Goal: Communication & Community: Share content

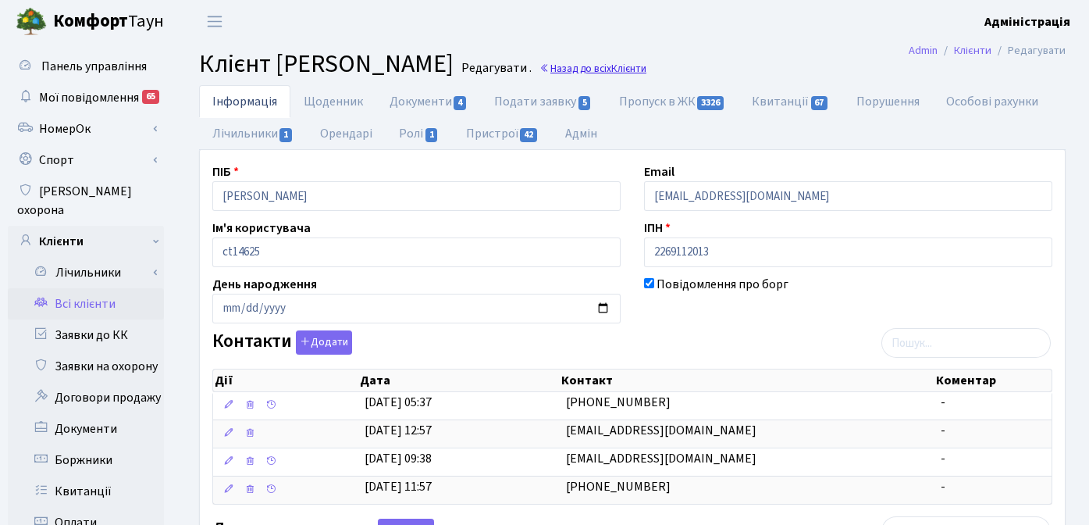
click at [646, 66] on link "Назад до всіх Клієнти" at bounding box center [592, 68] width 107 height 15
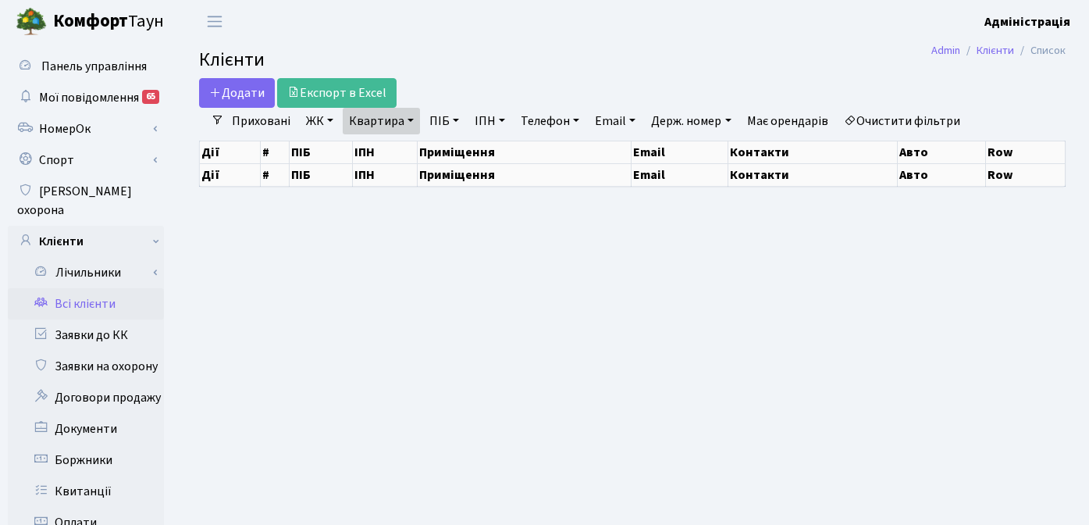
select select "25"
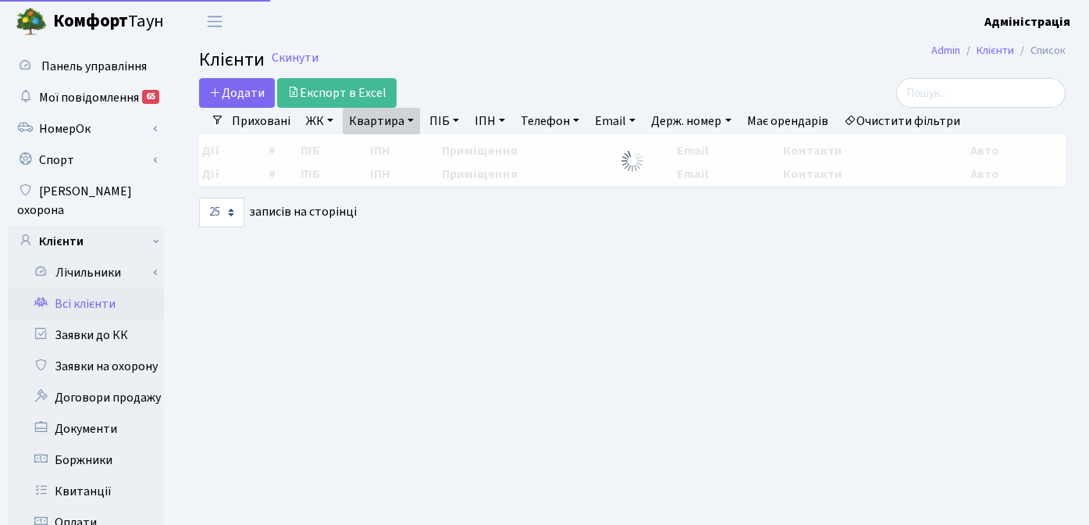
click at [942, 120] on link "Очистити фільтри" at bounding box center [902, 121] width 129 height 27
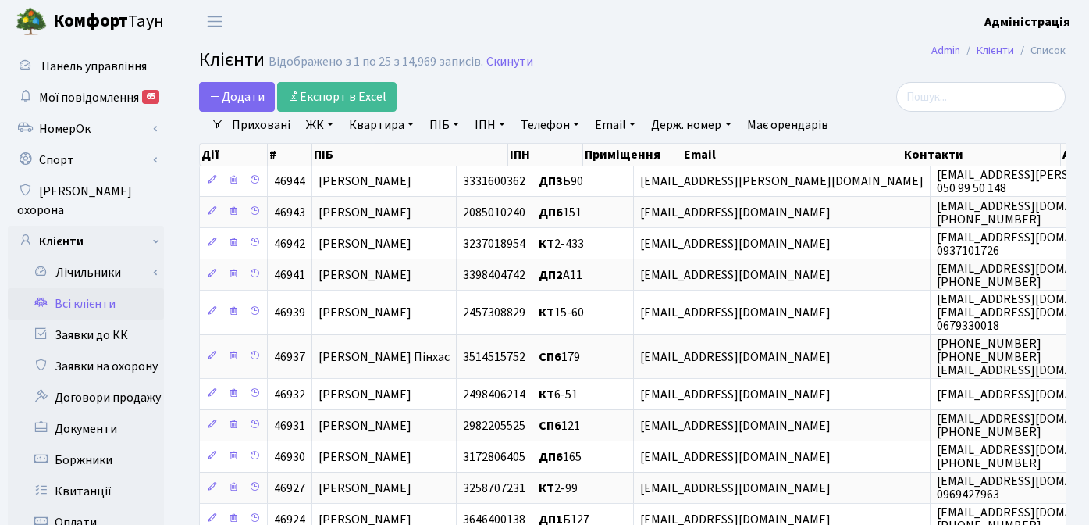
click at [686, 122] on link "Держ. номер" at bounding box center [691, 125] width 92 height 27
type input "56747"
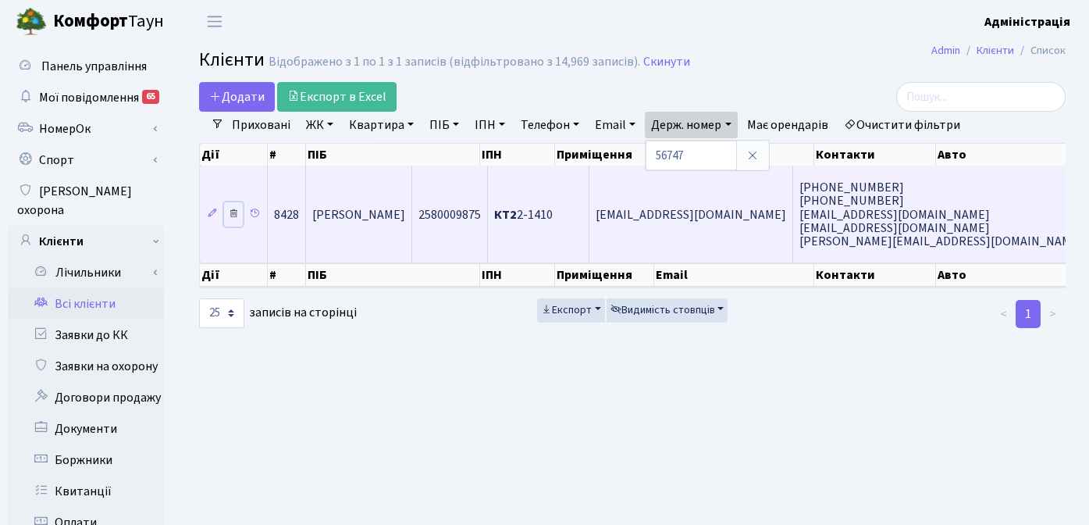
click at [225, 223] on link at bounding box center [233, 214] width 19 height 24
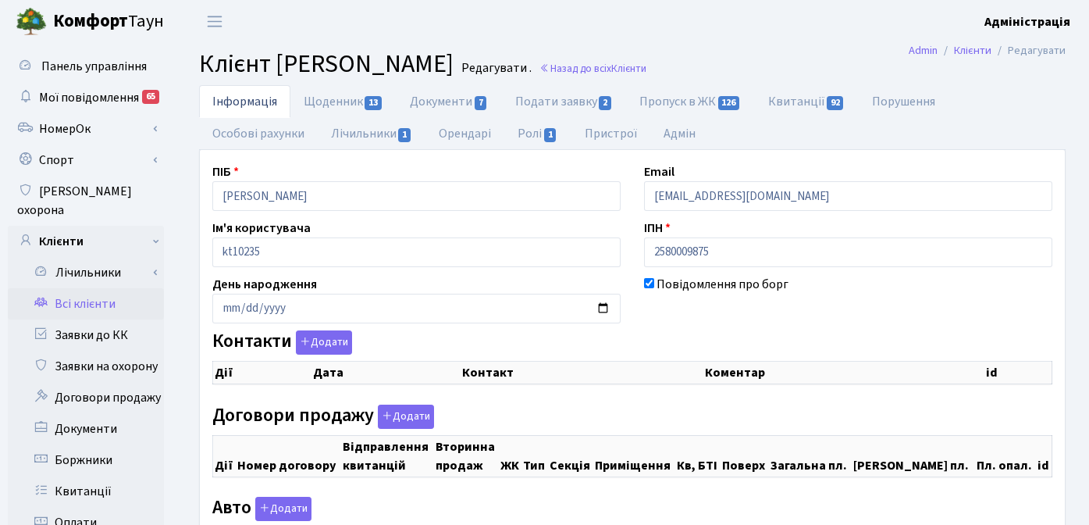
checkbox input "true"
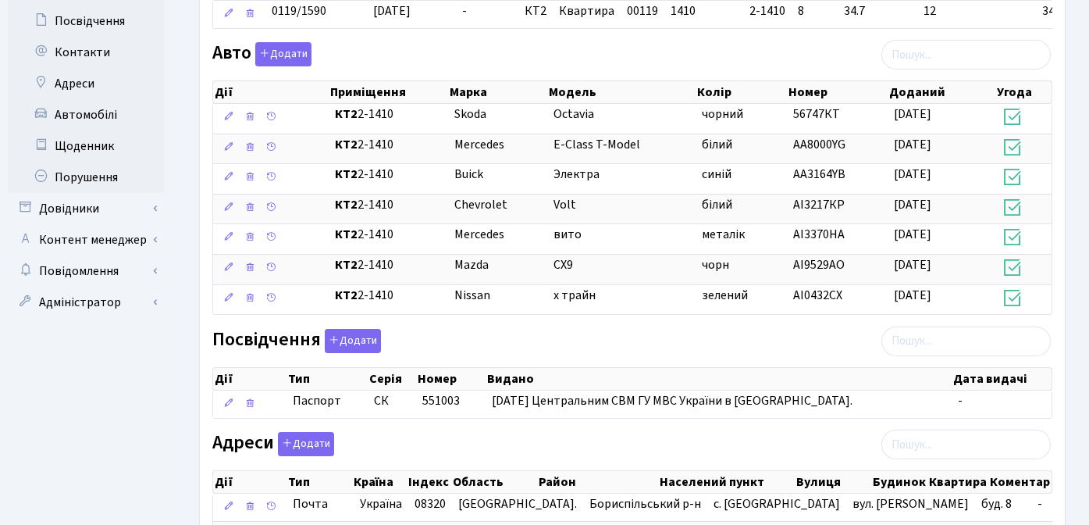
scroll to position [632, 0]
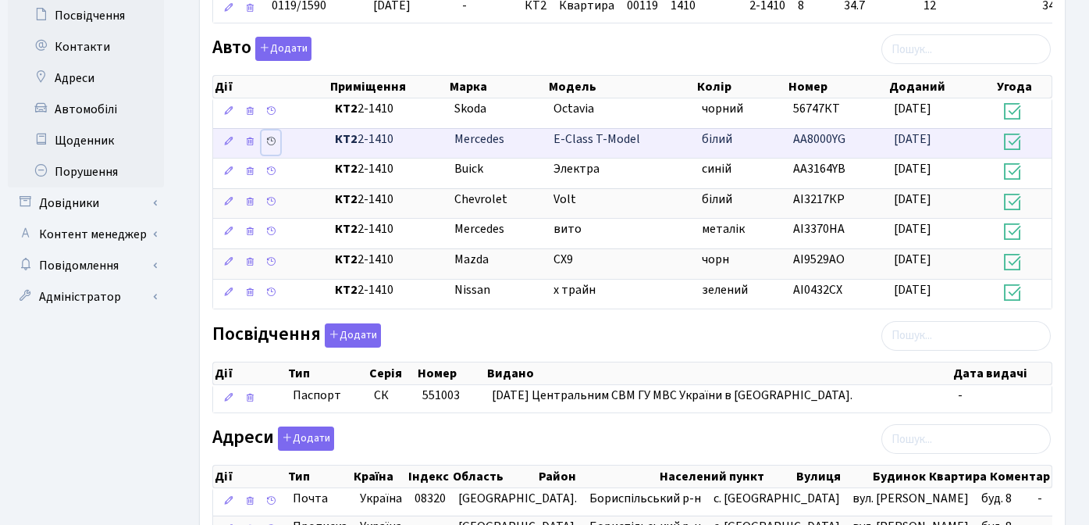
click at [275, 141] on icon at bounding box center [270, 141] width 11 height 11
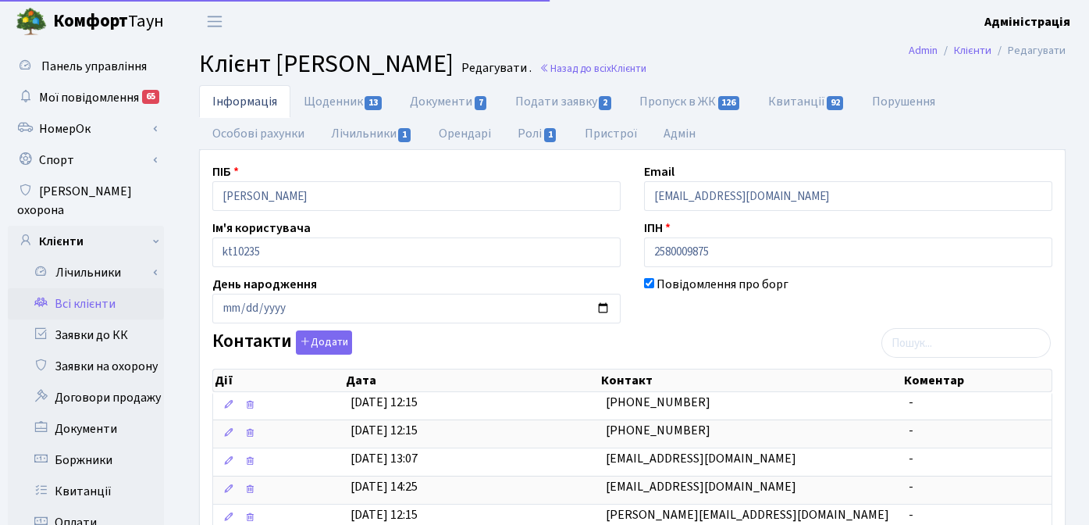
scroll to position [559, 0]
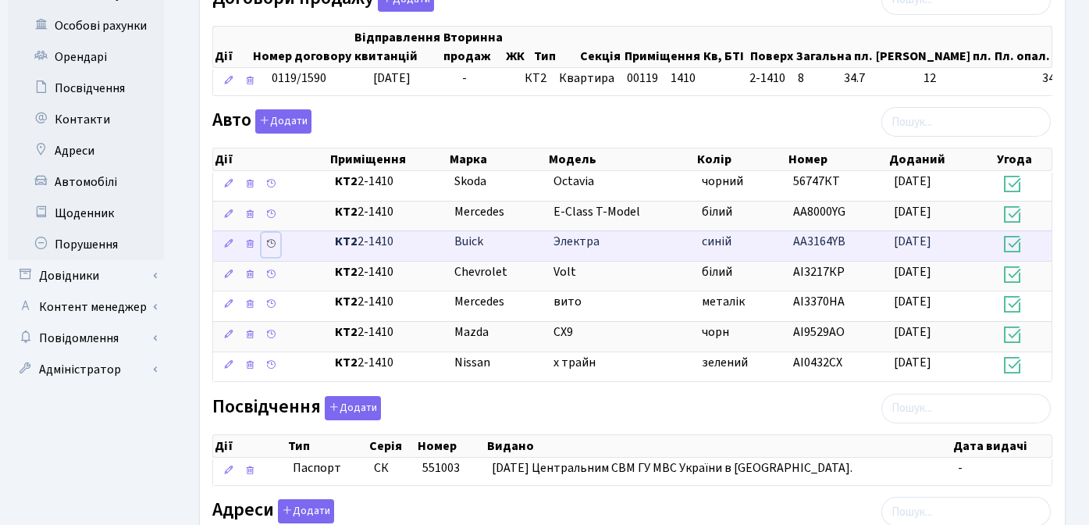
click at [272, 243] on icon at bounding box center [270, 243] width 11 height 11
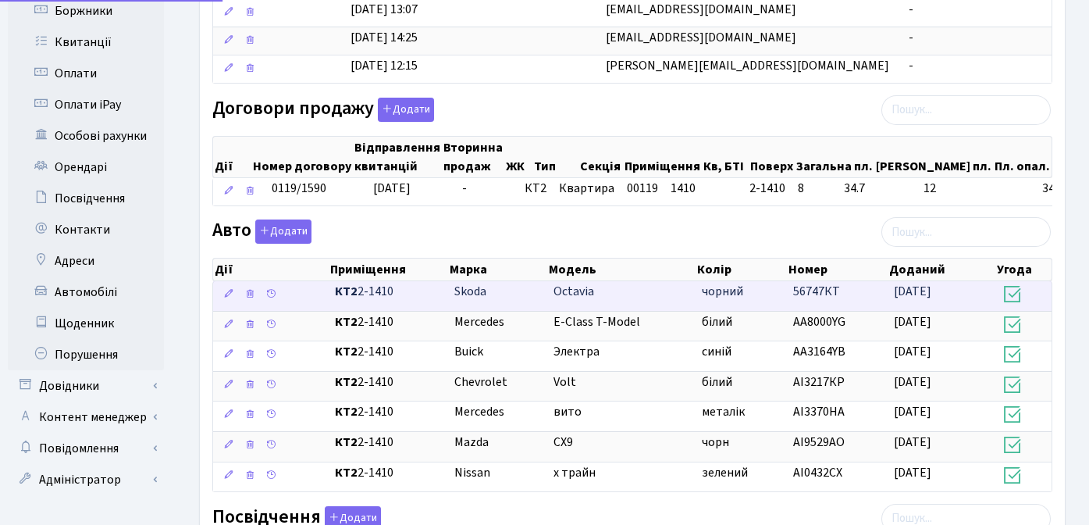
scroll to position [449, 0]
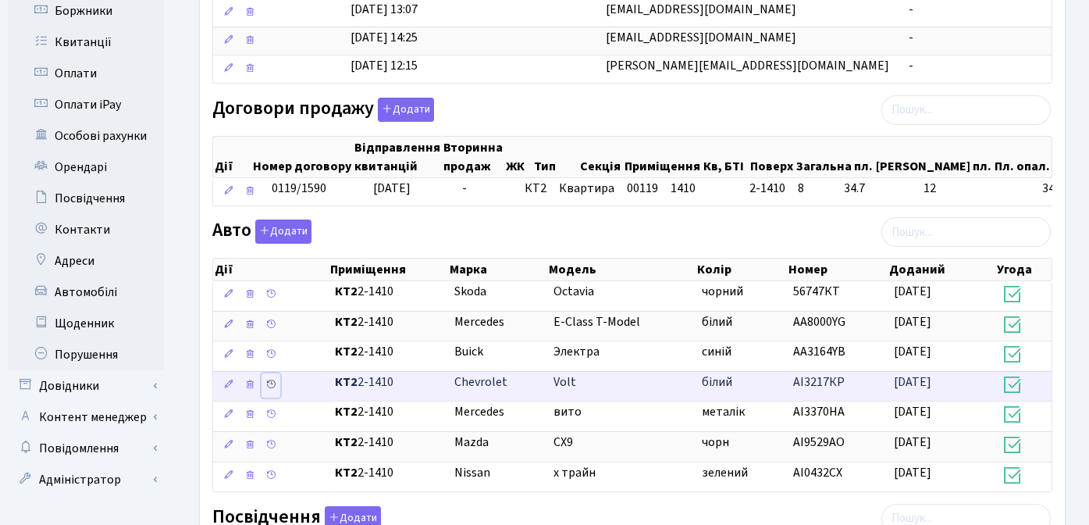
click at [269, 384] on icon at bounding box center [270, 384] width 11 height 11
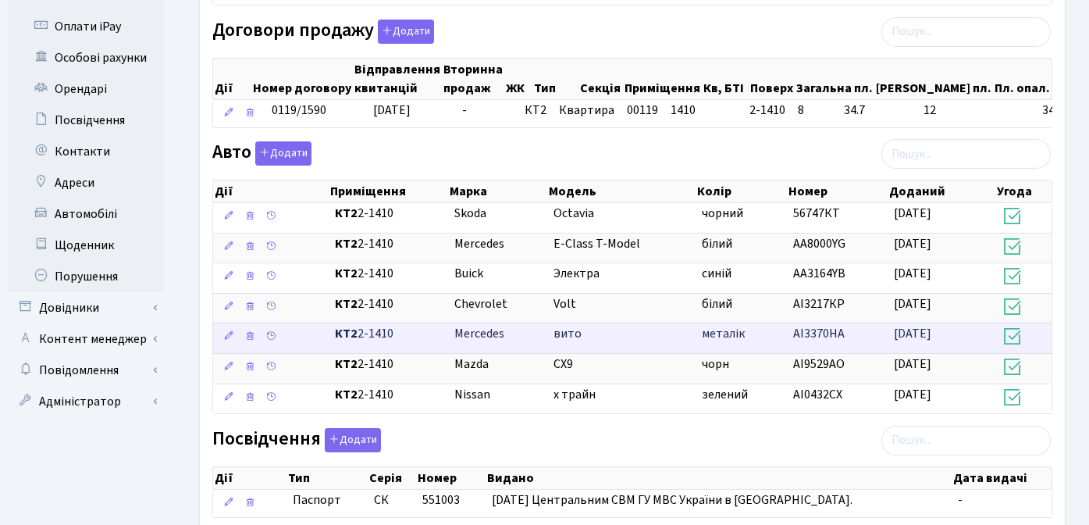
scroll to position [528, 0]
click at [271, 339] on icon at bounding box center [270, 334] width 11 height 11
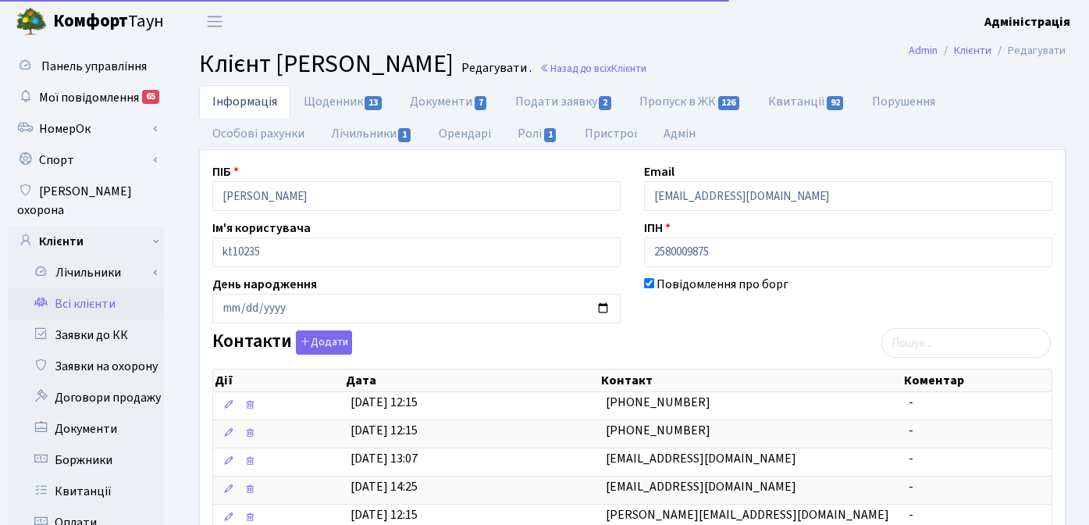
scroll to position [528, 0]
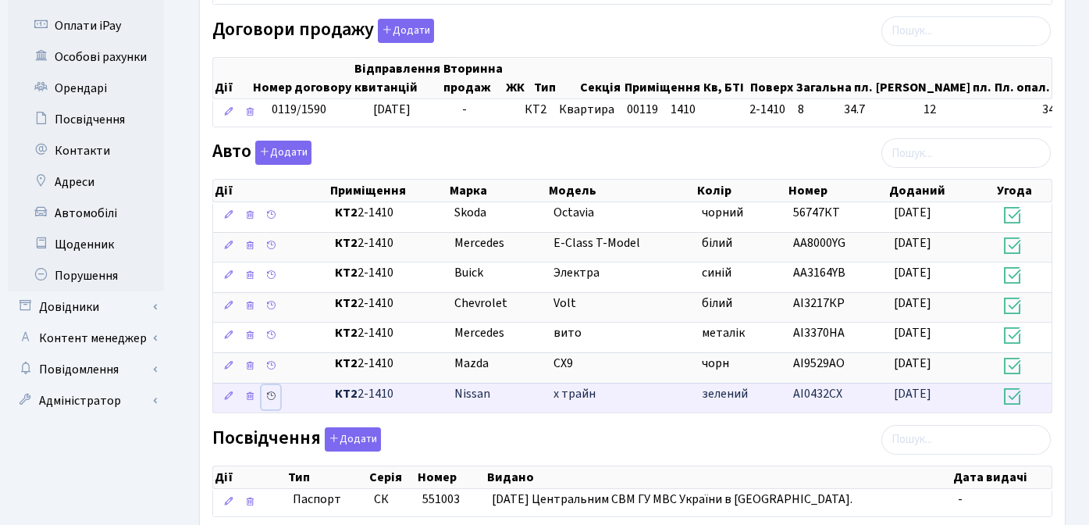
click at [273, 397] on icon at bounding box center [270, 395] width 11 height 11
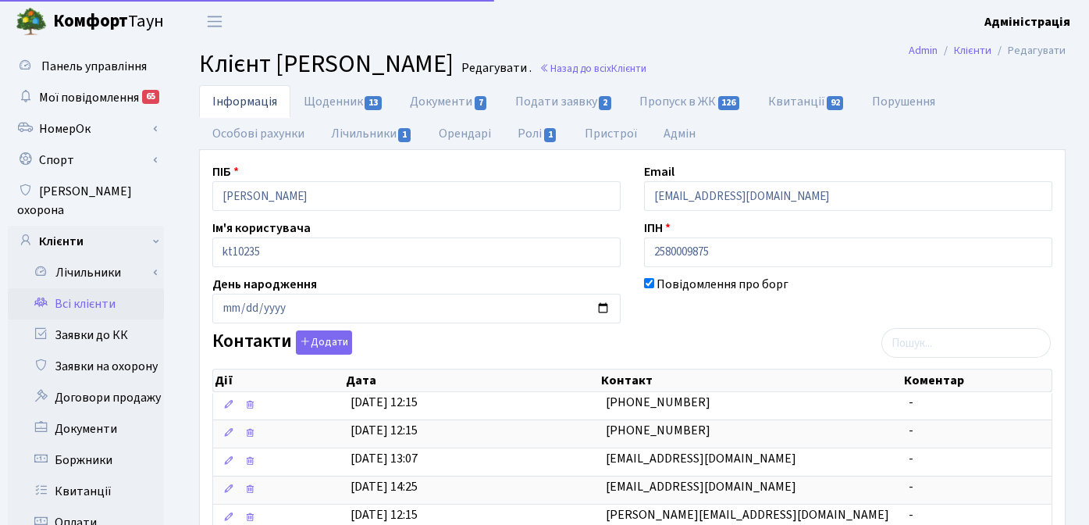
scroll to position [528, 0]
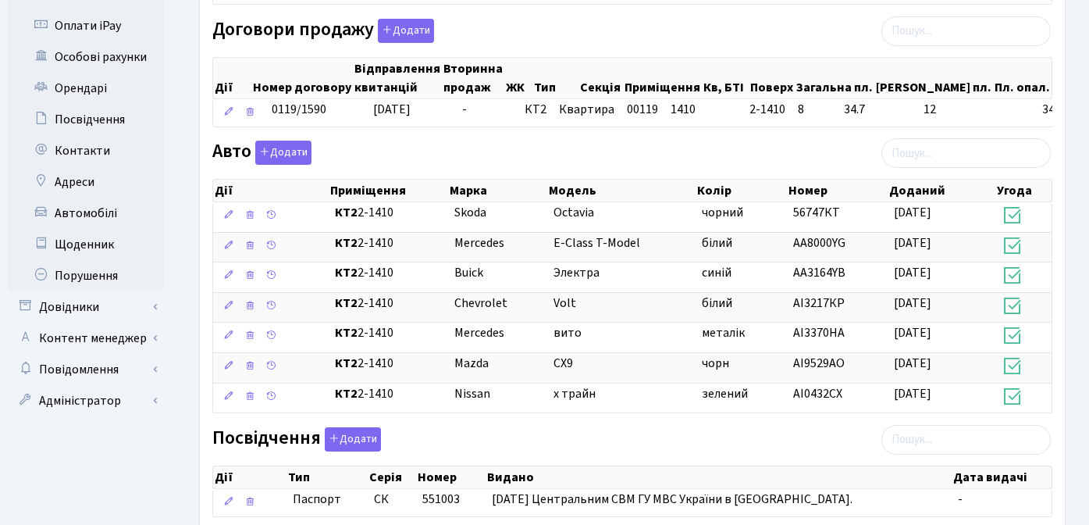
click at [177, 190] on div "Інформація Щоденник 13 Документи 7 Подати заявку 2 Пропуск в ЖК 126 Квитанції 9…" at bounding box center [632, 137] width 913 height 1161
click at [172, 221] on div "Панель управління Мої повідомлення 65 НомерОк" at bounding box center [88, 116] width 176 height 1203
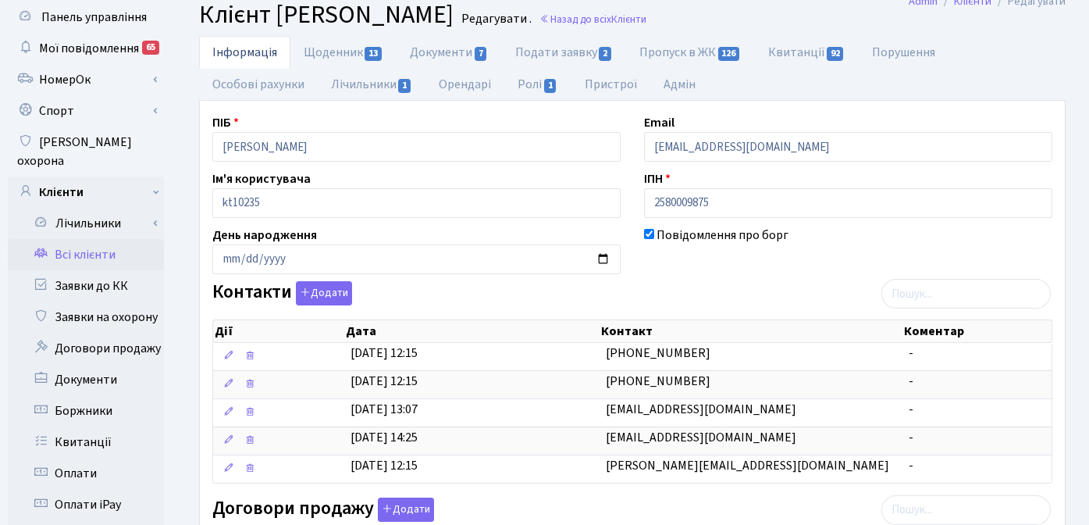
scroll to position [0, 0]
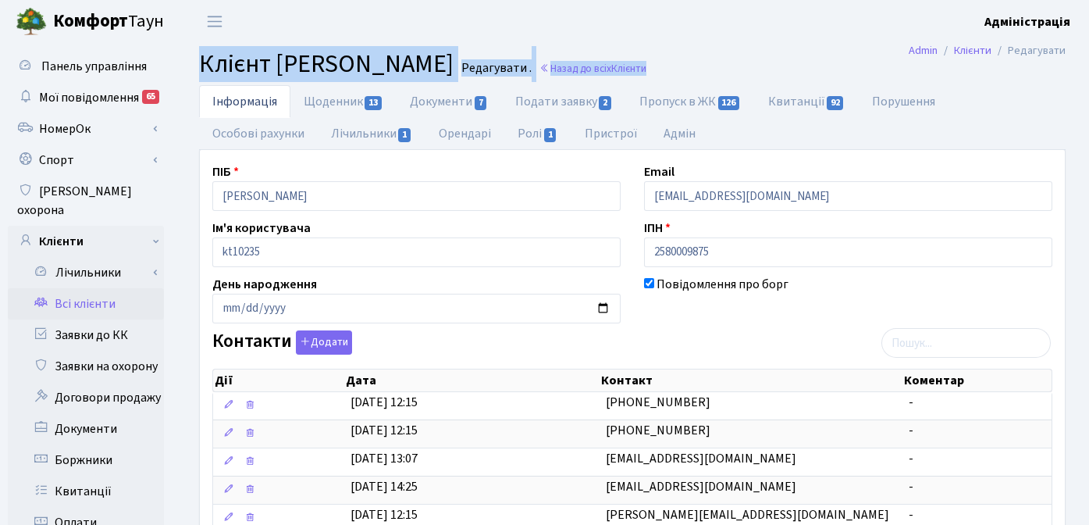
drag, startPoint x: 203, startPoint y: 64, endPoint x: 824, endPoint y: 59, distance: 621.4
click at [824, 59] on h2 "Клієнт Сінькевич Дмитро Євгенович Редагувати . Назад до всіх Клієнти" at bounding box center [632, 64] width 866 height 30
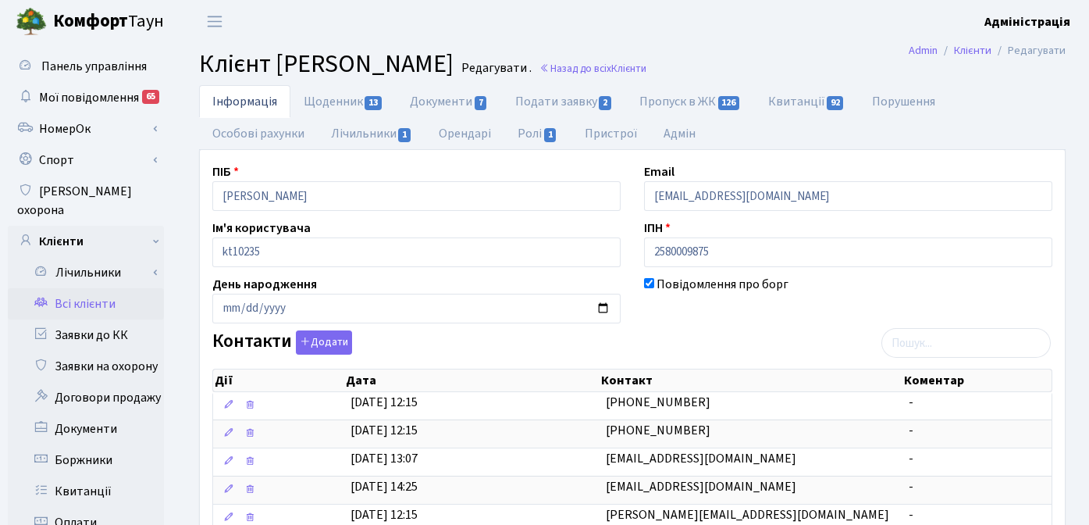
click at [482, 12] on header "Комфорт Таун Адміністрація Мій обліковий запис Вийти" at bounding box center [544, 21] width 1089 height 43
click at [98, 351] on link "Заявки на охорону" at bounding box center [86, 366] width 156 height 31
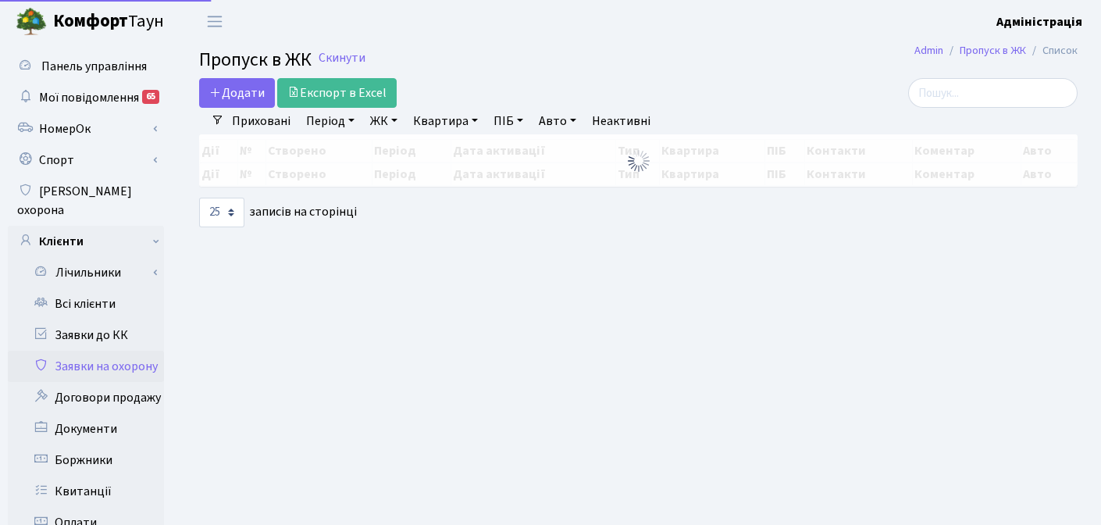
select select "25"
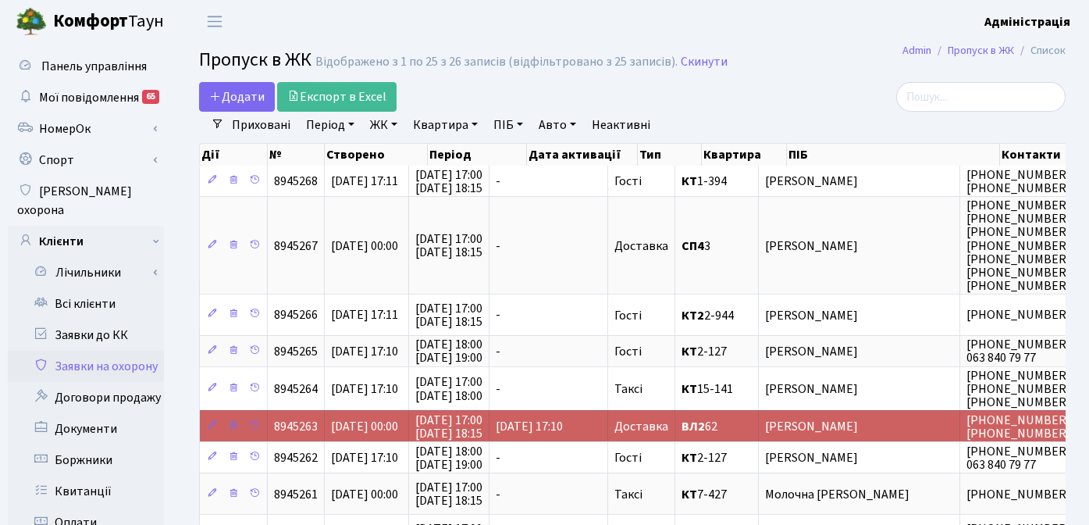
click at [452, 120] on link "Квартира" at bounding box center [445, 125] width 77 height 27
click at [748, 105] on div "Додати Експорт в Excel" at bounding box center [484, 97] width 570 height 30
click at [558, 124] on link "Авто" at bounding box center [557, 125] width 50 height 27
type input "2222"
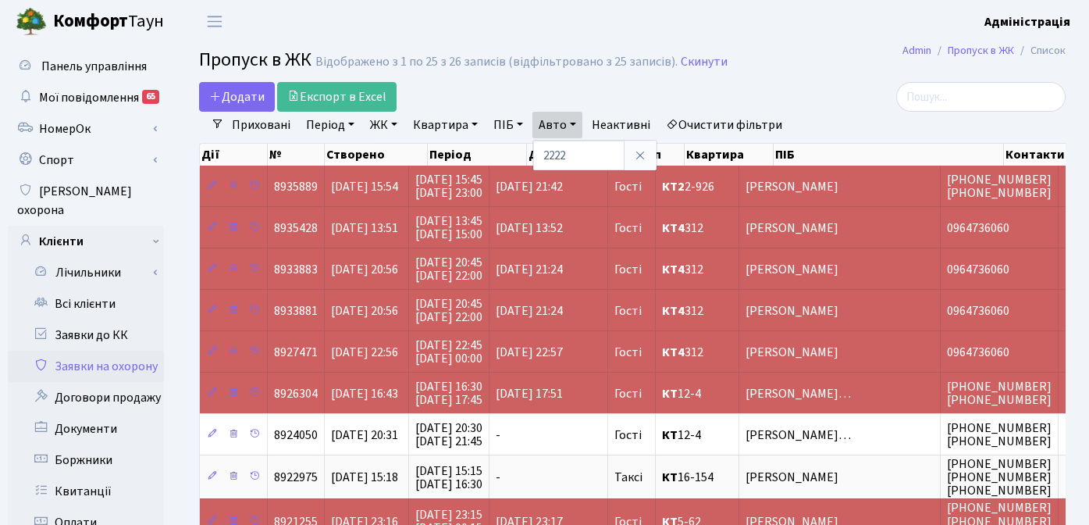
click at [738, 127] on link "Очистити фільтри" at bounding box center [724, 125] width 129 height 27
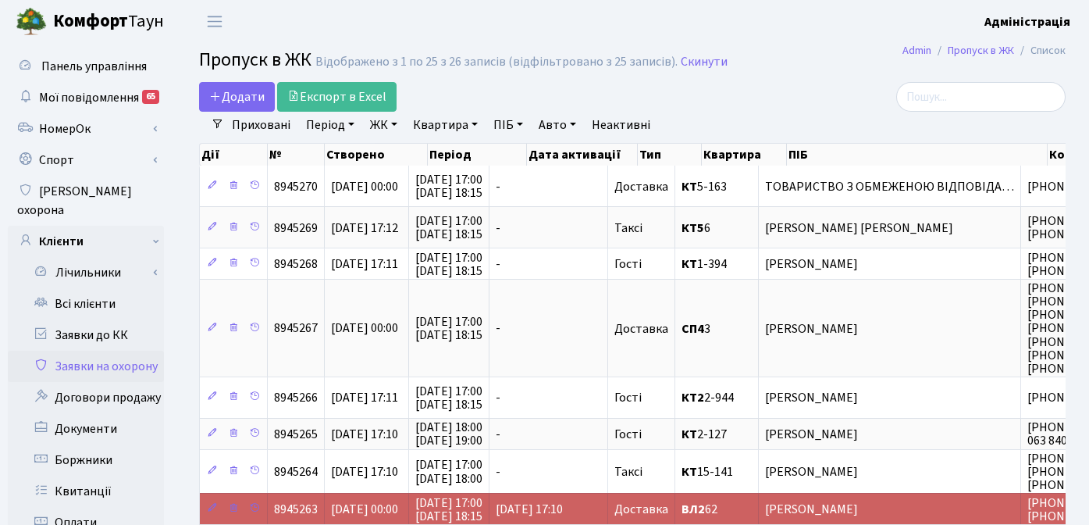
click at [549, 124] on link "Авто" at bounding box center [557, 125] width 50 height 27
click at [620, 85] on div "Додати Експорт в Excel" at bounding box center [484, 97] width 570 height 30
click at [760, 100] on div "Додати Експорт в Excel" at bounding box center [484, 97] width 570 height 30
click at [529, 100] on div "Додати Експорт в Excel" at bounding box center [484, 97] width 570 height 30
click at [556, 127] on link "Авто" at bounding box center [557, 125] width 50 height 27
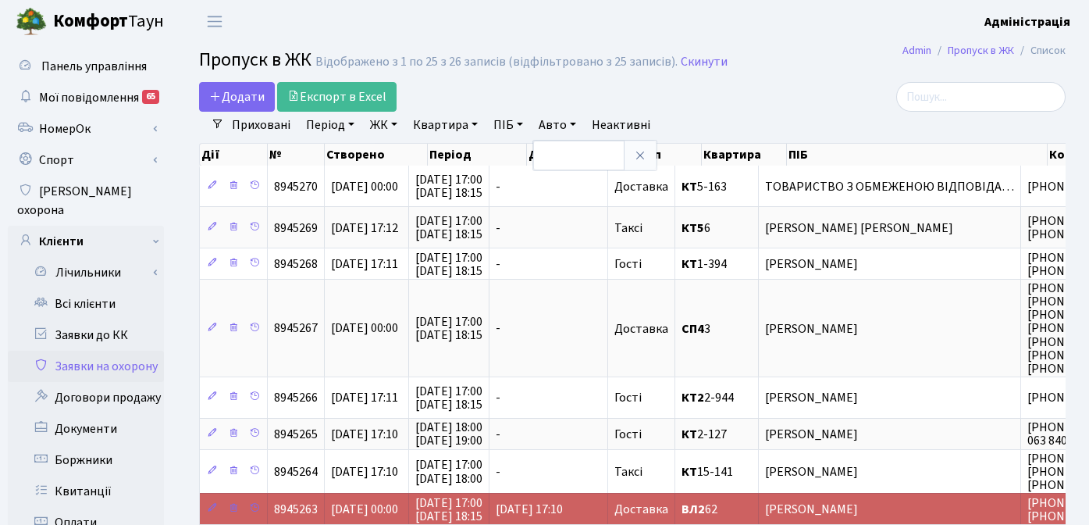
click at [581, 98] on div "Додати Експорт в Excel" at bounding box center [484, 97] width 570 height 30
click at [89, 288] on link "Всі клієнти" at bounding box center [86, 303] width 156 height 31
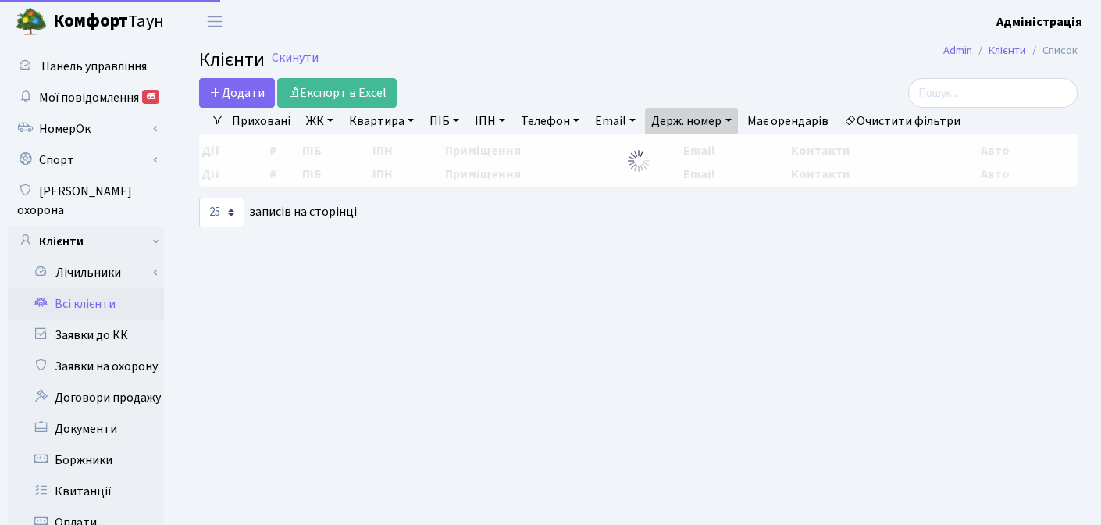
select select "25"
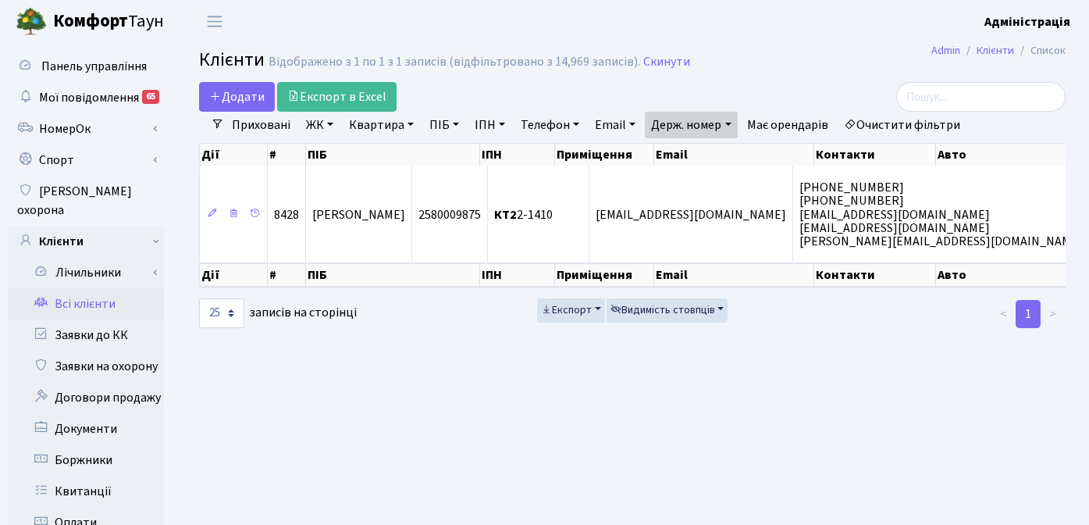
click at [899, 122] on link "Очистити фільтри" at bounding box center [902, 125] width 129 height 27
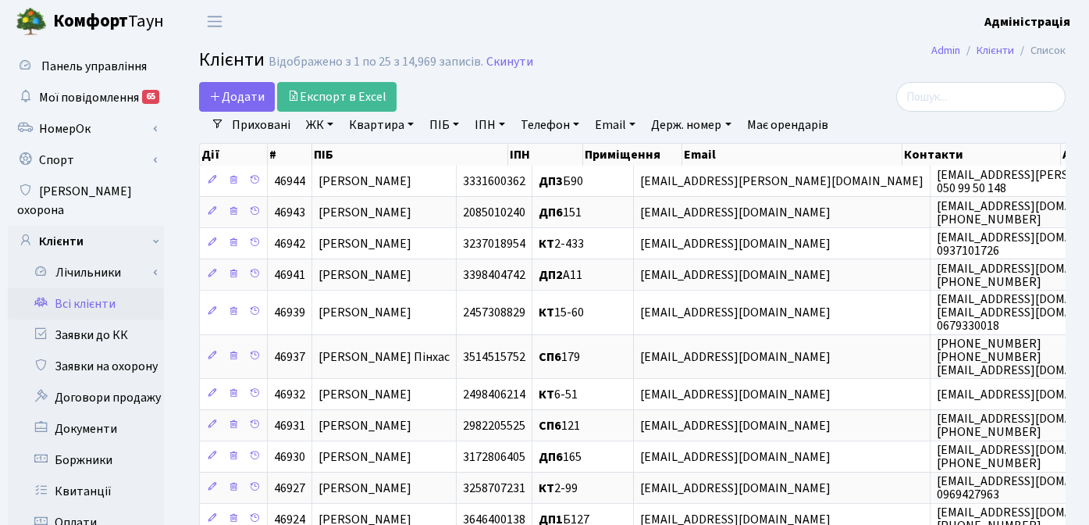
click at [361, 123] on link "Квартира" at bounding box center [381, 125] width 77 height 27
type input "12-4"
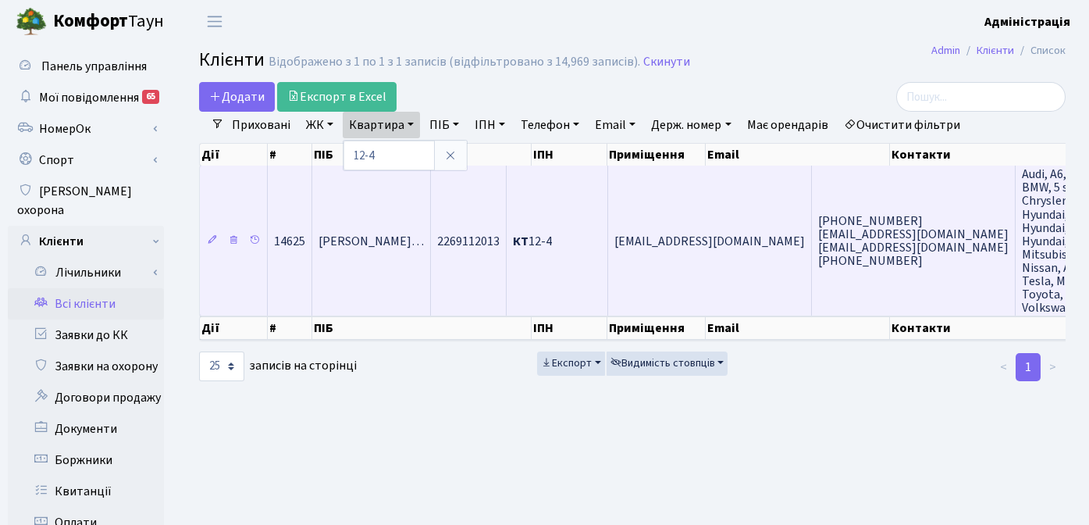
click at [431, 231] on td "Бутьковський Василь Станіславови…" at bounding box center [371, 240] width 119 height 150
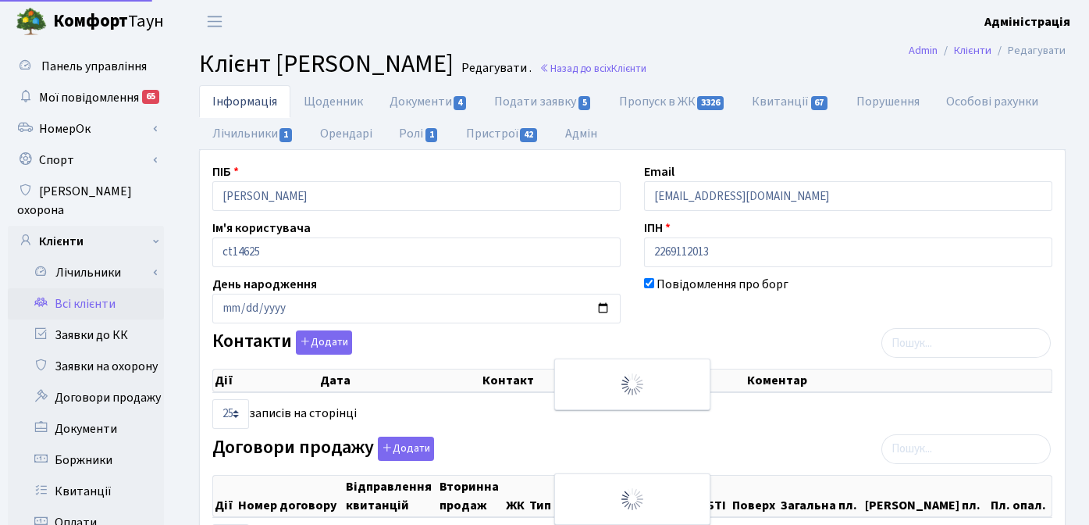
select select "25"
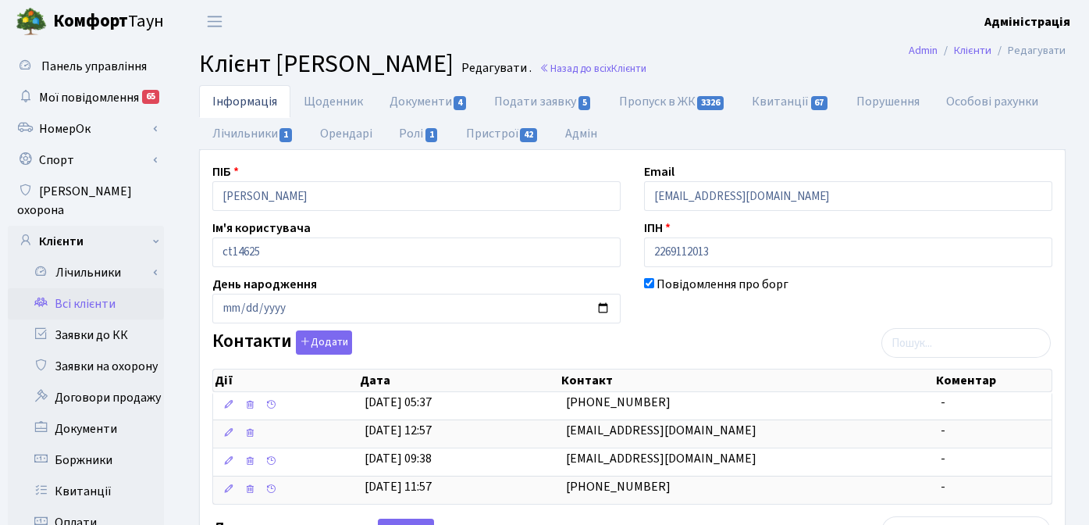
click at [685, 143] on ul "Інформація Щоденник Документи 4 Подати заявку 5 Пропуск в ЖК 3326 Квитанції 67 …" at bounding box center [632, 117] width 866 height 65
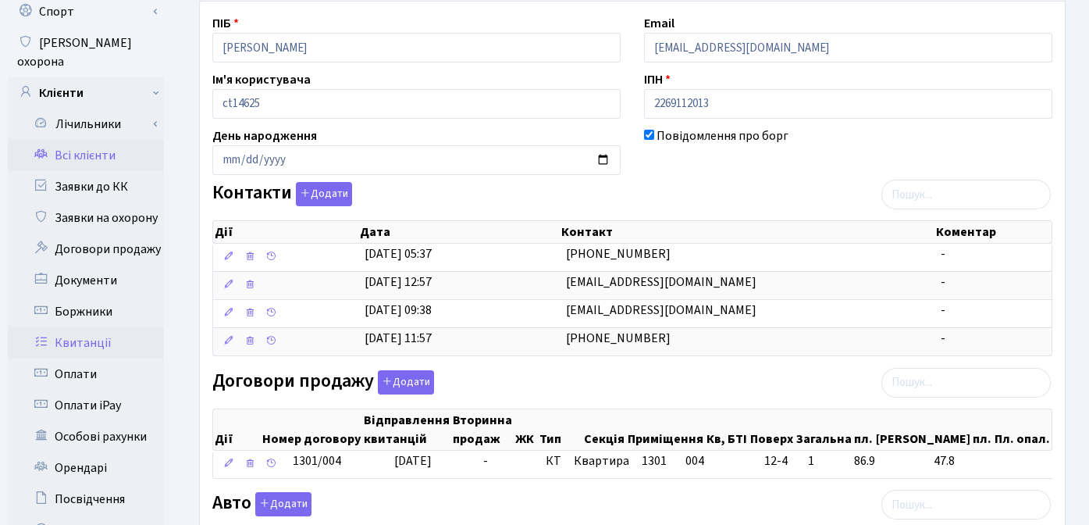
scroll to position [23, 0]
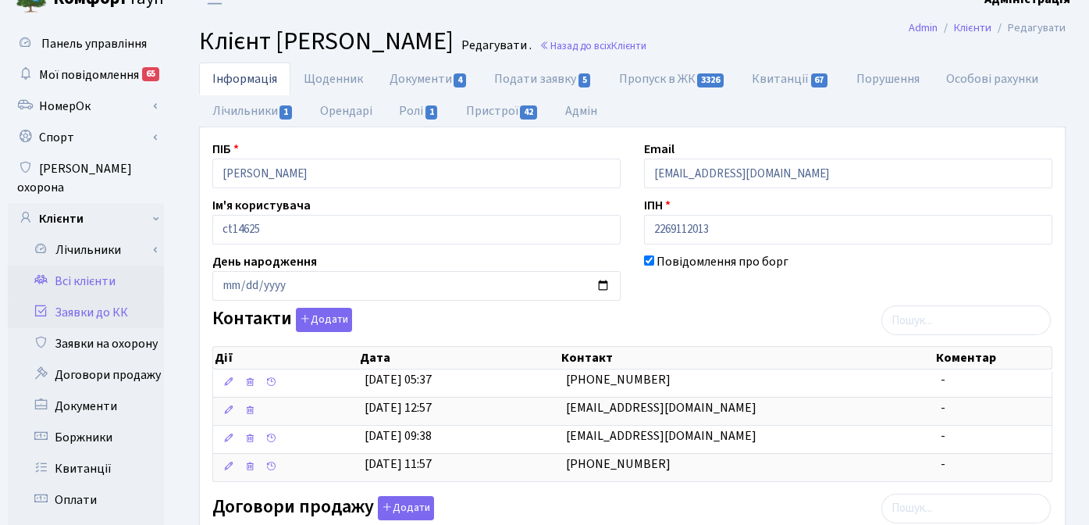
click at [105, 297] on link "Заявки до КК" at bounding box center [86, 312] width 156 height 31
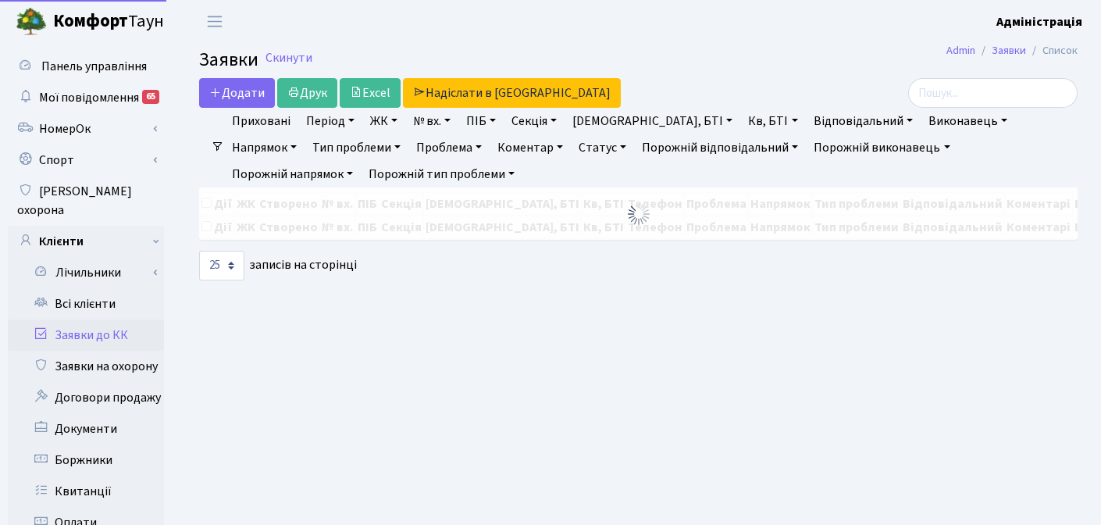
select select
select select "25"
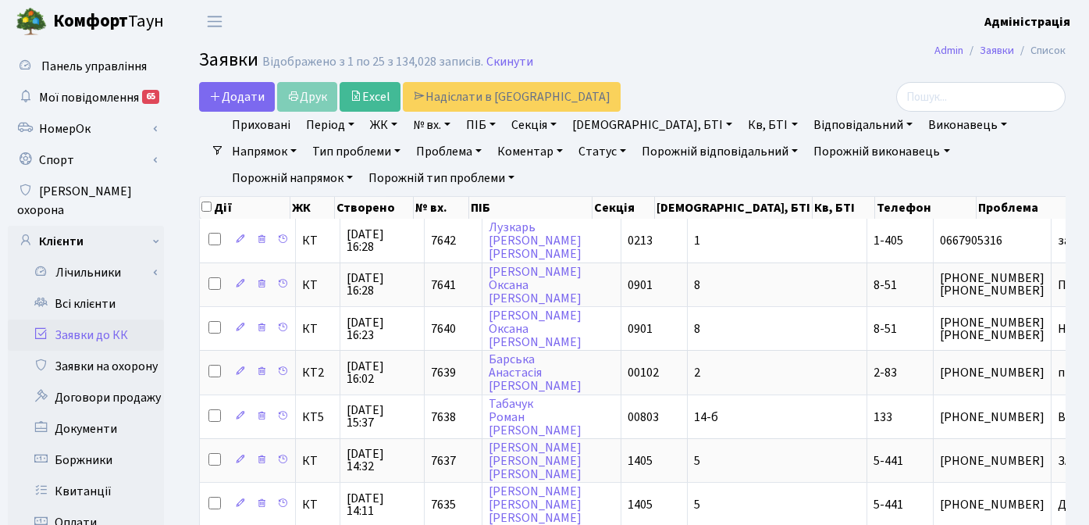
click at [371, 122] on link "ЖК" at bounding box center [384, 125] width 40 height 27
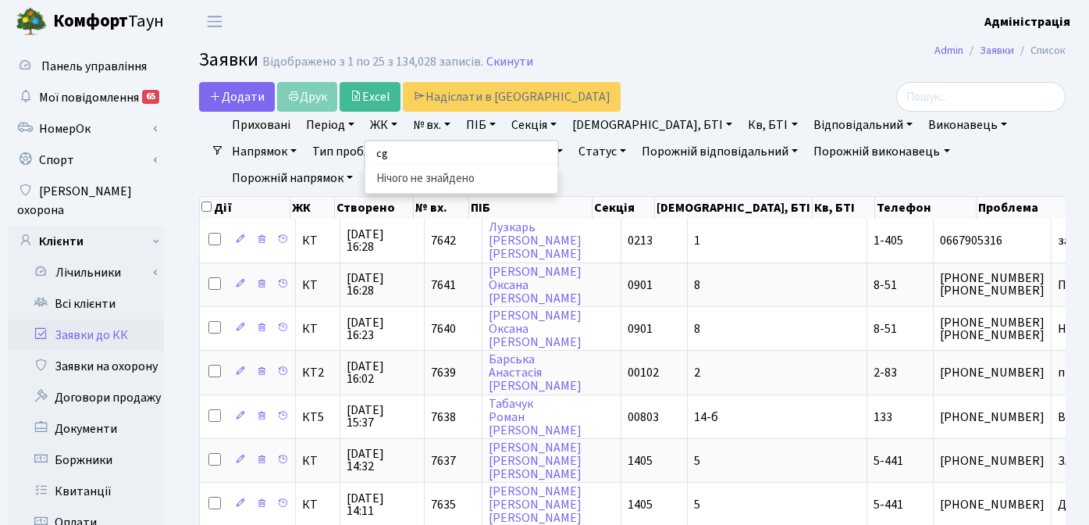
type input "c"
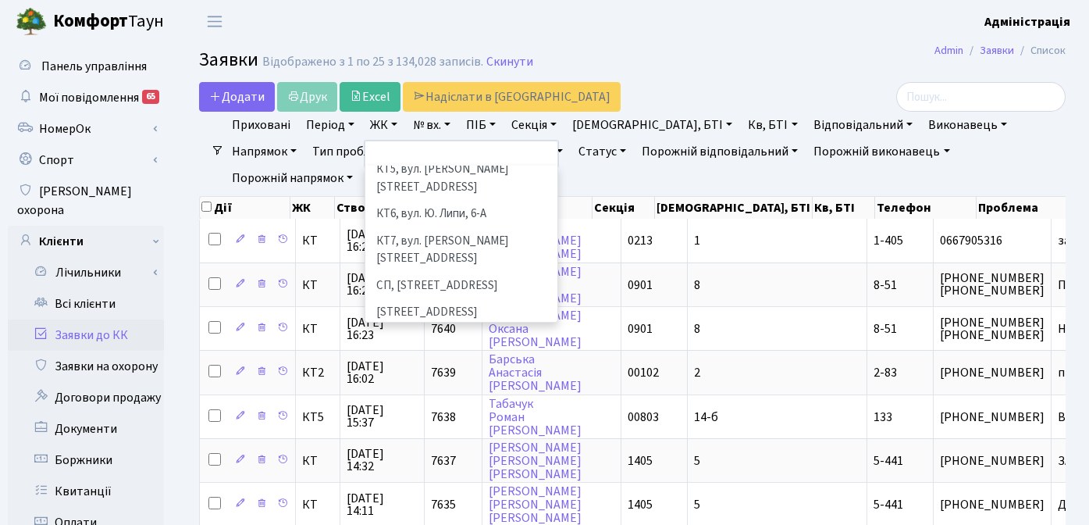
scroll to position [233, 0]
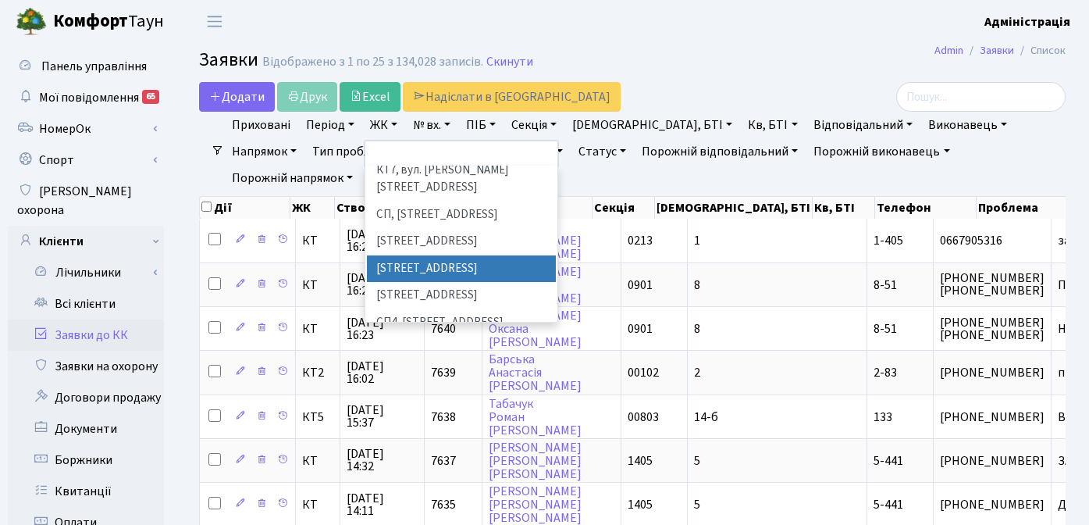
click at [446, 255] on li "[STREET_ADDRESS]" at bounding box center [461, 268] width 189 height 27
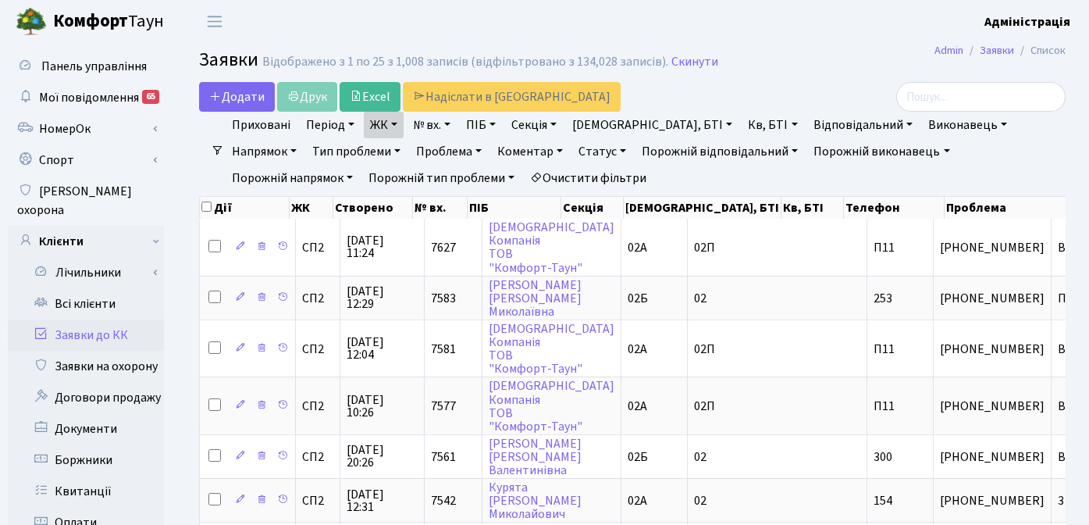
click at [742, 125] on link "Кв, БТІ" at bounding box center [773, 125] width 62 height 27
type input "80"
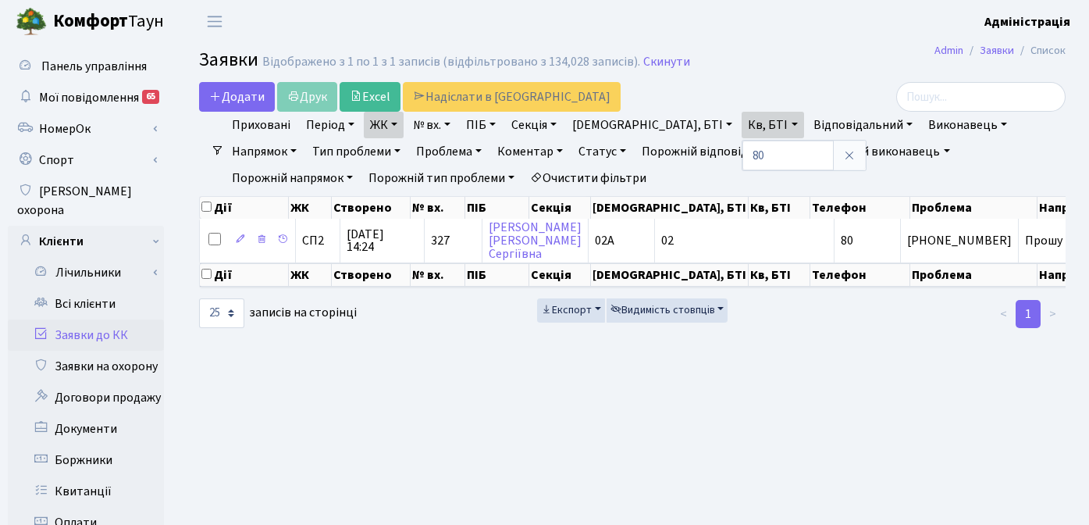
click at [800, 393] on main "Admin Заявки Список Заявки Відображено з 1 по 1 з 1 записів (відфільтровано з 1…" at bounding box center [632, 497] width 913 height 909
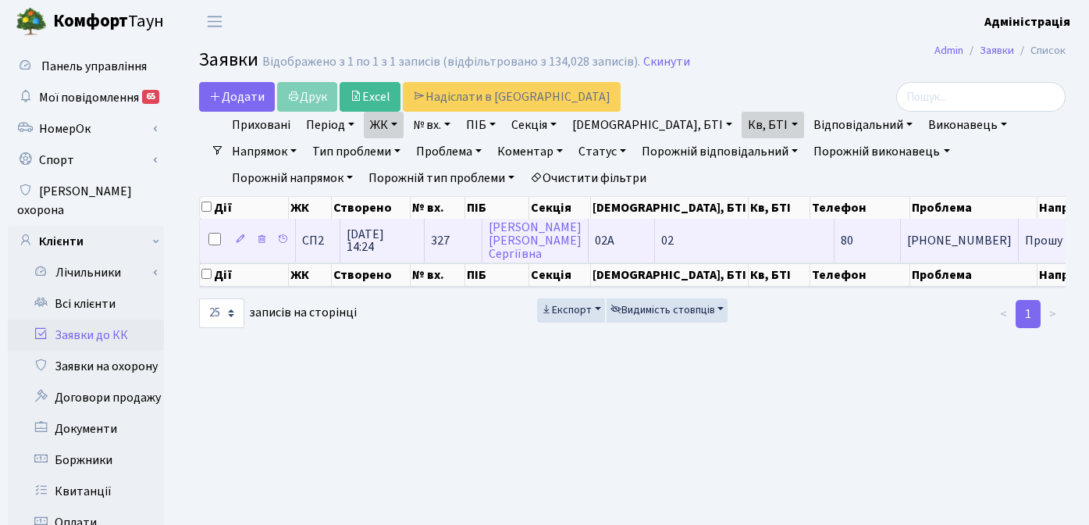
click at [907, 240] on span "[PHONE_NUMBER]" at bounding box center [959, 240] width 105 height 12
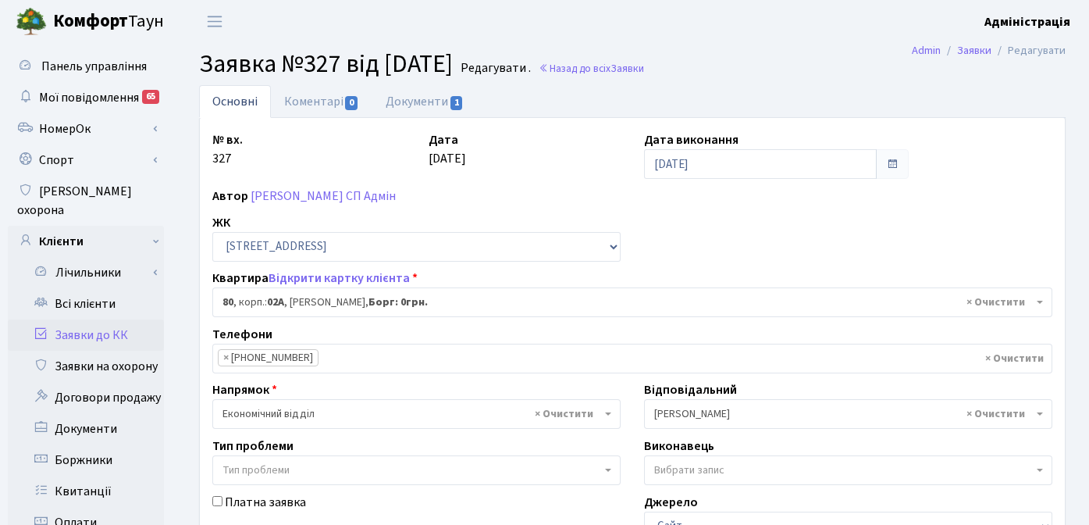
select select "20330"
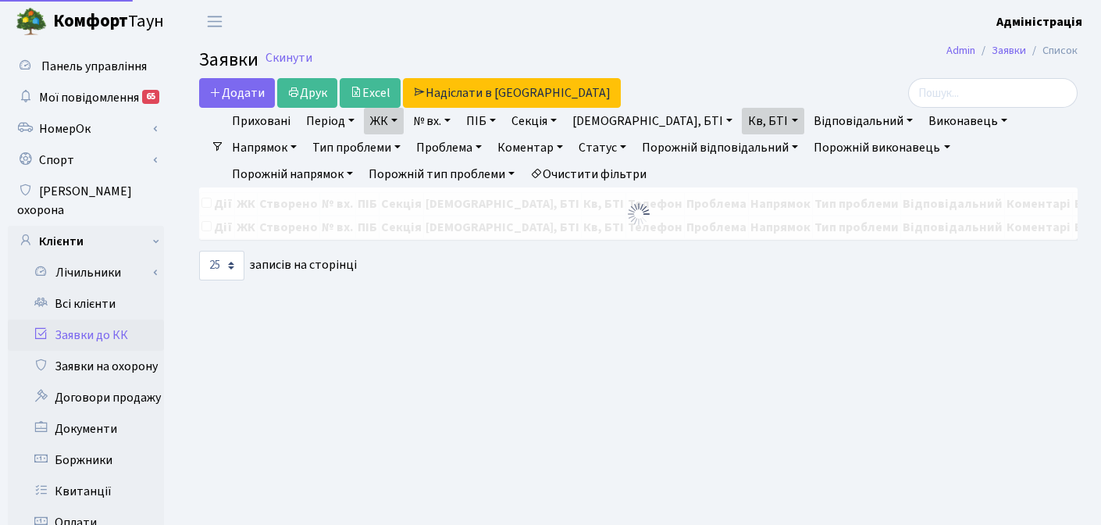
select select "25"
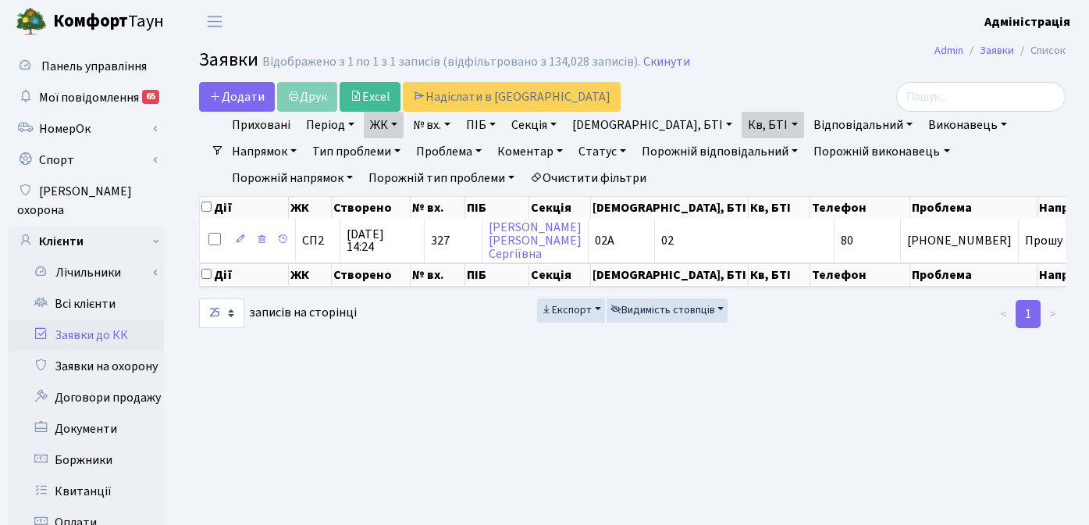
click at [524, 184] on link "Очистити фільтри" at bounding box center [588, 178] width 129 height 27
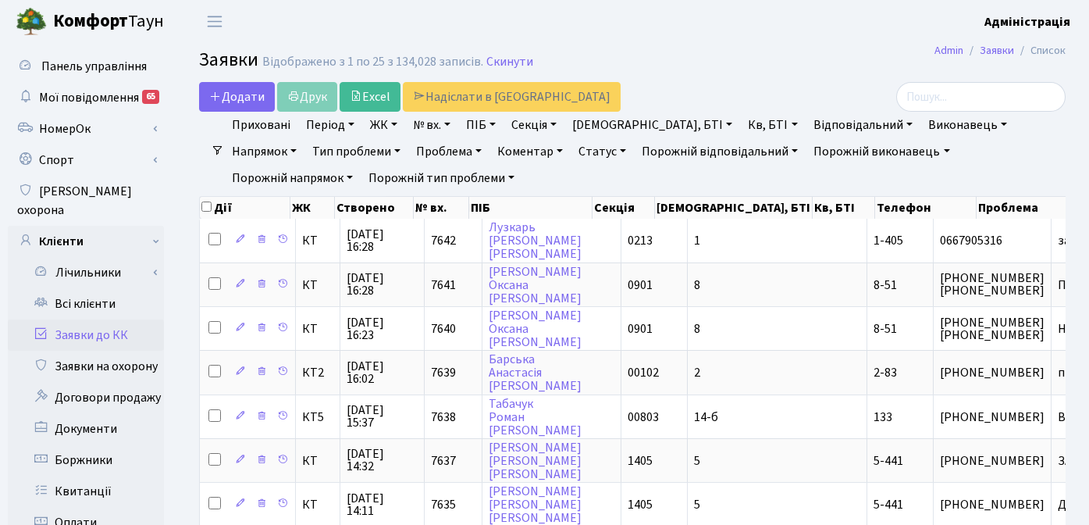
click at [432, 125] on link "№ вх." at bounding box center [432, 125] width 50 height 27
type input "7204"
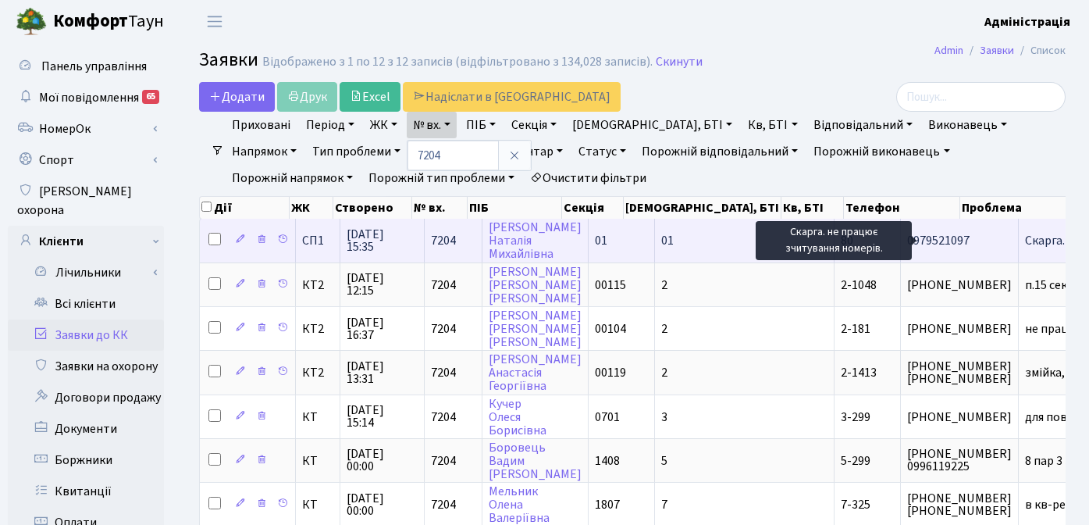
click at [1025, 243] on span "Скарга. не[...]" at bounding box center [1060, 240] width 71 height 17
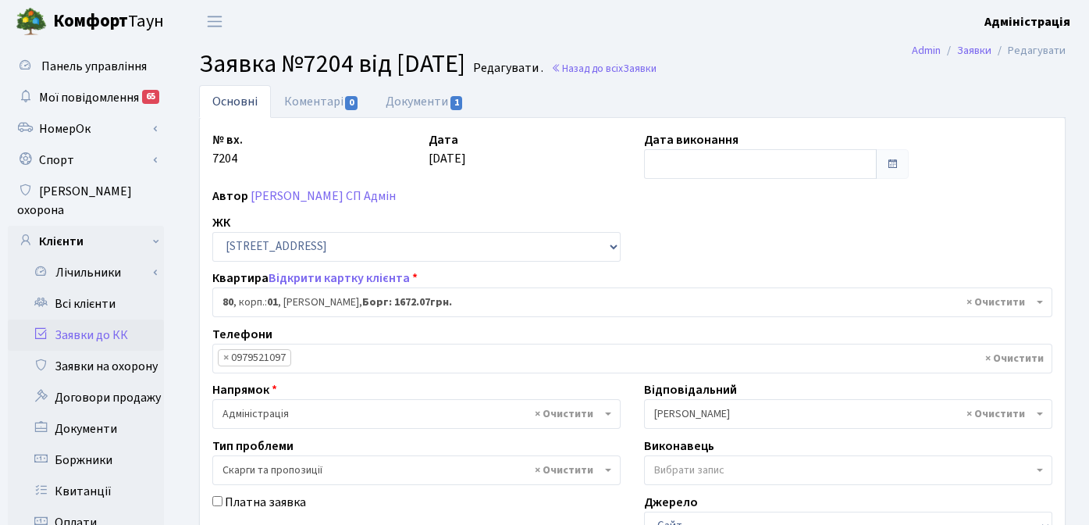
select select "20005"
select select "55"
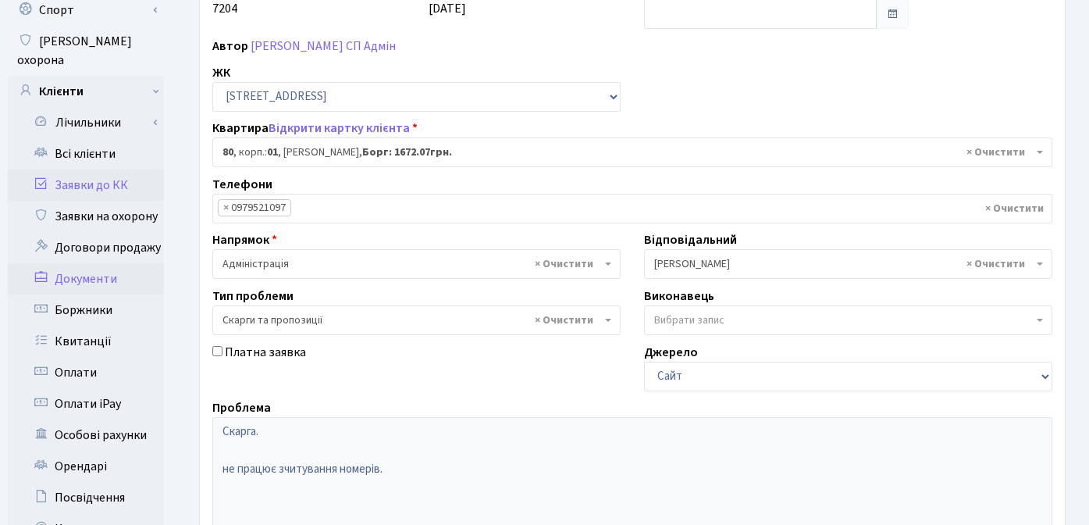
scroll to position [447, 0]
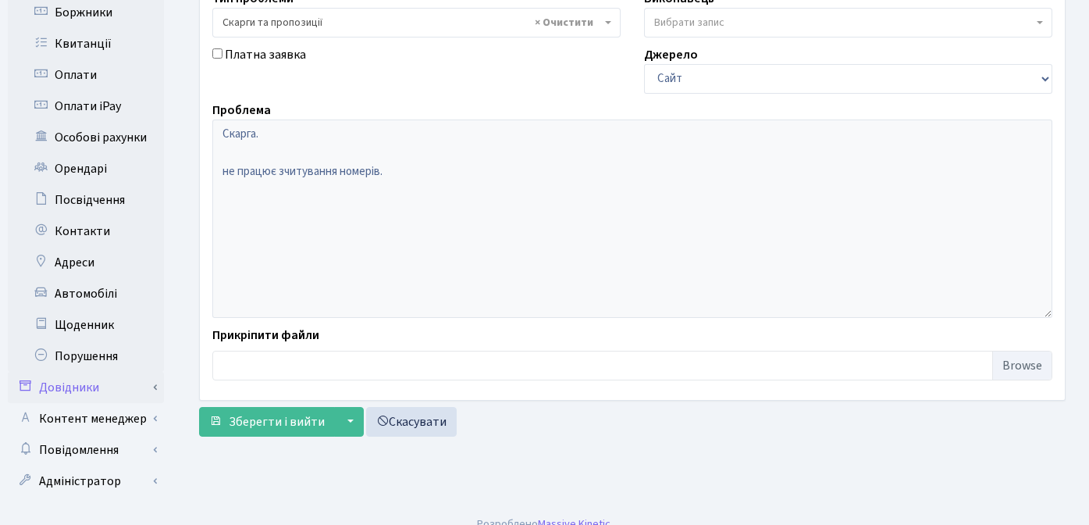
click at [82, 372] on link "Довідники" at bounding box center [86, 387] width 156 height 31
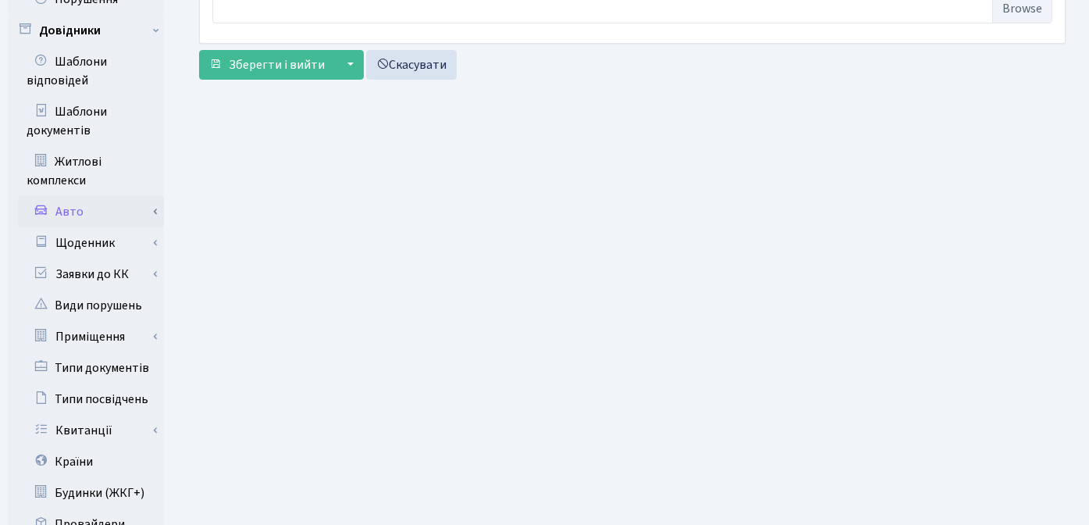
scroll to position [833, 0]
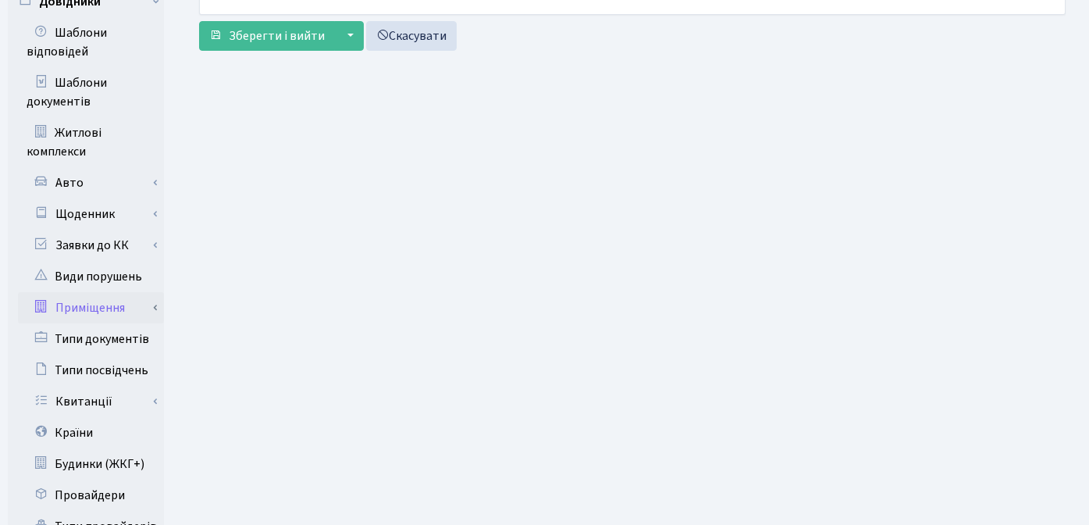
click at [105, 292] on link "Приміщення" at bounding box center [91, 307] width 146 height 31
click at [105, 323] on link "Всі приміщення" at bounding box center [91, 338] width 146 height 31
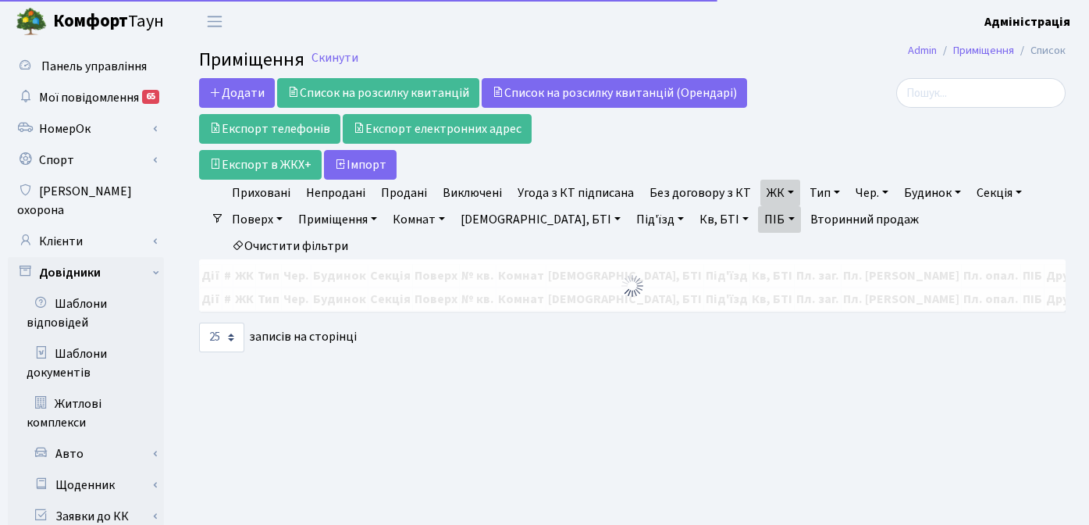
select select "25"
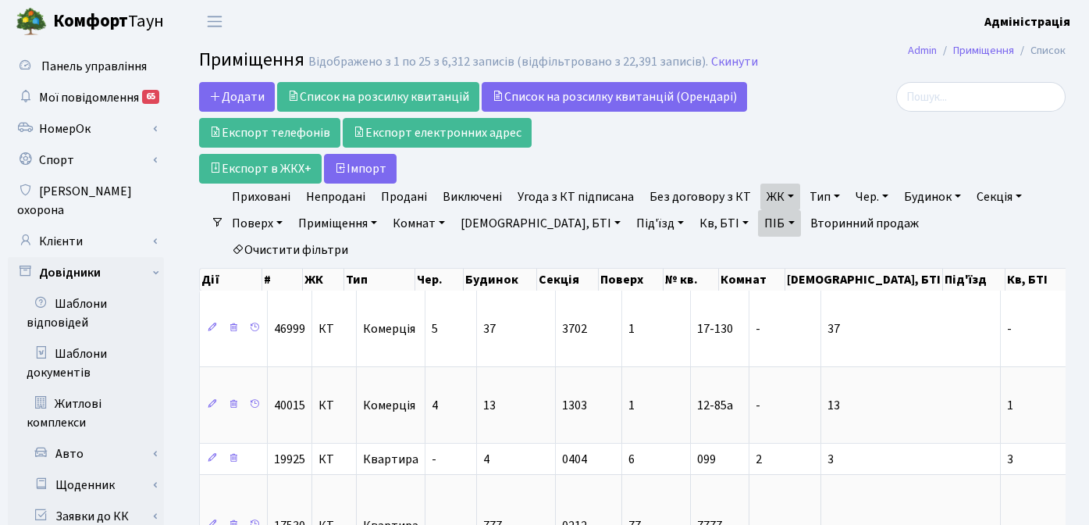
click at [354, 237] on link "Очистити фільтри" at bounding box center [290, 250] width 129 height 27
select select
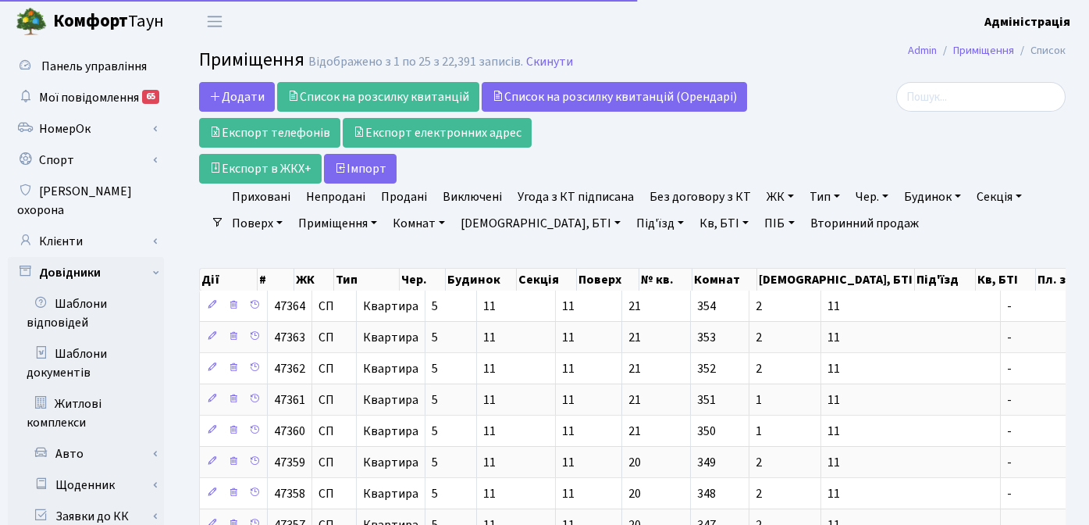
click at [775, 192] on link "ЖК" at bounding box center [780, 196] width 40 height 27
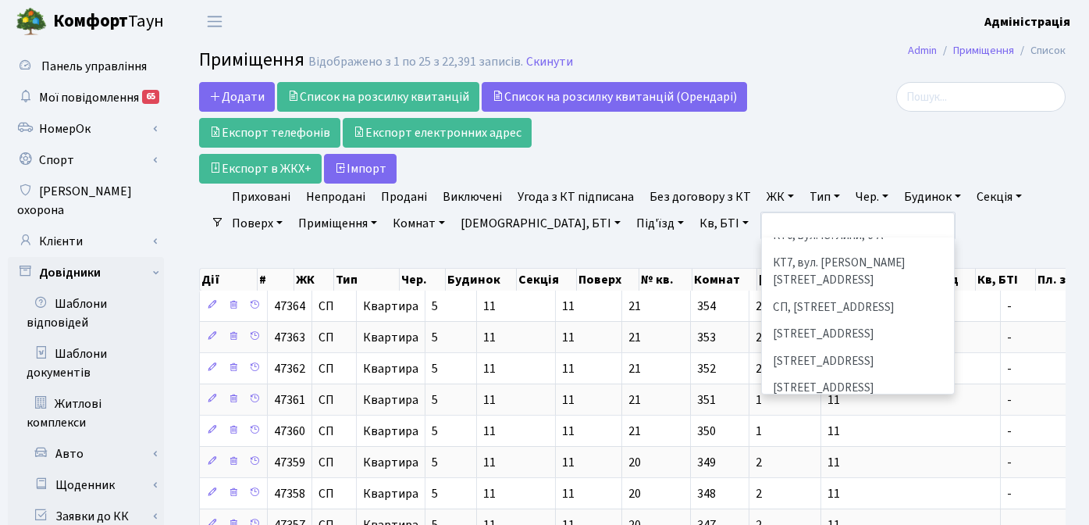
scroll to position [215, 0]
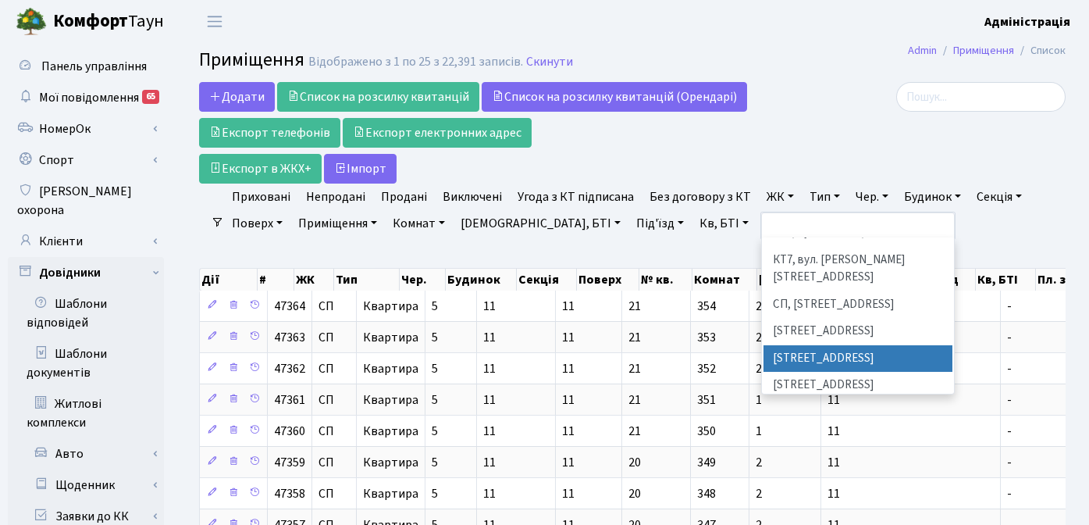
click at [806, 345] on li "[STREET_ADDRESS]" at bounding box center [857, 358] width 189 height 27
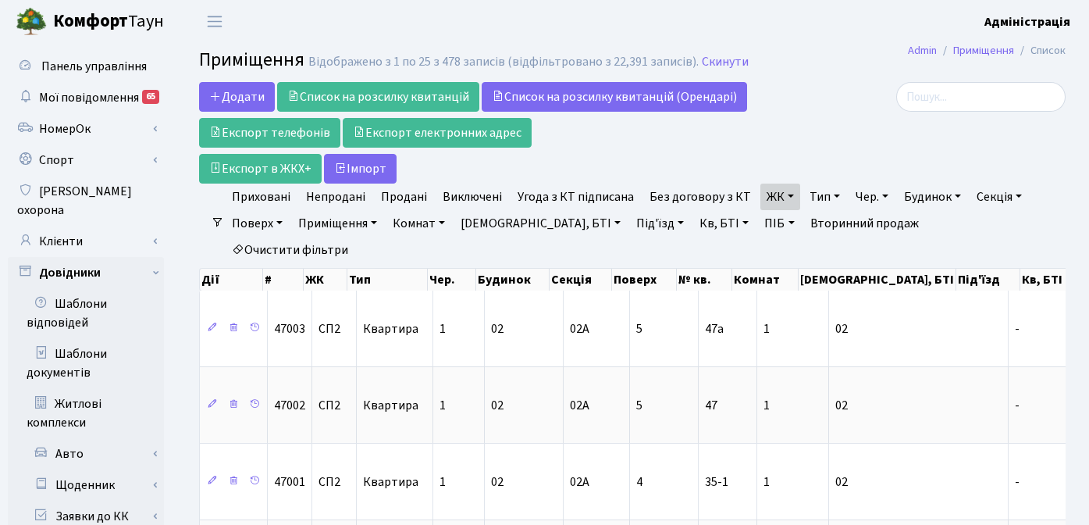
click at [693, 222] on link "Кв, БТІ" at bounding box center [724, 223] width 62 height 27
type input "80"
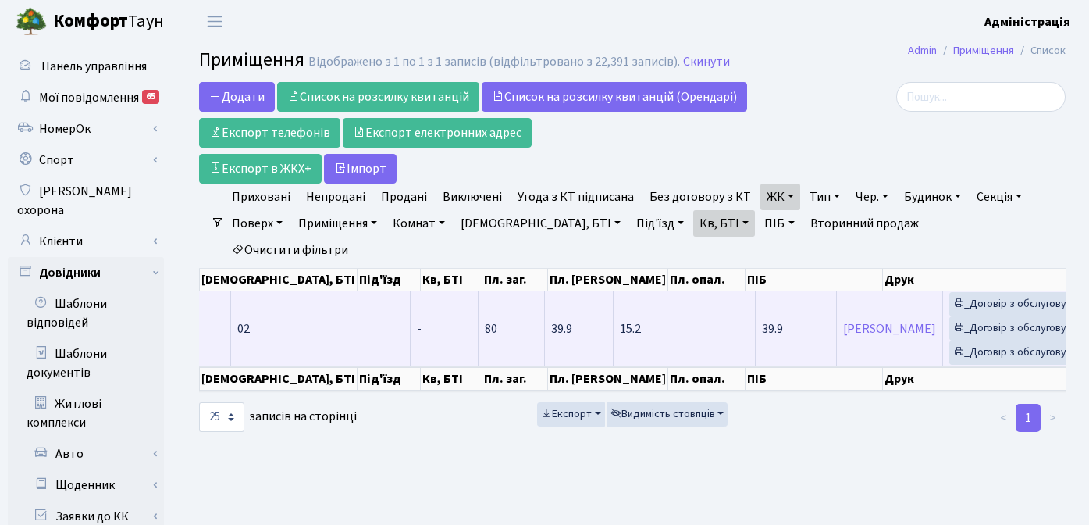
scroll to position [0, 543]
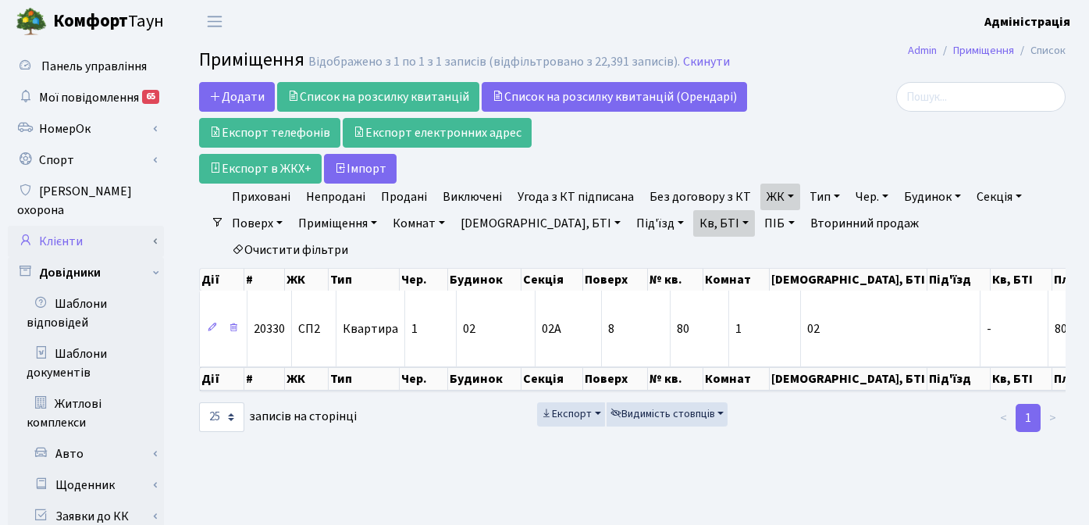
click at [79, 226] on link "Клієнти" at bounding box center [86, 241] width 156 height 31
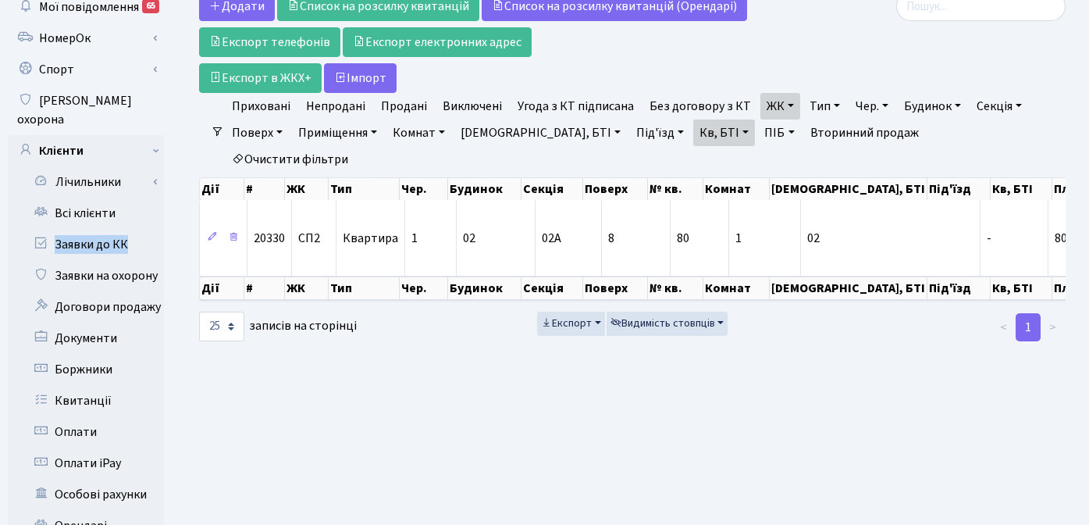
click at [774, 109] on link "ЖК" at bounding box center [780, 106] width 40 height 27
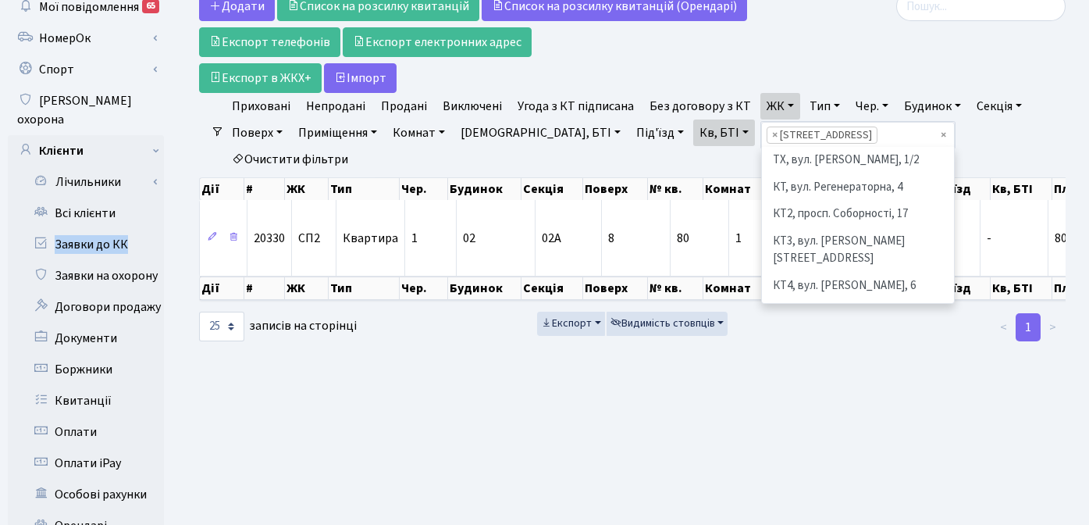
scroll to position [243, 0]
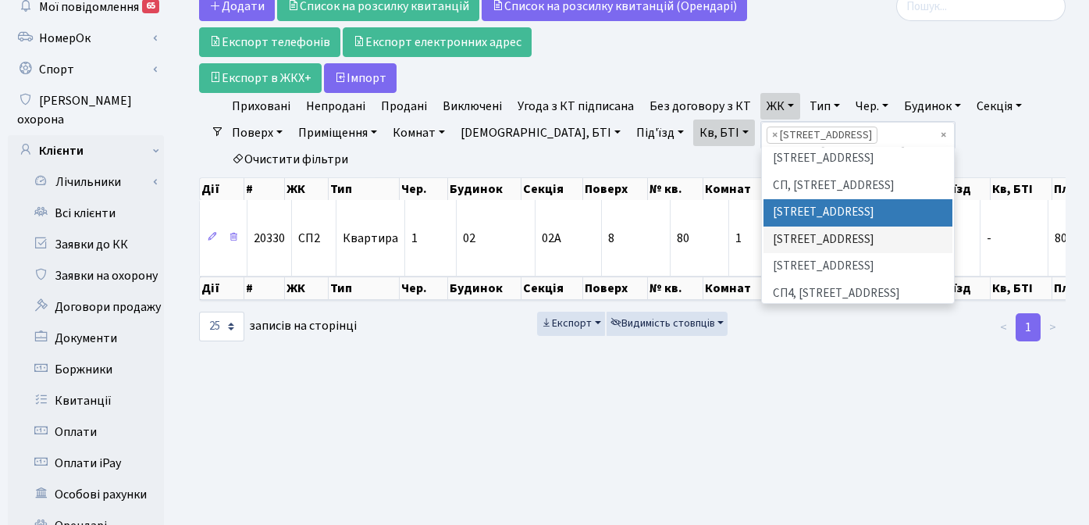
click at [792, 199] on li "[STREET_ADDRESS]" at bounding box center [857, 212] width 189 height 27
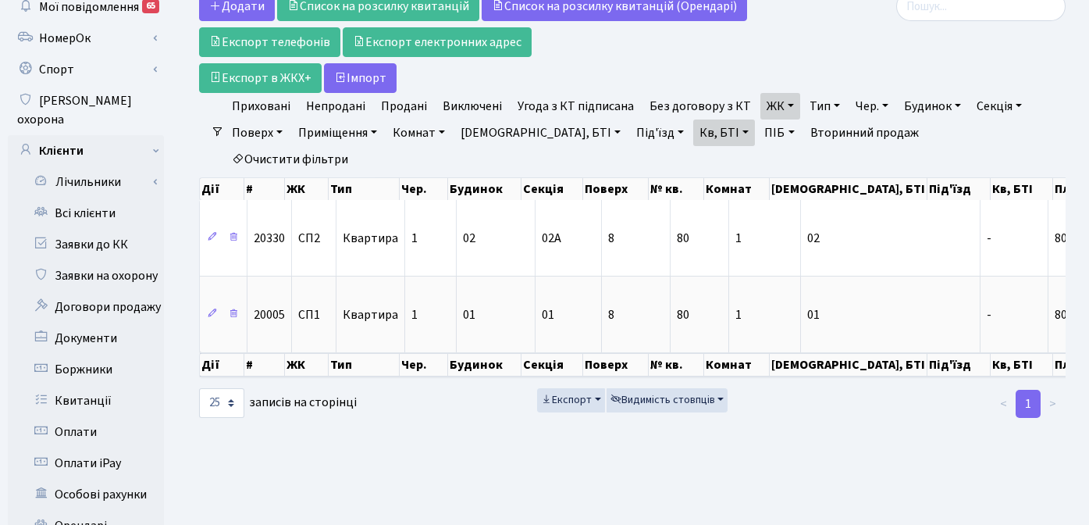
click at [779, 98] on link "ЖК" at bounding box center [780, 106] width 40 height 27
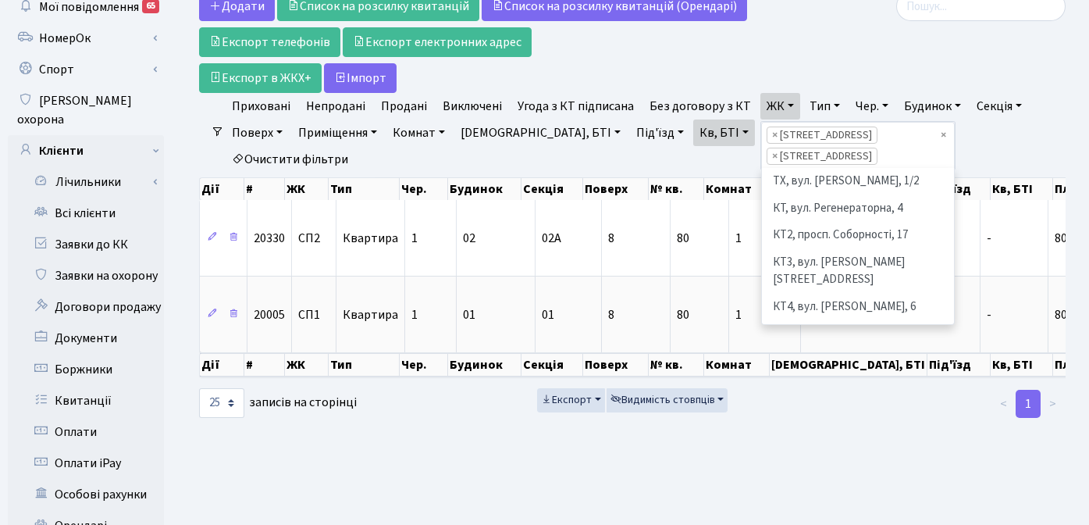
scroll to position [215, 0]
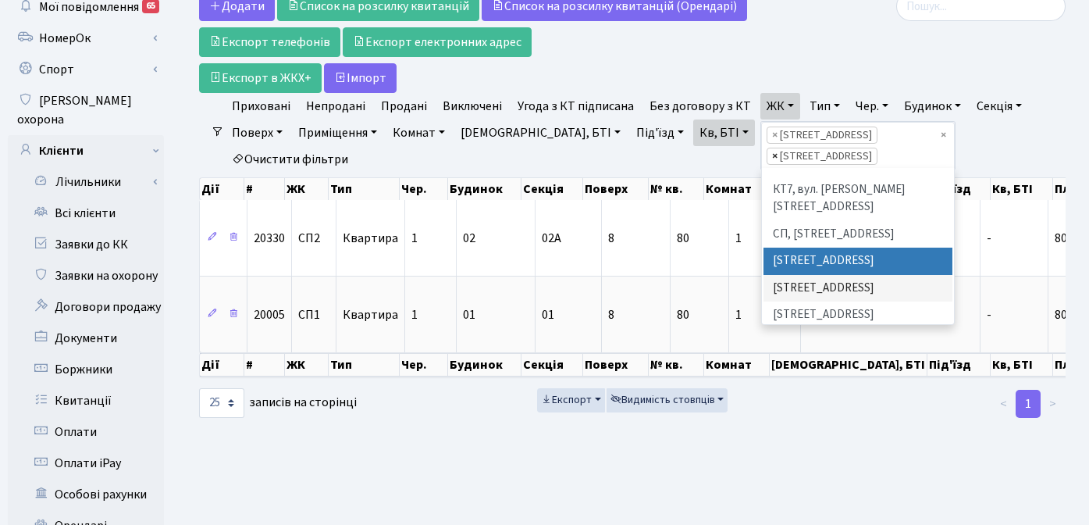
click at [772, 154] on span "×" at bounding box center [774, 156] width 5 height 16
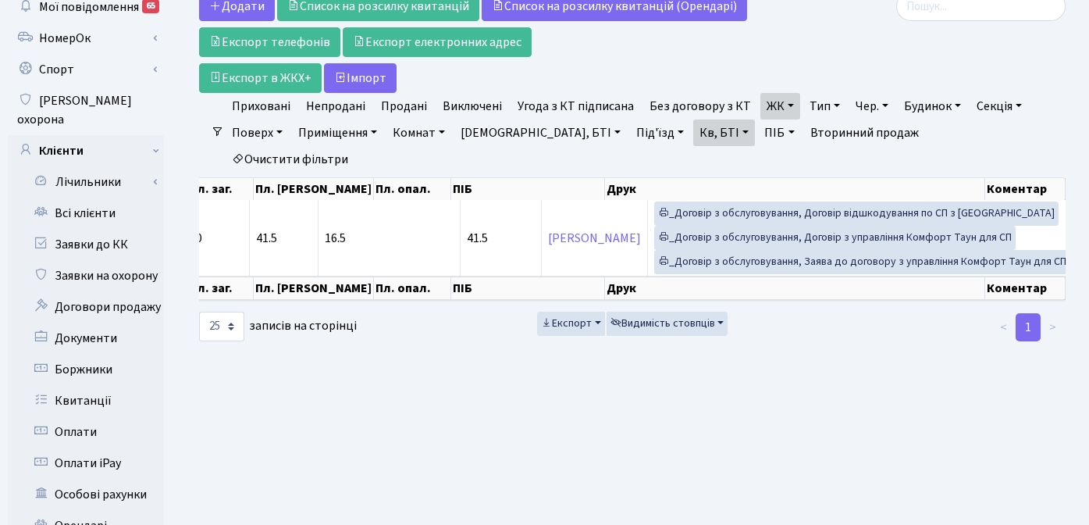
scroll to position [0, 853]
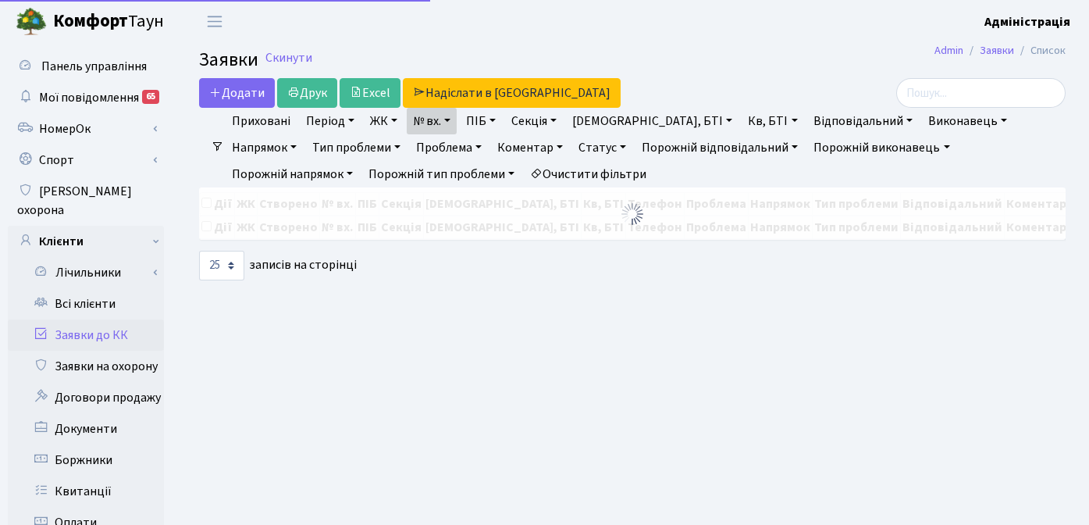
select select "25"
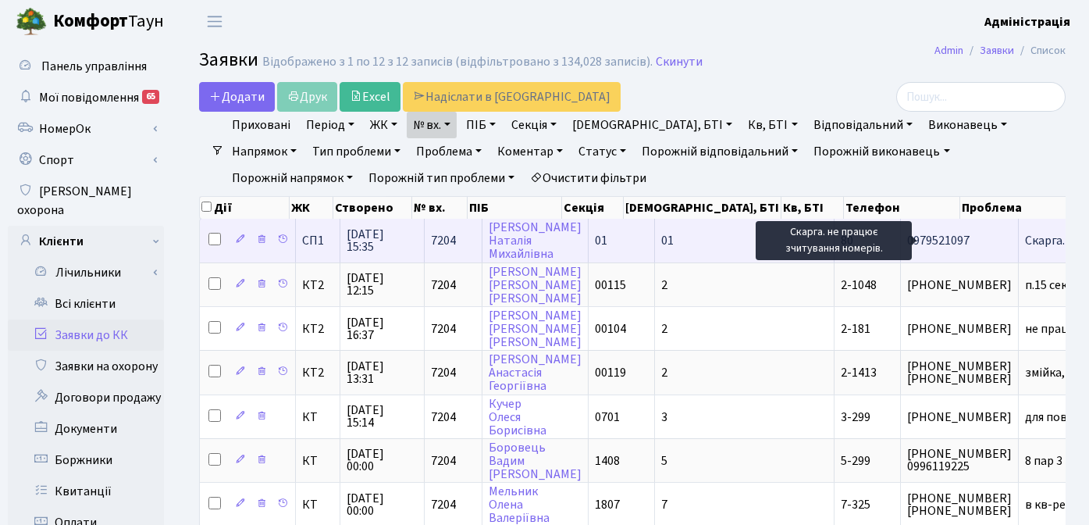
click at [1025, 237] on span "Скарга. не[...]" at bounding box center [1060, 240] width 71 height 17
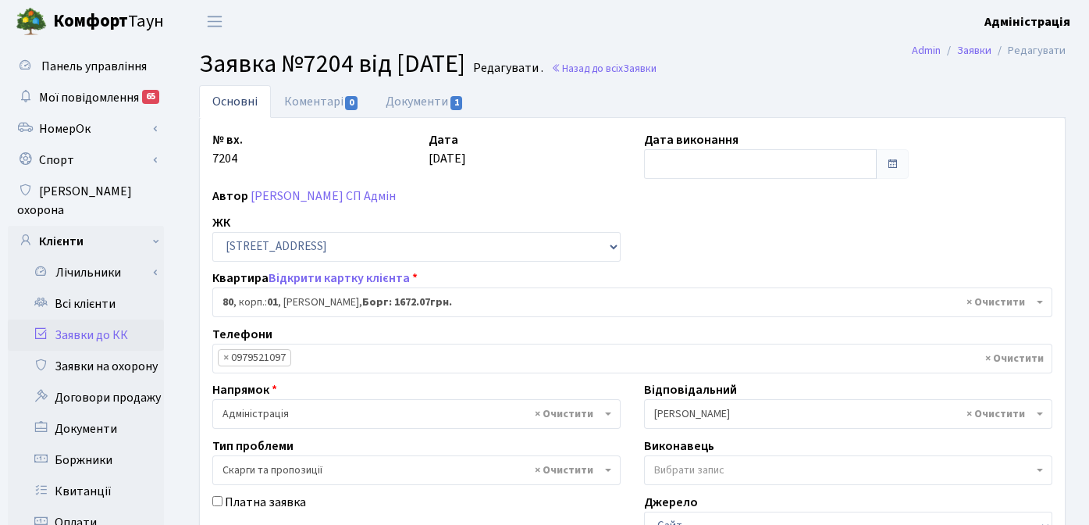
select select "20005"
select select "55"
click at [414, 101] on link "Документи 1" at bounding box center [424, 101] width 105 height 32
select select "25"
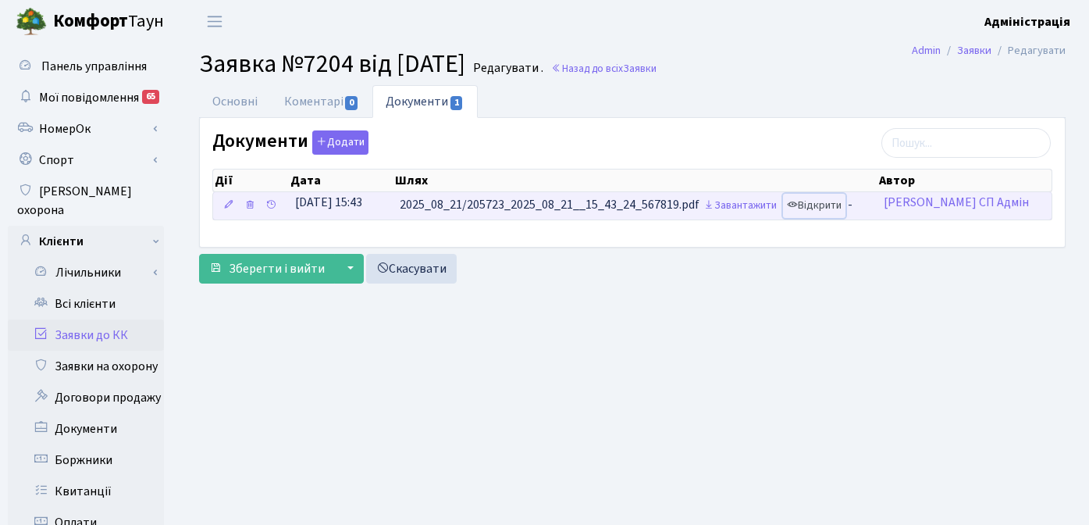
click at [827, 205] on link "Відкрити" at bounding box center [814, 206] width 62 height 24
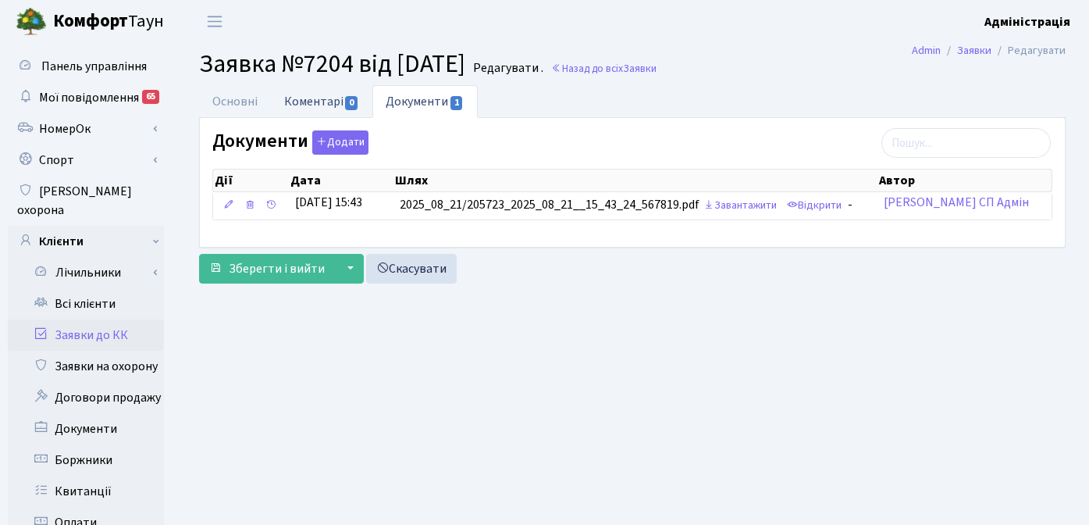
click at [301, 101] on link "Коментарі 0" at bounding box center [321, 101] width 101 height 32
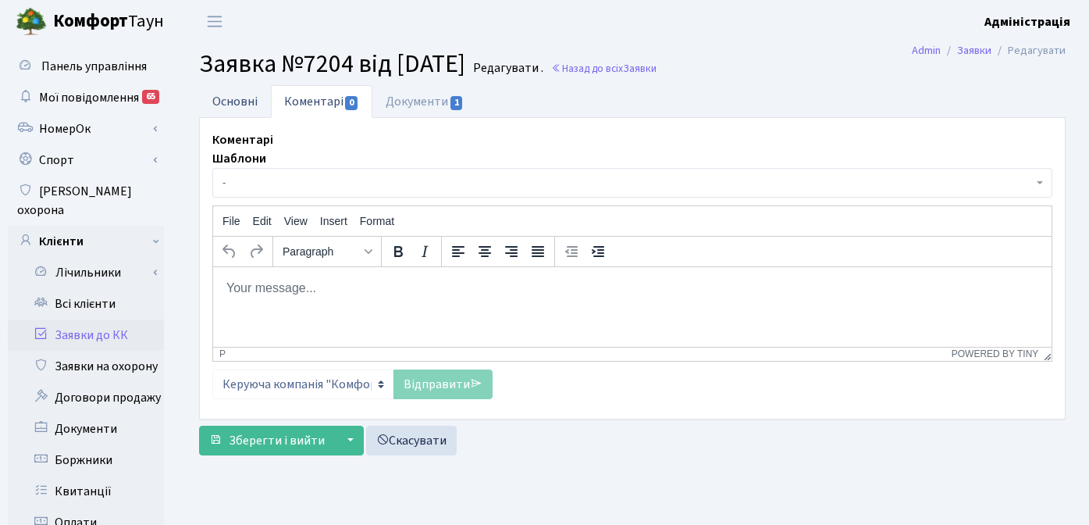
click at [233, 98] on link "Основні" at bounding box center [235, 101] width 72 height 32
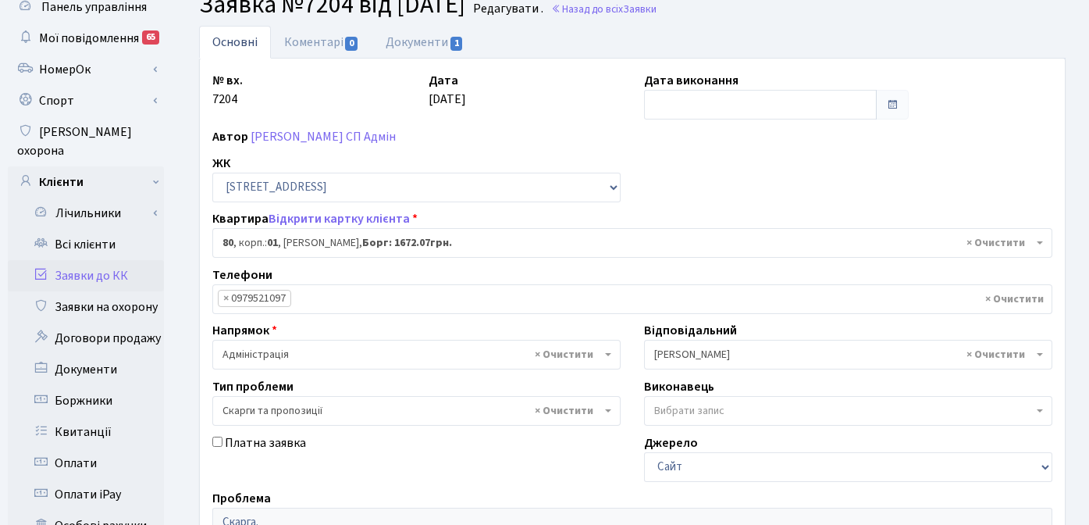
scroll to position [56, 0]
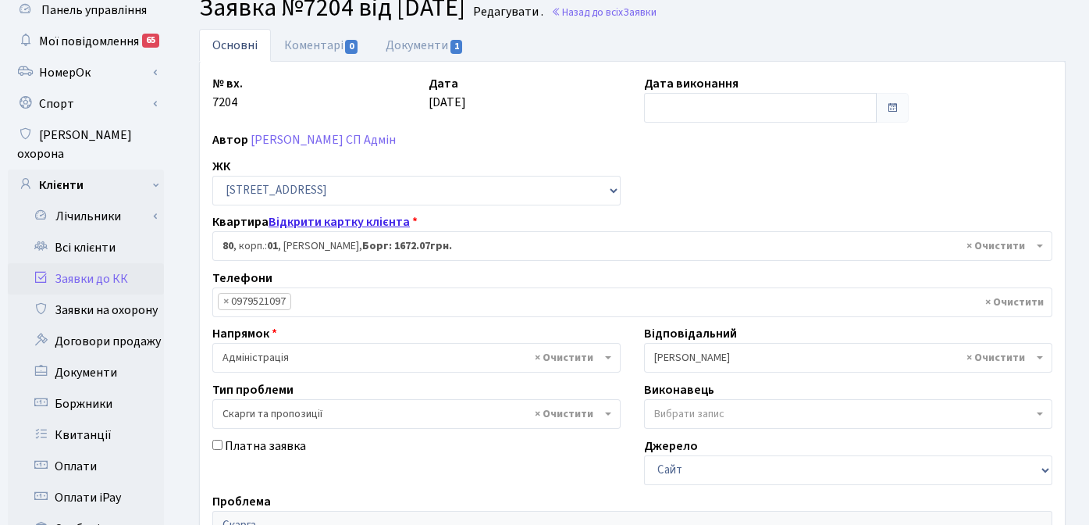
click at [354, 219] on link "Відкрити картку клієнта" at bounding box center [339, 221] width 141 height 17
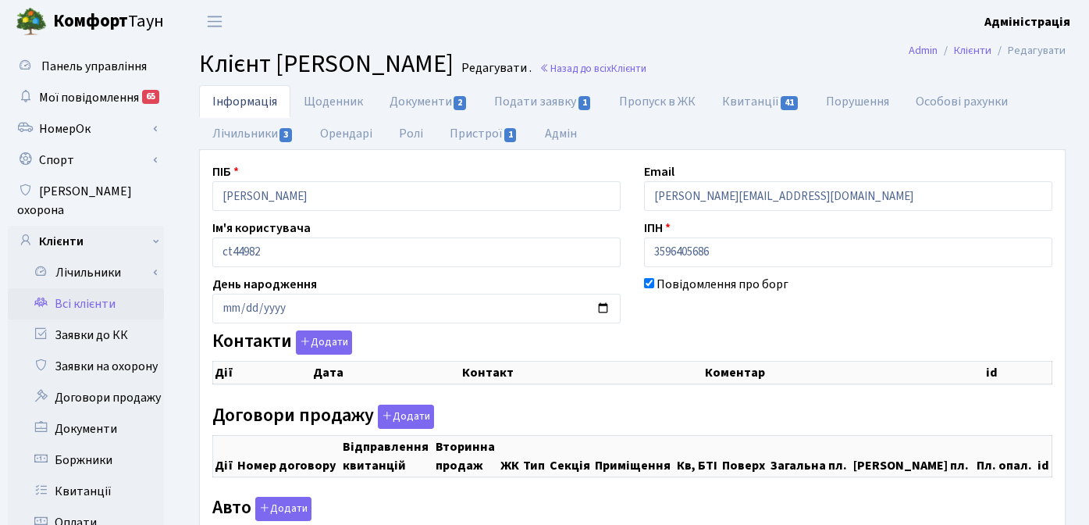
checkbox input "true"
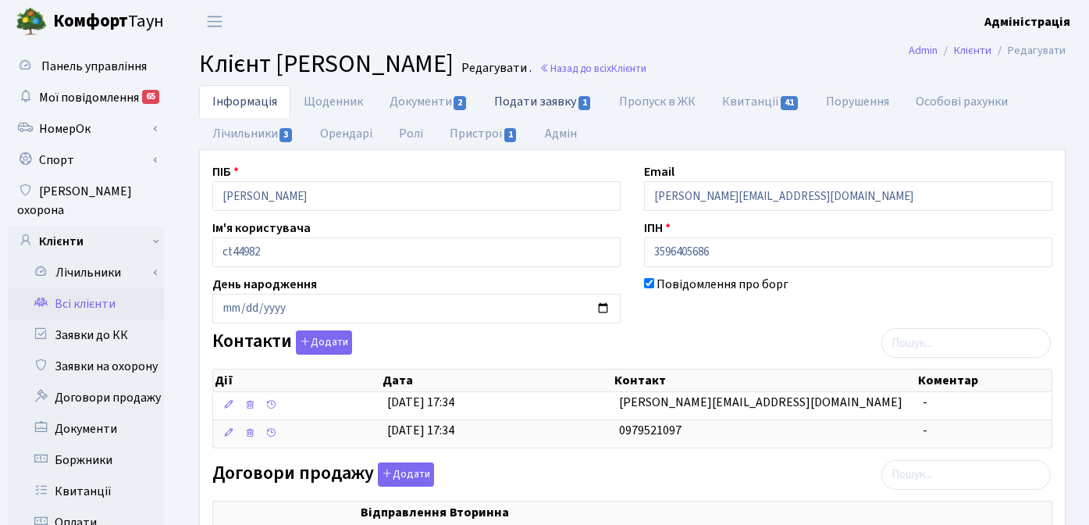
click at [560, 97] on link "Подати заявку 1" at bounding box center [543, 101] width 124 height 32
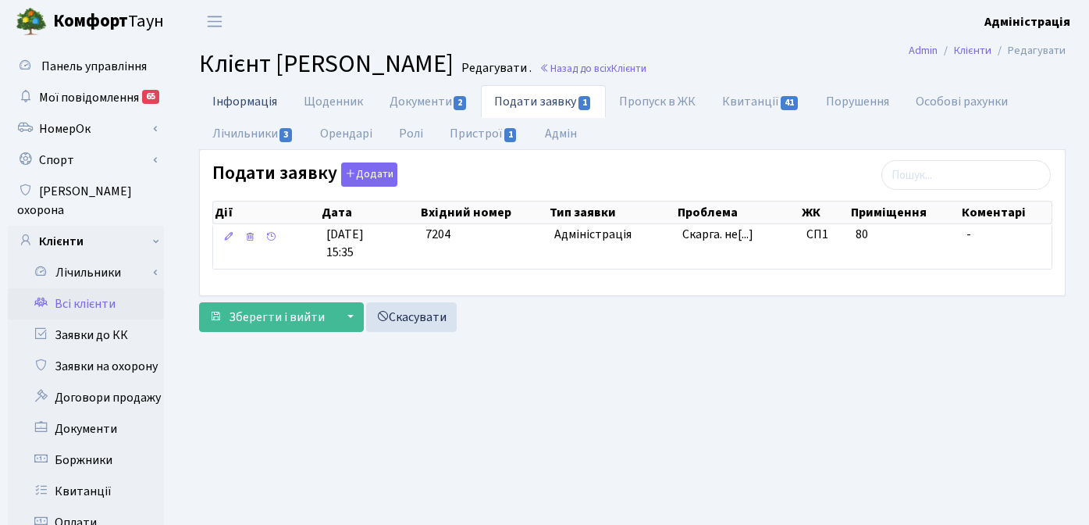
click at [246, 99] on link "Інформація" at bounding box center [244, 101] width 91 height 32
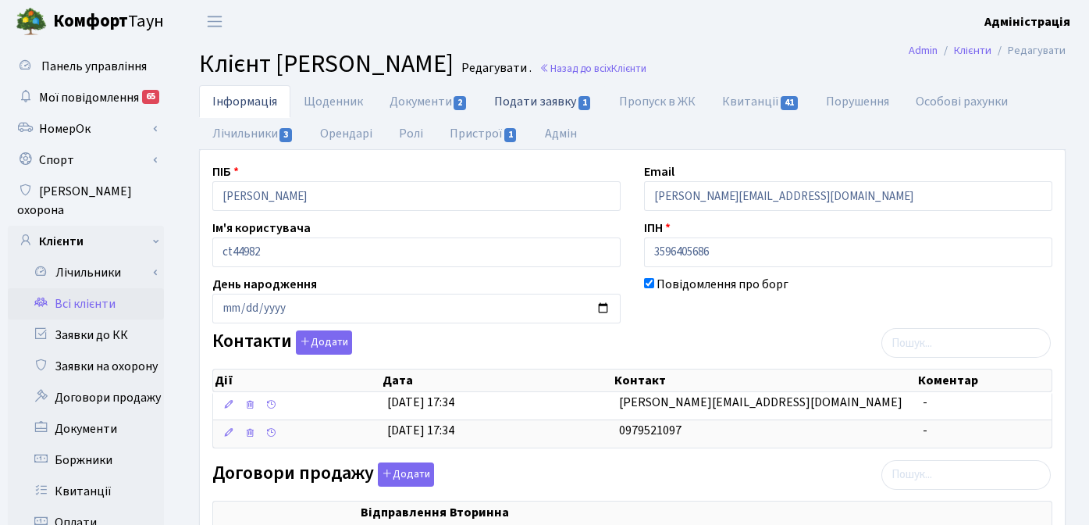
click at [550, 98] on link "Подати заявку 1" at bounding box center [543, 101] width 124 height 32
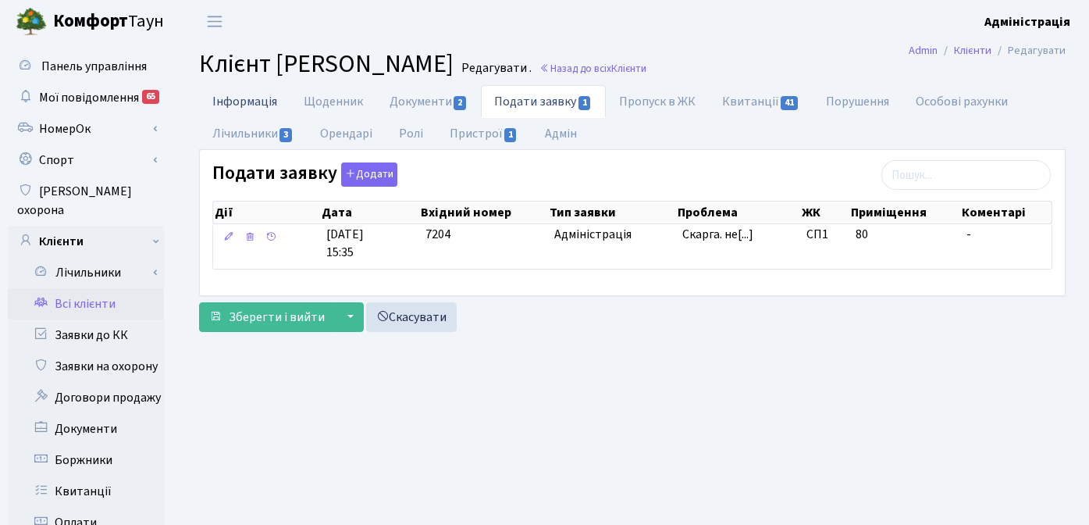
click at [234, 93] on link "Інформація" at bounding box center [244, 101] width 91 height 32
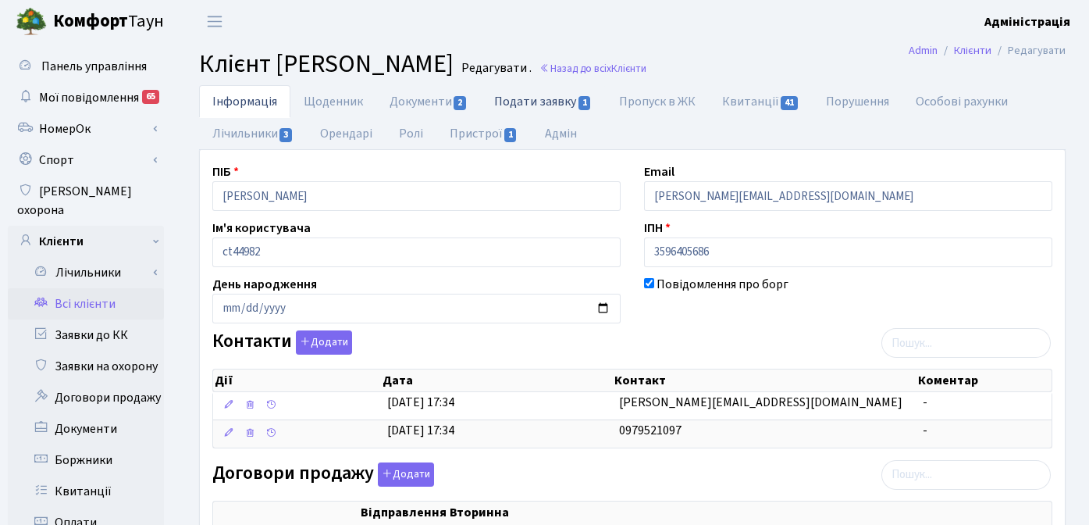
click at [540, 102] on link "Подати заявку 1" at bounding box center [543, 101] width 124 height 32
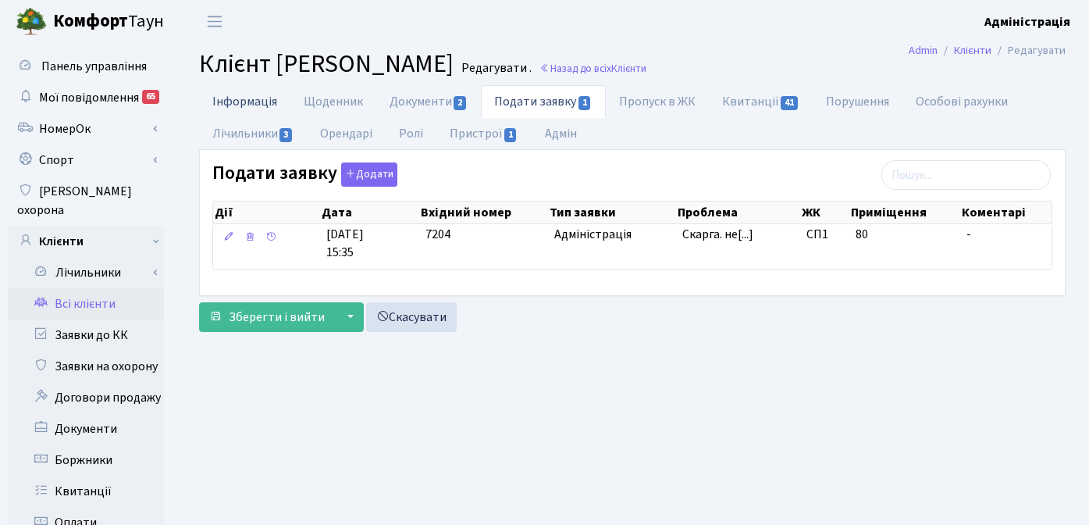
click at [233, 98] on link "Інформація" at bounding box center [244, 101] width 91 height 32
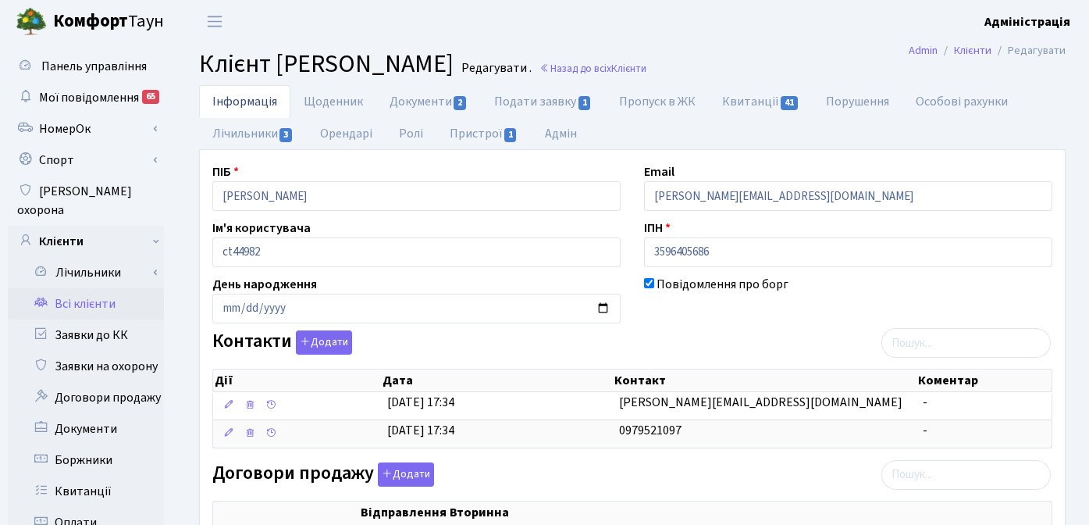
click at [735, 333] on div "Контакти Додати Дії Дата Контакт Коментар Дії Дата Контакт Коментар" at bounding box center [632, 392] width 863 height 124
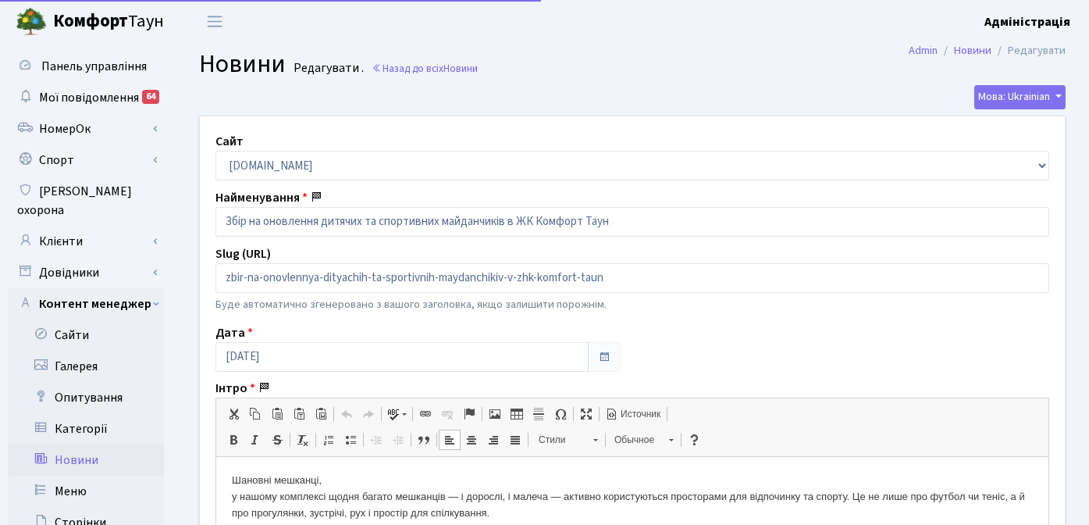
scroll to position [508, 0]
click at [87, 444] on link "Новини" at bounding box center [86, 459] width 156 height 31
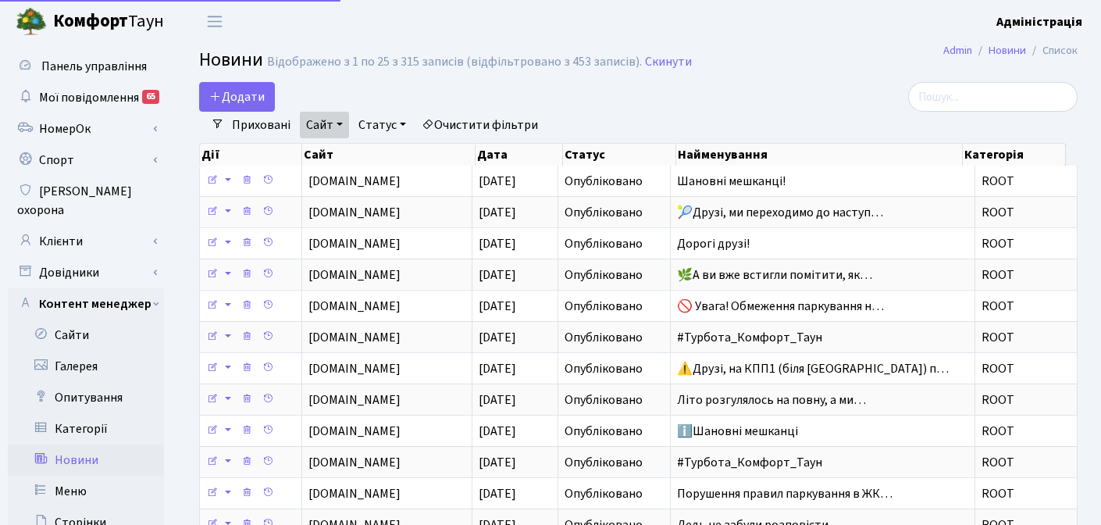
select select "25"
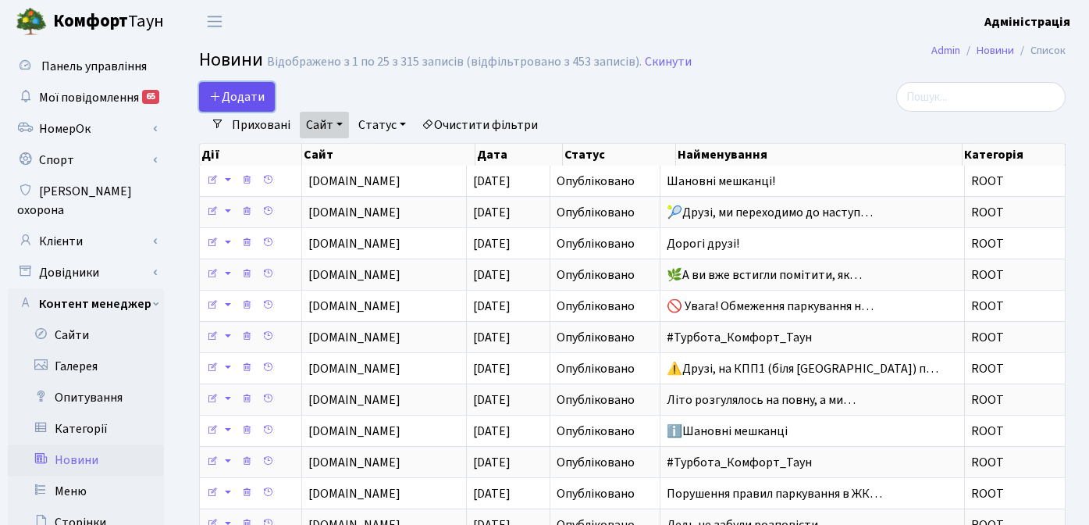
click at [259, 99] on span "Додати" at bounding box center [236, 96] width 55 height 17
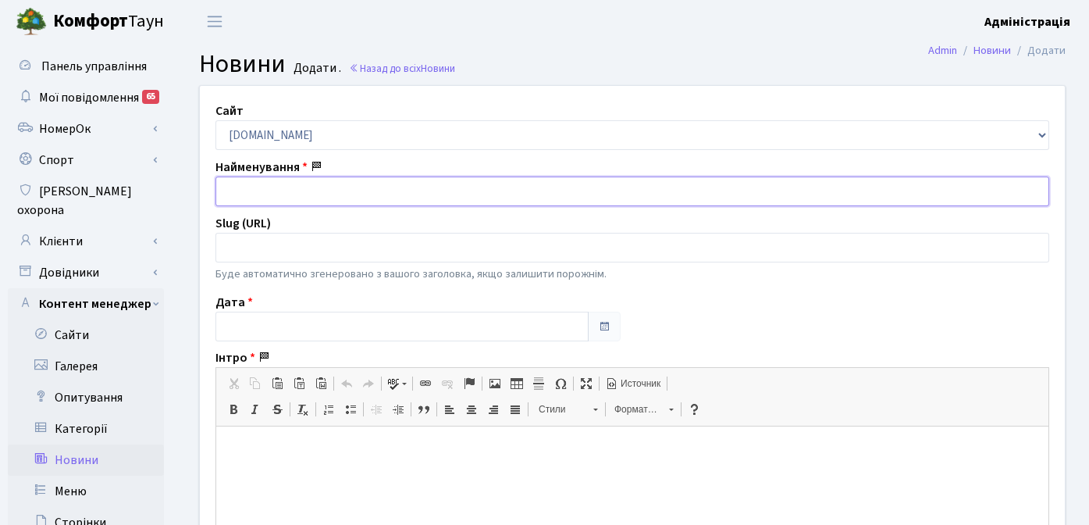
click at [276, 190] on input "text" at bounding box center [632, 191] width 834 height 30
paste input "🌱Вперше! Благодійний Тихий Маркет в Комфорт Тауні на «Змійці»."
type input "🌱Вперше! Благодійний Тихий Маркет в Комфорт Тауні на «Змійці»"
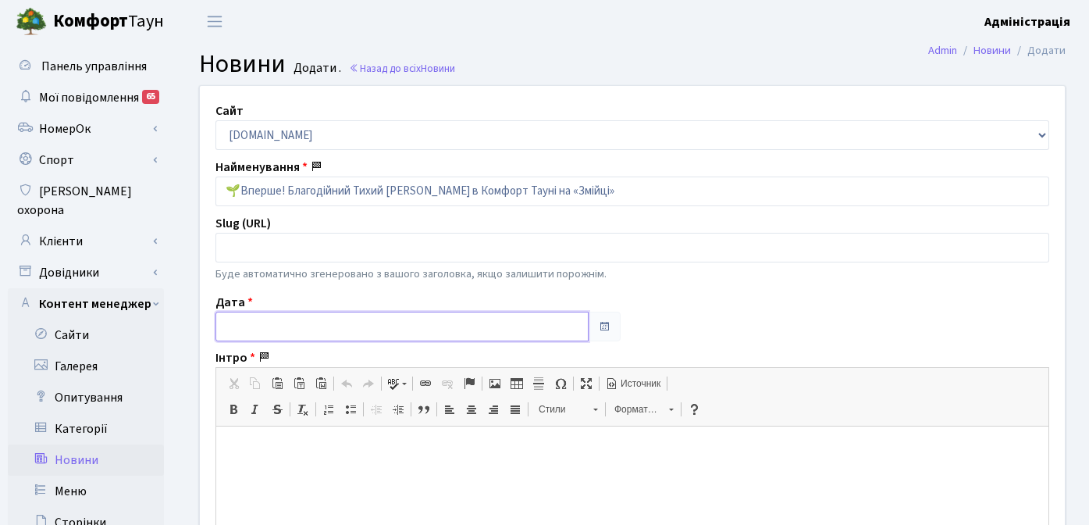
click at [254, 339] on input "text" at bounding box center [401, 326] width 373 height 30
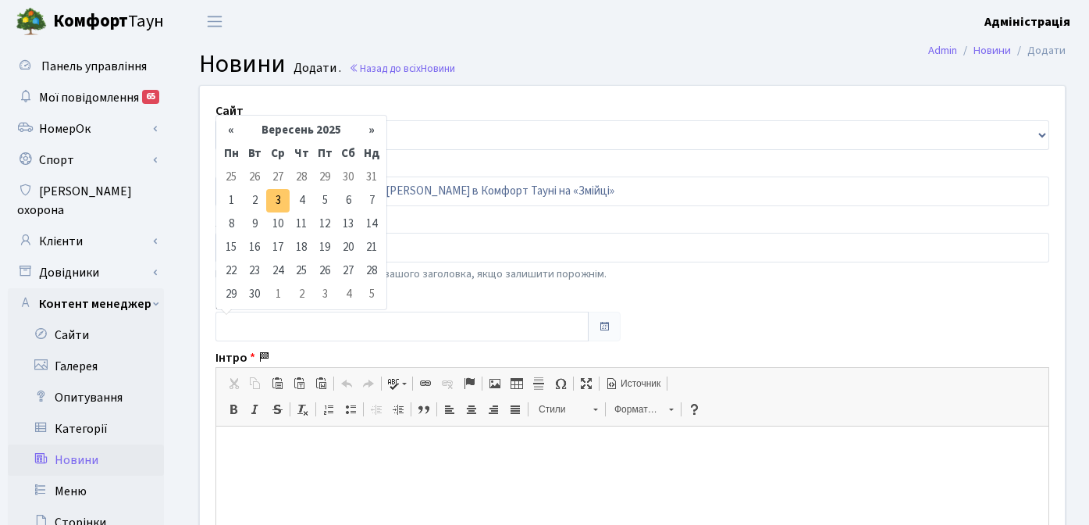
click at [276, 197] on td "3" at bounding box center [277, 200] width 23 height 23
type input "03.09.2025"
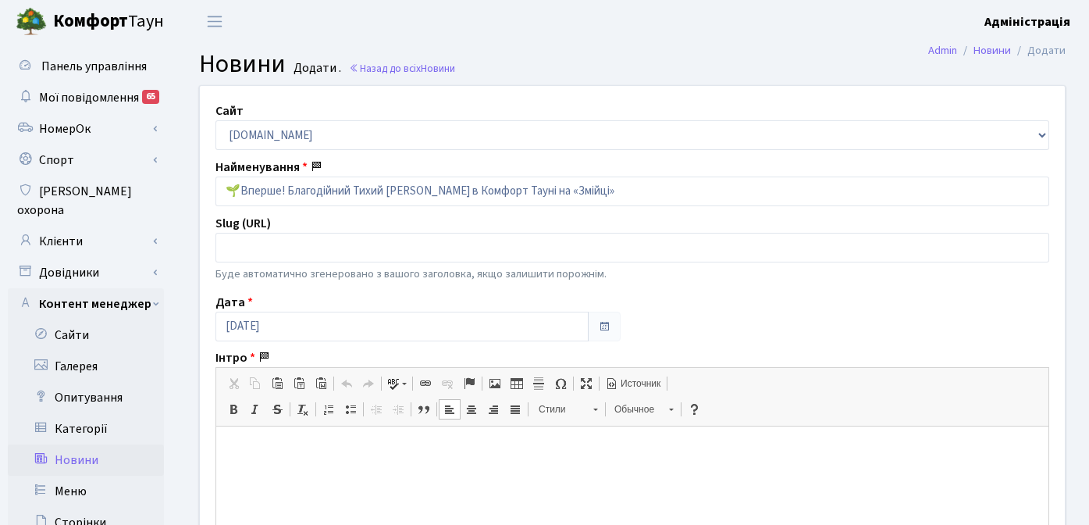
click at [276, 445] on p at bounding box center [632, 450] width 801 height 16
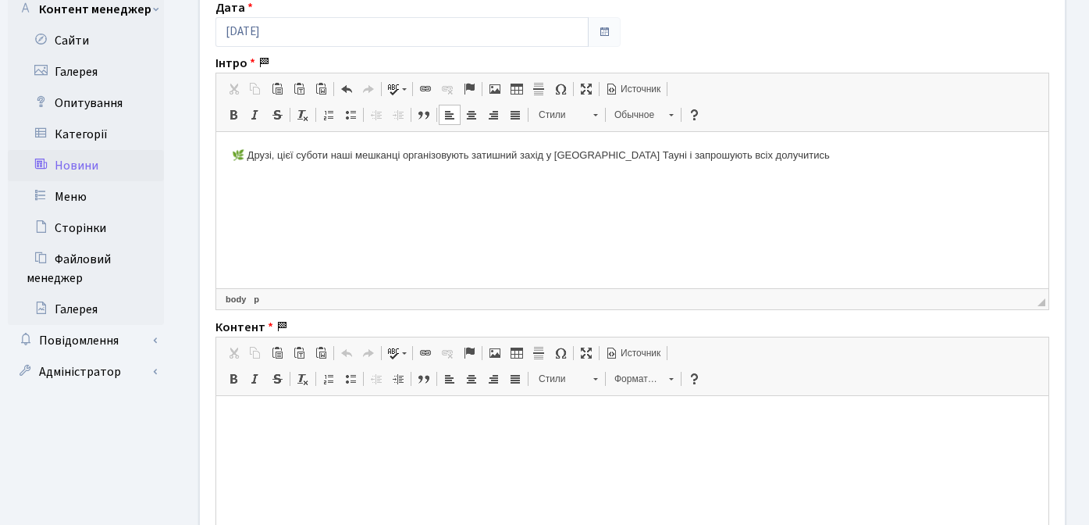
scroll to position [306, 0]
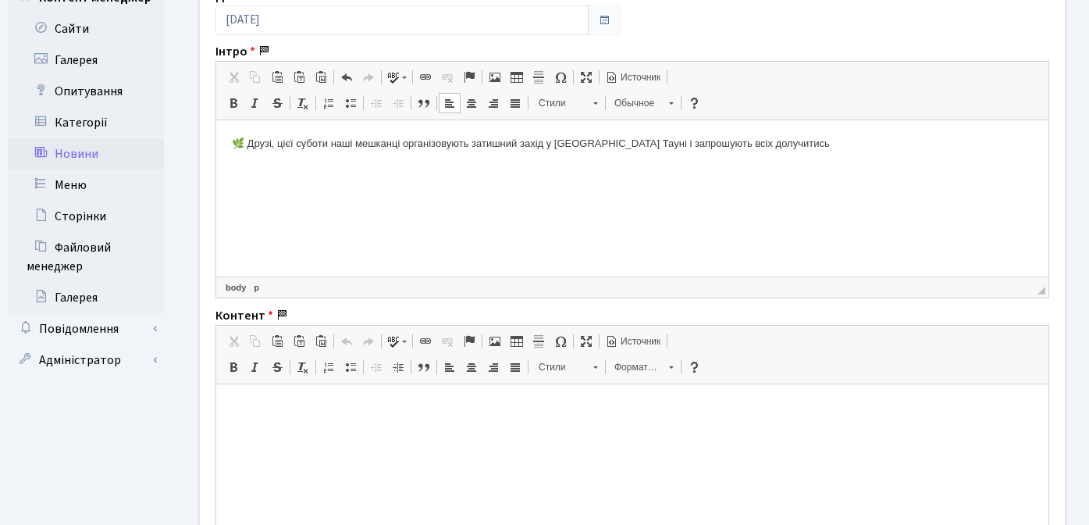
click at [290, 402] on p at bounding box center [632, 407] width 801 height 16
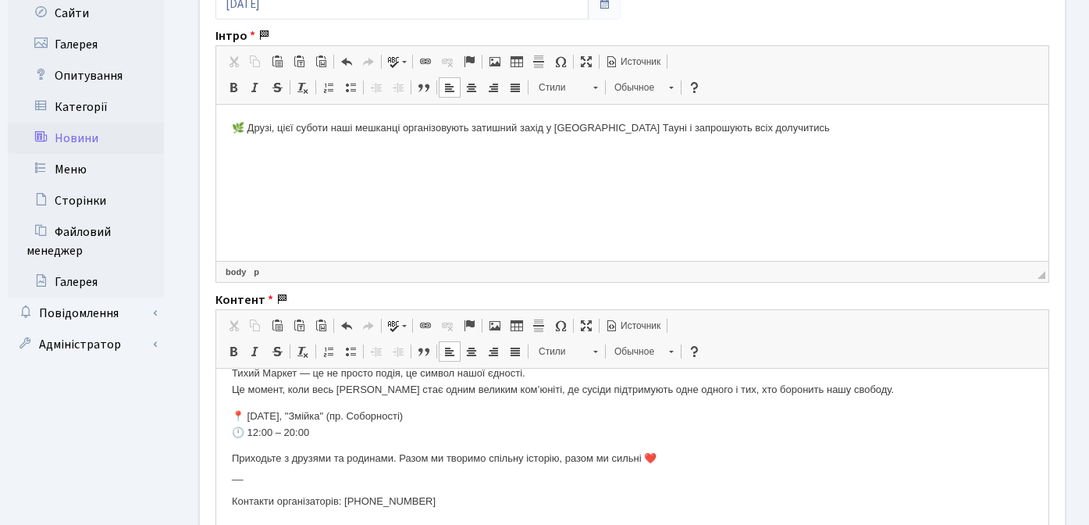
scroll to position [226, 0]
drag, startPoint x: 329, startPoint y: 428, endPoint x: 233, endPoint y: 409, distance: 97.8
click at [233, 409] on p "📍 6 вересня, "Змійка" (пр. Соборності) 🕛 12:00 – 20:00" at bounding box center [632, 423] width 801 height 33
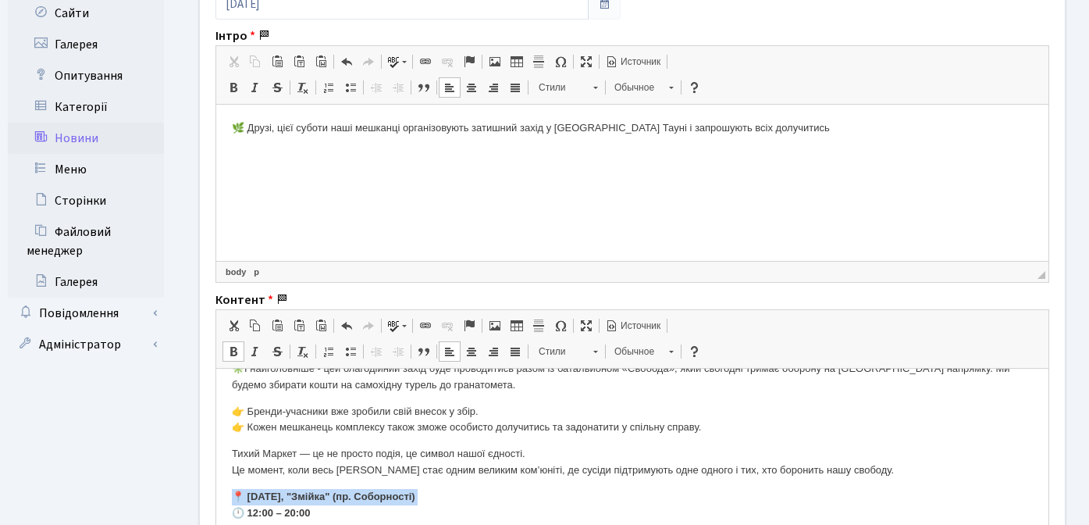
scroll to position [0, 0]
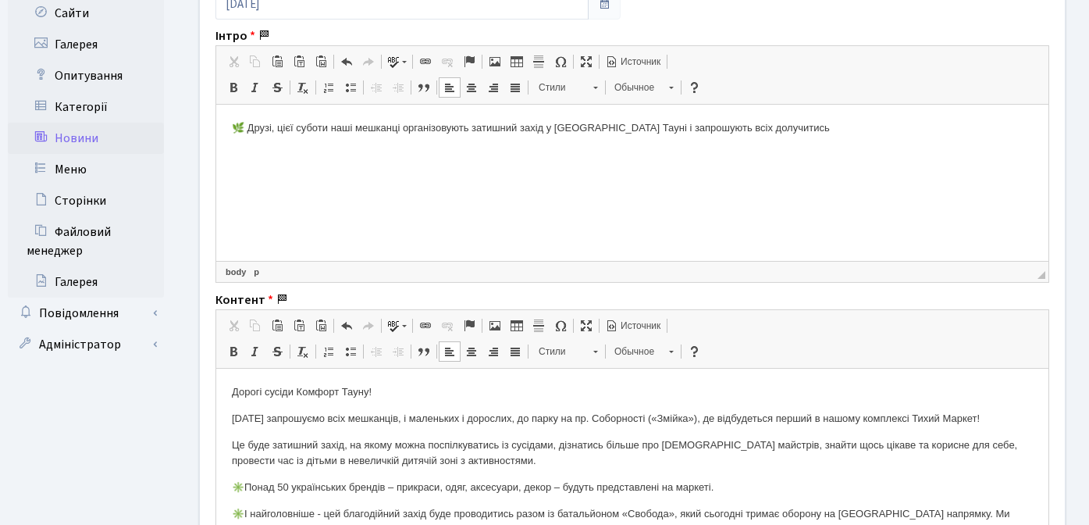
drag, startPoint x: 230, startPoint y: 418, endPoint x: 1016, endPoint y: 418, distance: 786.1
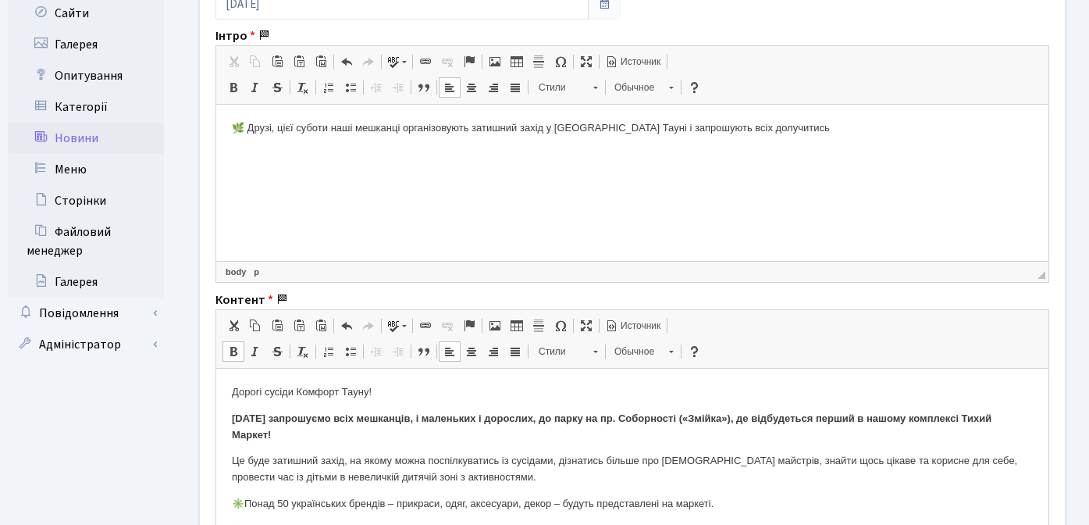
click at [336, 472] on p "Це буде затишний захід, на якому можна поспілкуватись із сусідами, дізнатись бі…" at bounding box center [632, 468] width 801 height 33
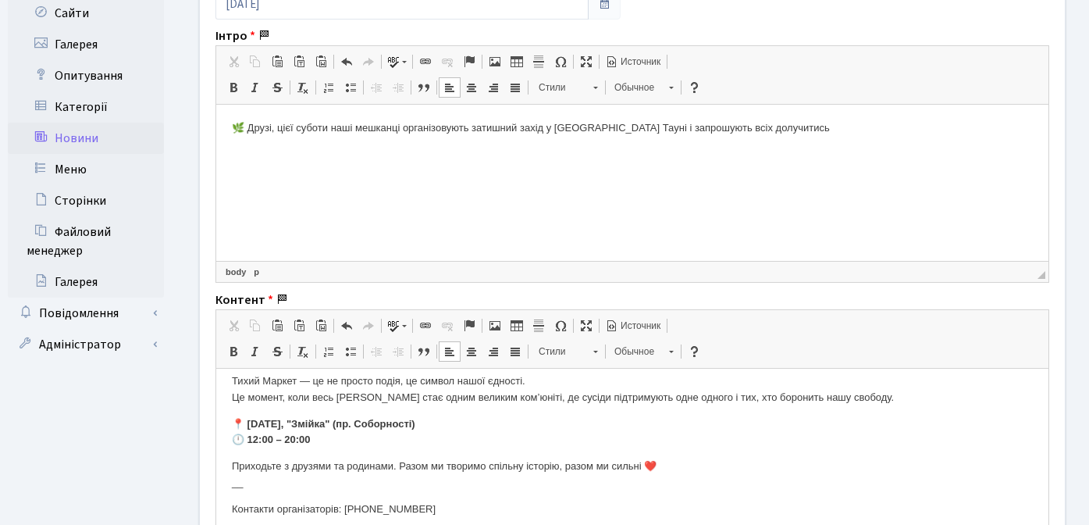
scroll to position [243, 0]
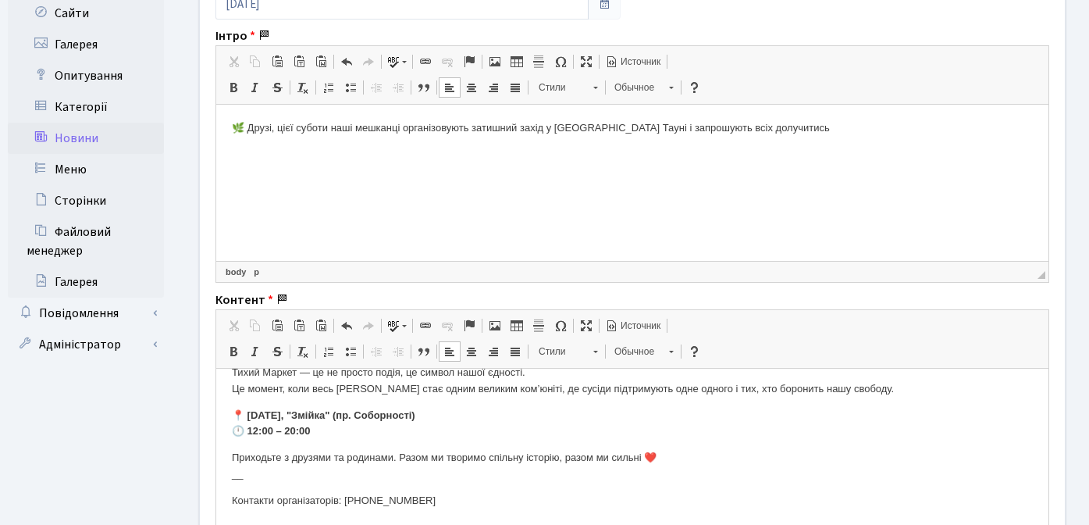
drag, startPoint x: 456, startPoint y: 496, endPoint x: 224, endPoint y: 500, distance: 231.9
click at [224, 500] on html "Дорогі сусіди Комфорт Тауну! 6 вересня запрошуємо всіх мешканців, і маленьких і…" at bounding box center [632, 324] width 832 height 399
click at [250, 355] on span at bounding box center [255, 351] width 12 height 12
click at [401, 471] on p "Приходьте з друзями та родинами. Разом ми творимо спільну історію, разом ми сил…" at bounding box center [632, 465] width 801 height 33
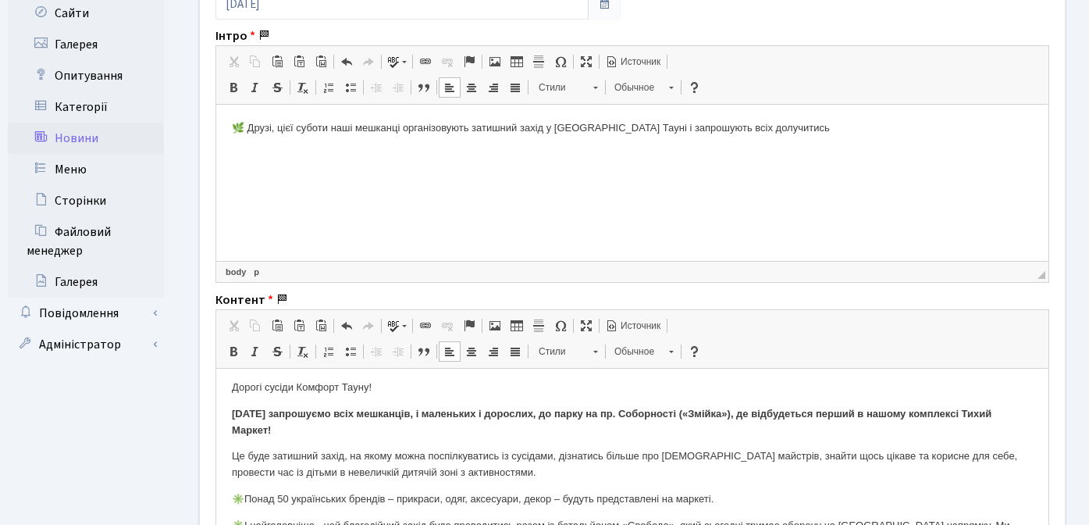
scroll to position [0, 0]
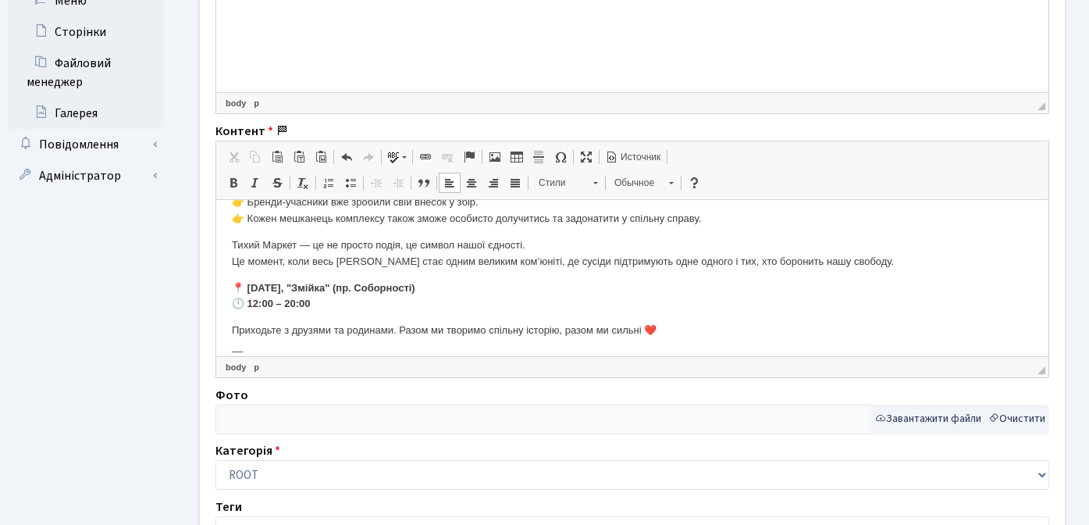
scroll to position [209, 0]
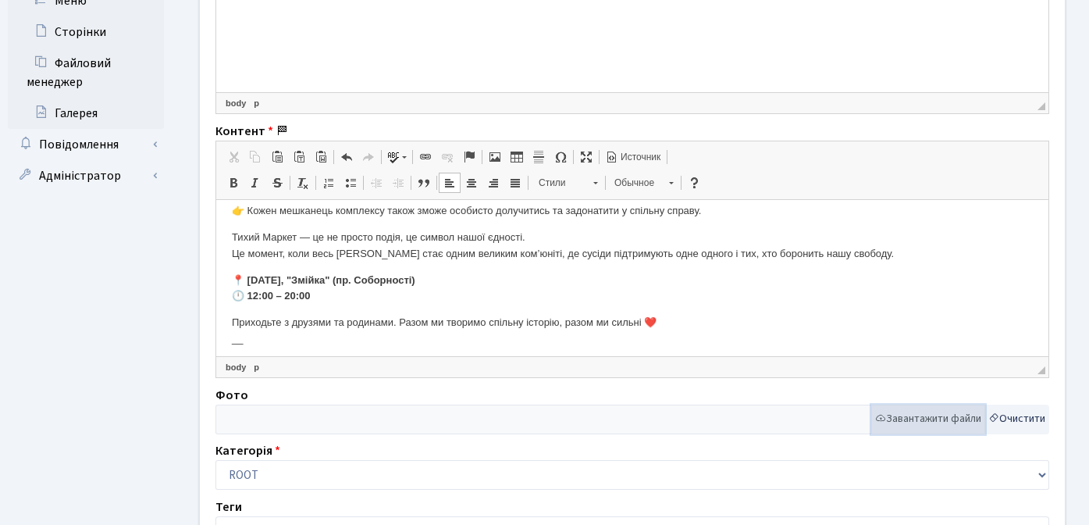
click at [902, 422] on button "Завантажити файли" at bounding box center [928, 419] width 114 height 30
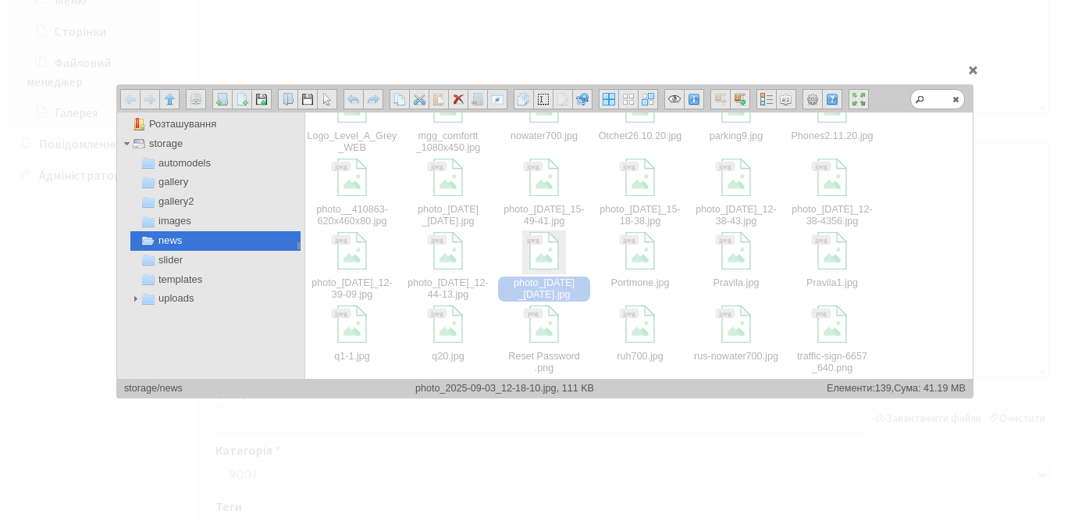
scroll to position [1495, 0]
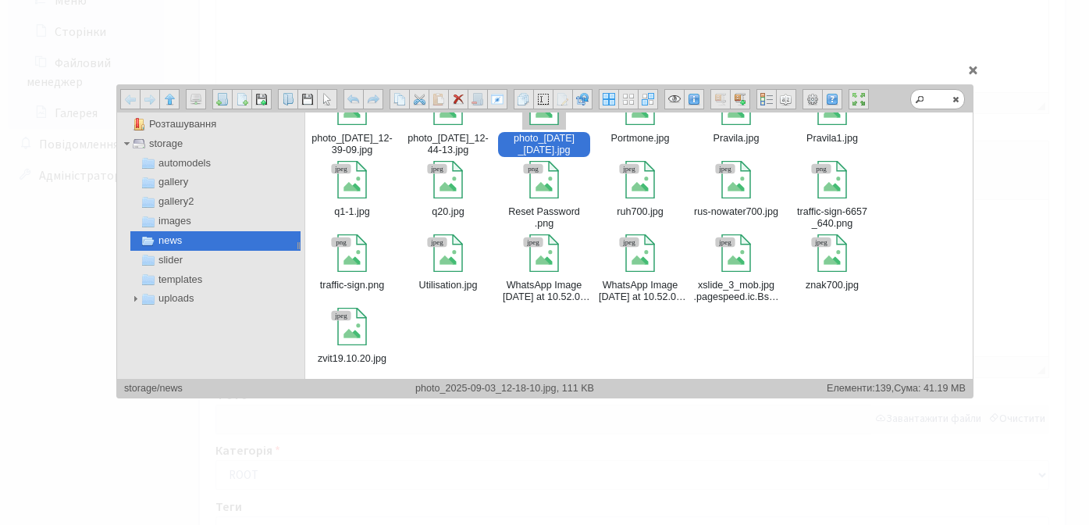
click at [544, 128] on div at bounding box center [544, 108] width 44 height 44
type input "storage/news/photo_2025-09-03_12-18-10.jpg"
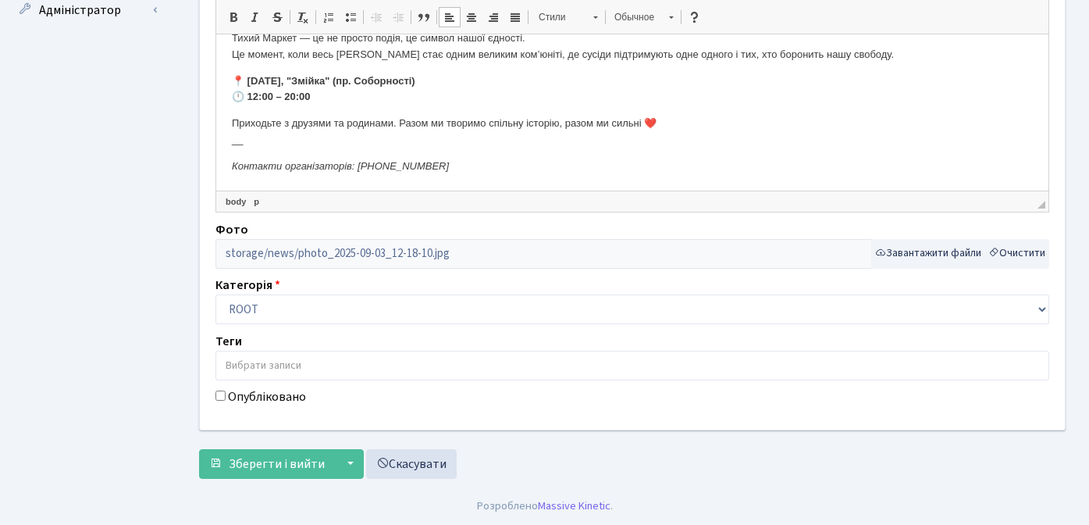
scroll to position [657, 0]
click at [222, 395] on input "Опубліковано" at bounding box center [220, 395] width 10 height 10
checkbox input "true"
click at [269, 467] on span "Зберегти і вийти" at bounding box center [277, 462] width 96 height 17
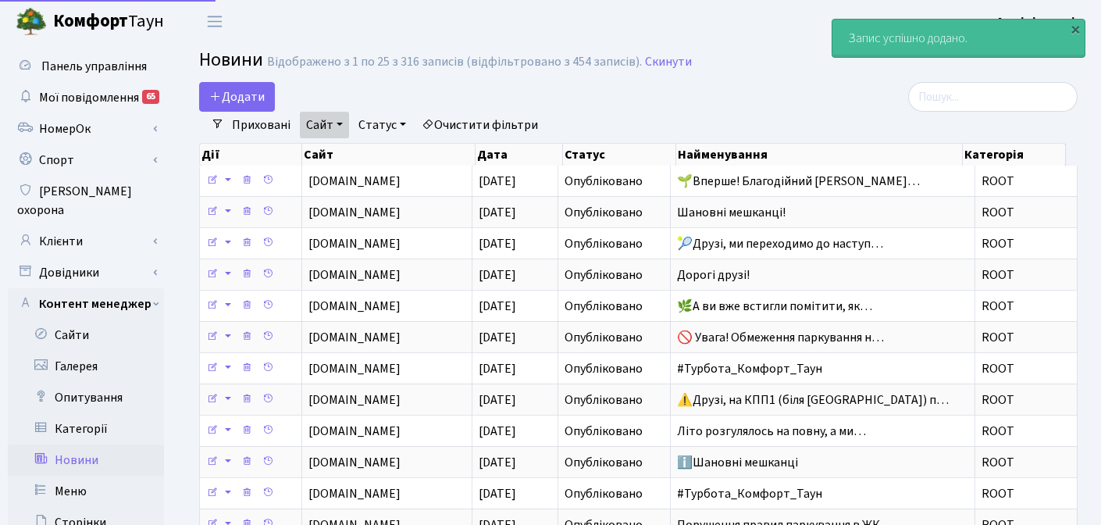
select select "25"
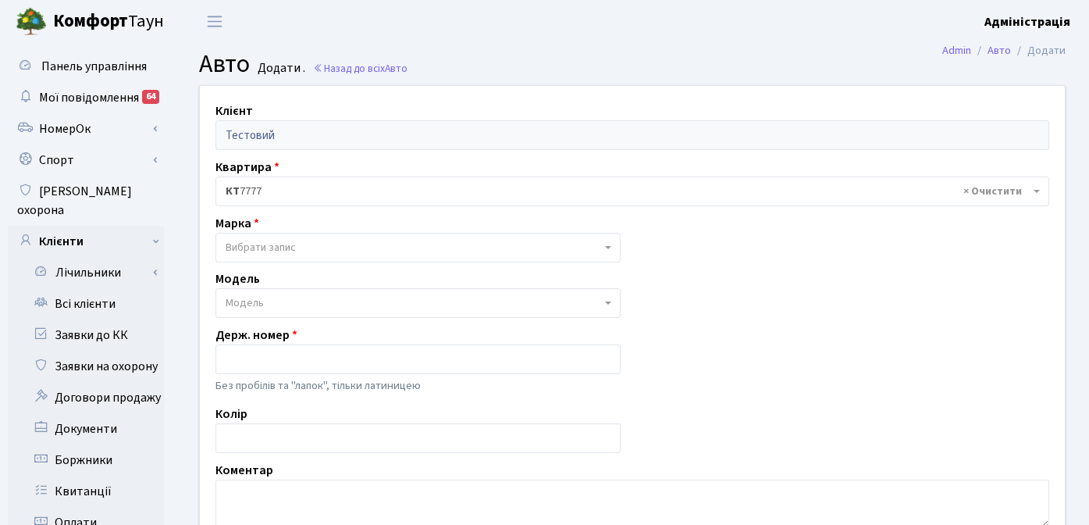
click at [93, 23] on b "Комфорт" at bounding box center [90, 21] width 75 height 25
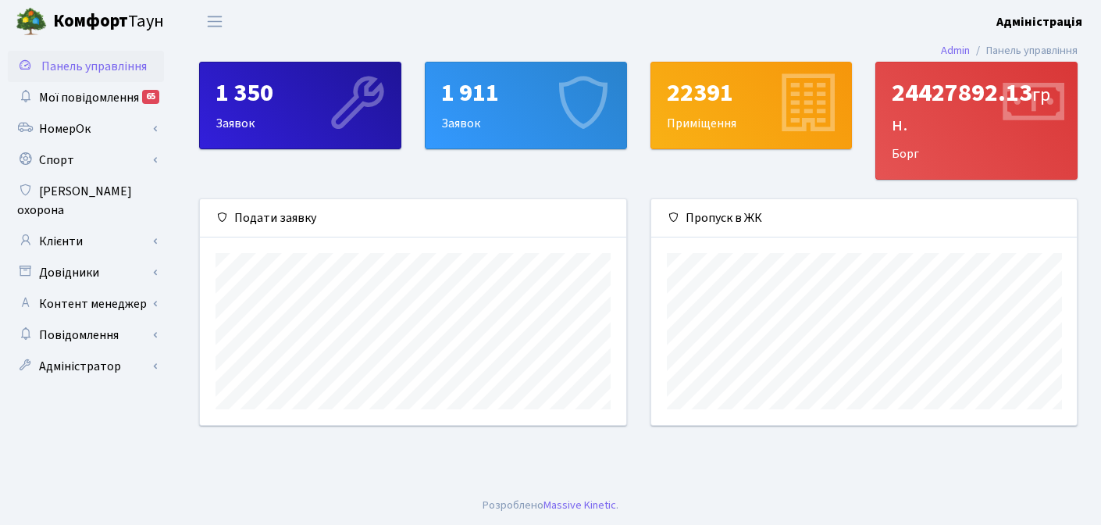
scroll to position [226, 425]
click at [64, 16] on b "Комфорт" at bounding box center [90, 21] width 75 height 25
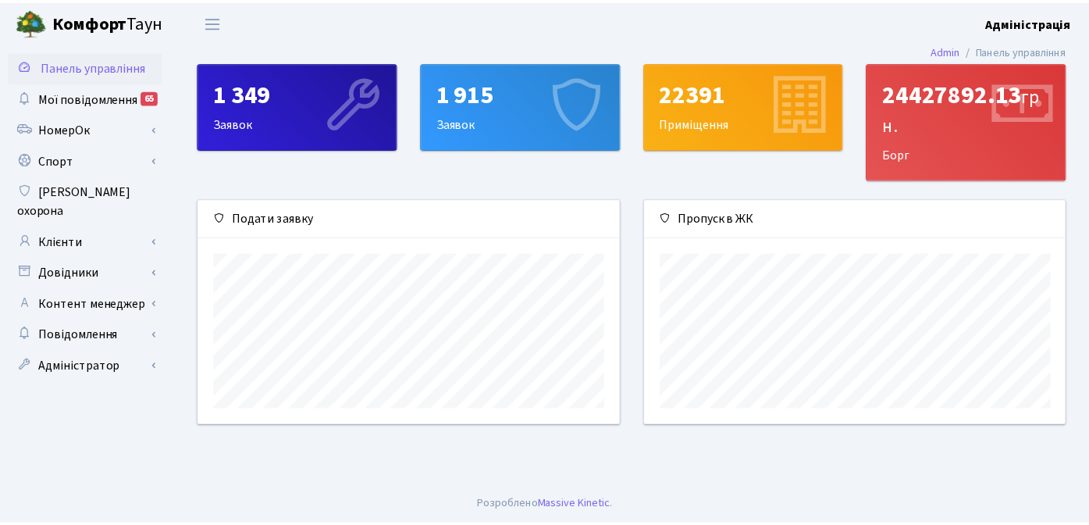
scroll to position [226, 425]
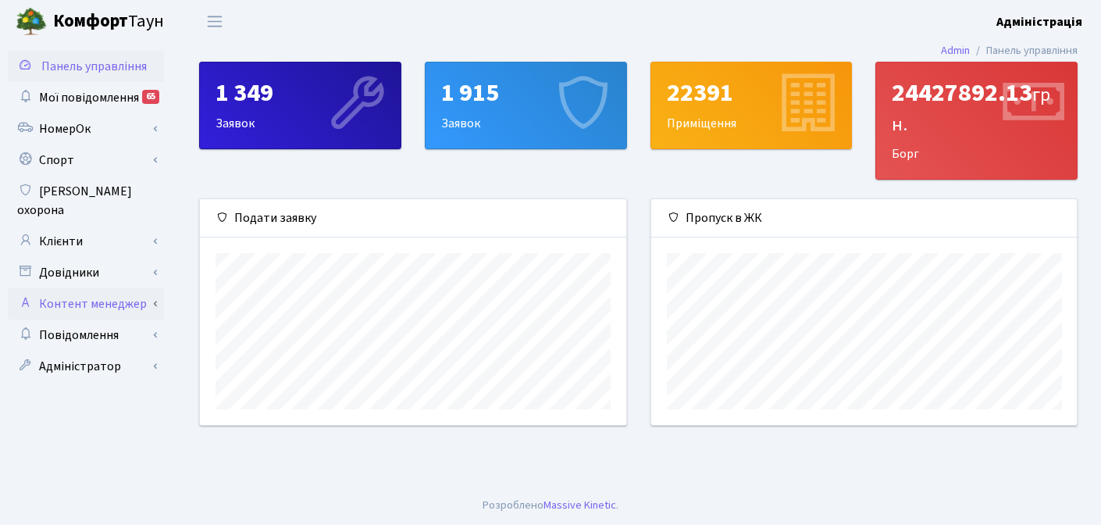
click at [96, 288] on link "Контент менеджер" at bounding box center [86, 303] width 156 height 31
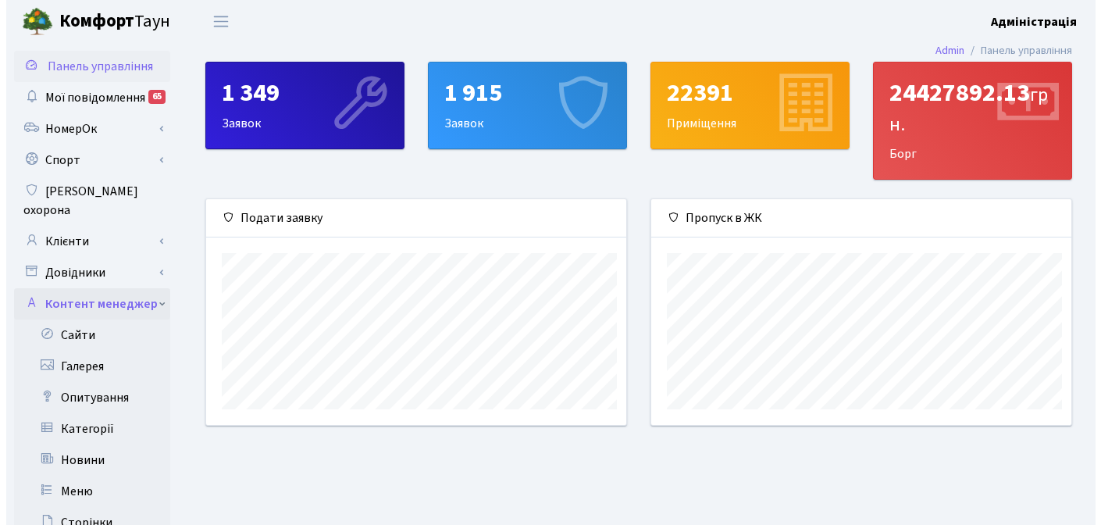
scroll to position [780399, 780204]
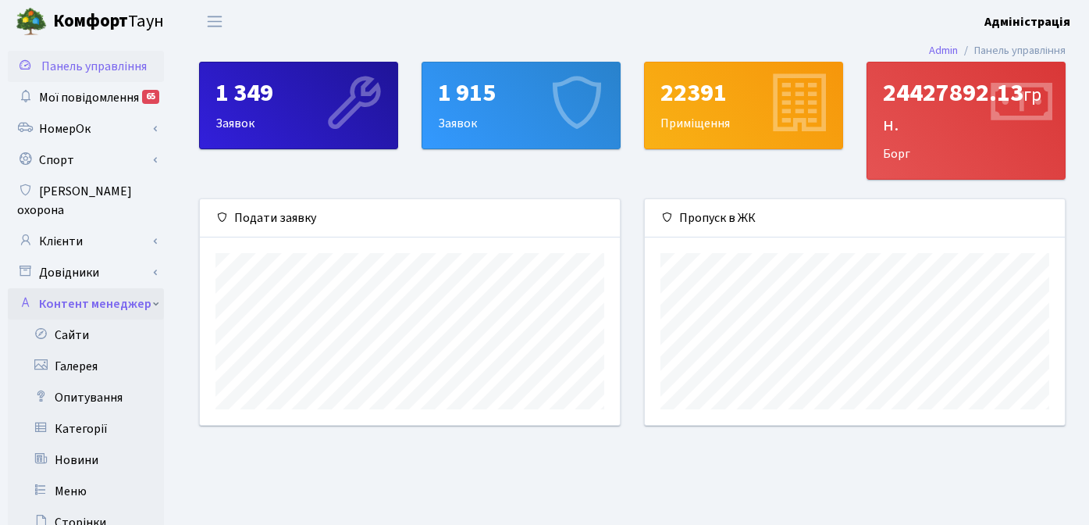
click at [98, 288] on link "Контент менеджер" at bounding box center [86, 303] width 156 height 31
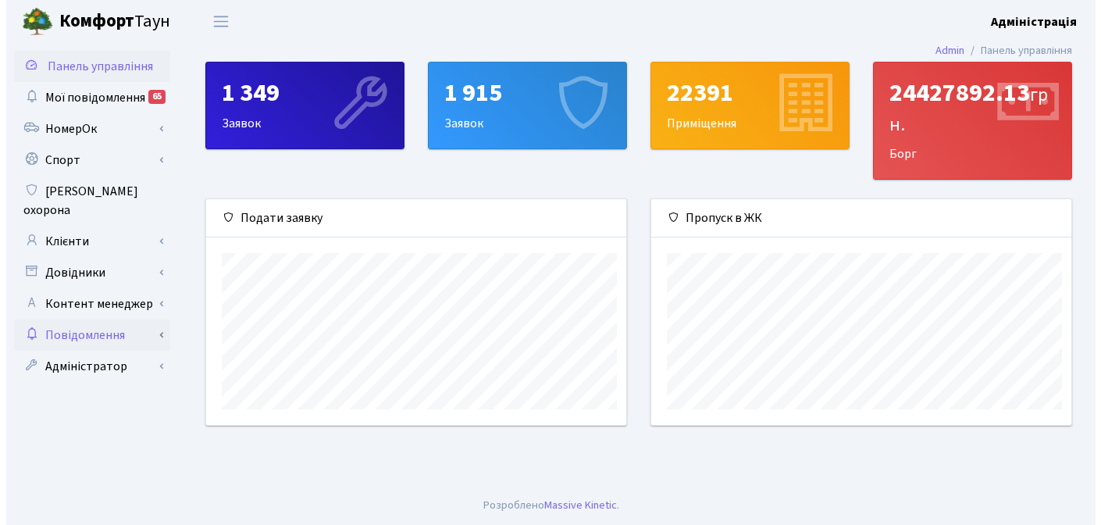
scroll to position [226, 425]
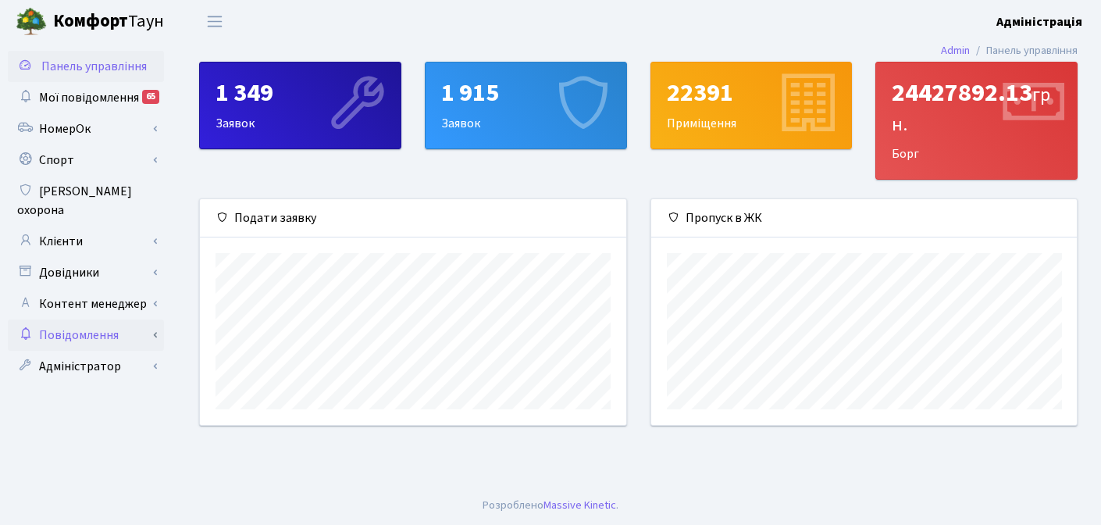
click at [81, 319] on link "Повідомлення" at bounding box center [86, 334] width 156 height 31
click at [98, 351] on link "Відправлення" at bounding box center [86, 366] width 156 height 31
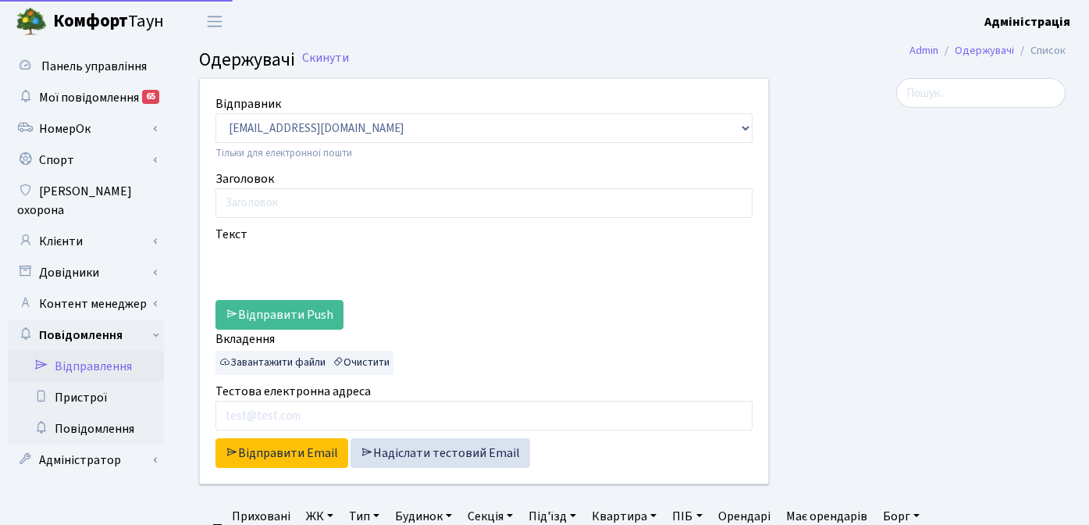
select select "25"
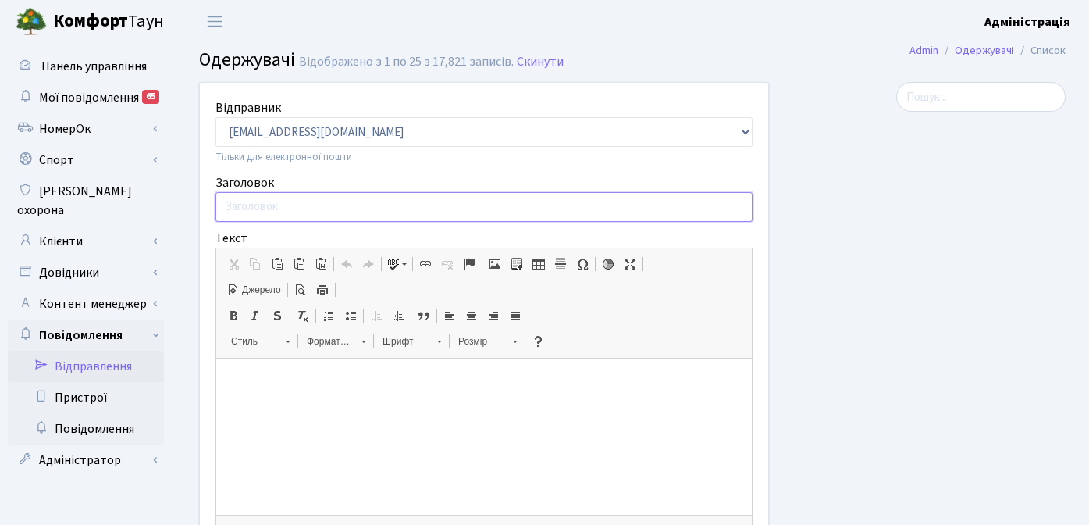
click at [315, 206] on input "Заголовок" at bounding box center [483, 207] width 537 height 30
click at [525, 55] on link "Скинути" at bounding box center [540, 62] width 47 height 15
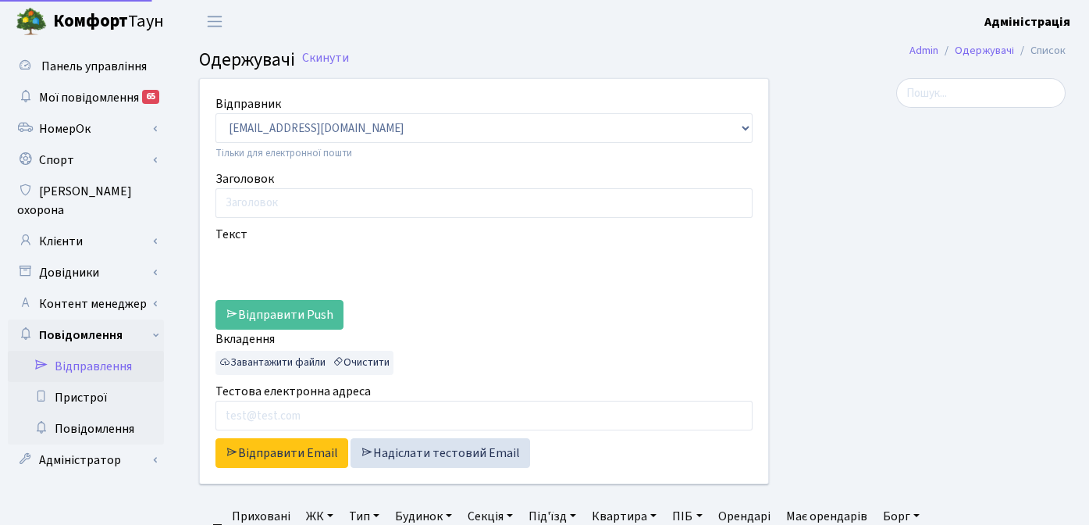
select select "25"
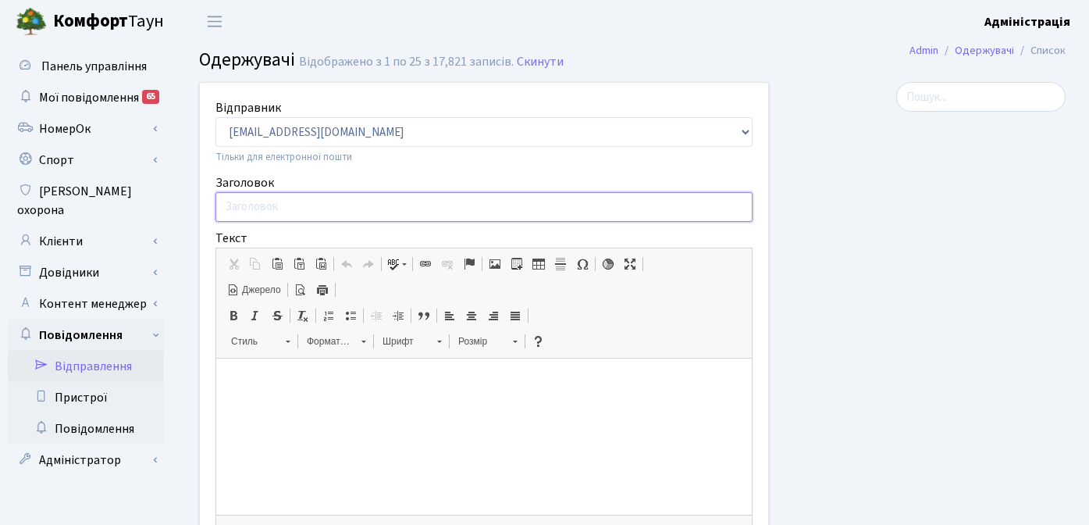
click at [386, 204] on input "Заголовок" at bounding box center [483, 207] width 537 height 30
paste input "Вперше! Благодійний Тихий [PERSON_NAME] в Комфорт Тауні"
type input "Вперше! Благодійний Тихий Маркет в Комфорт Тауні"
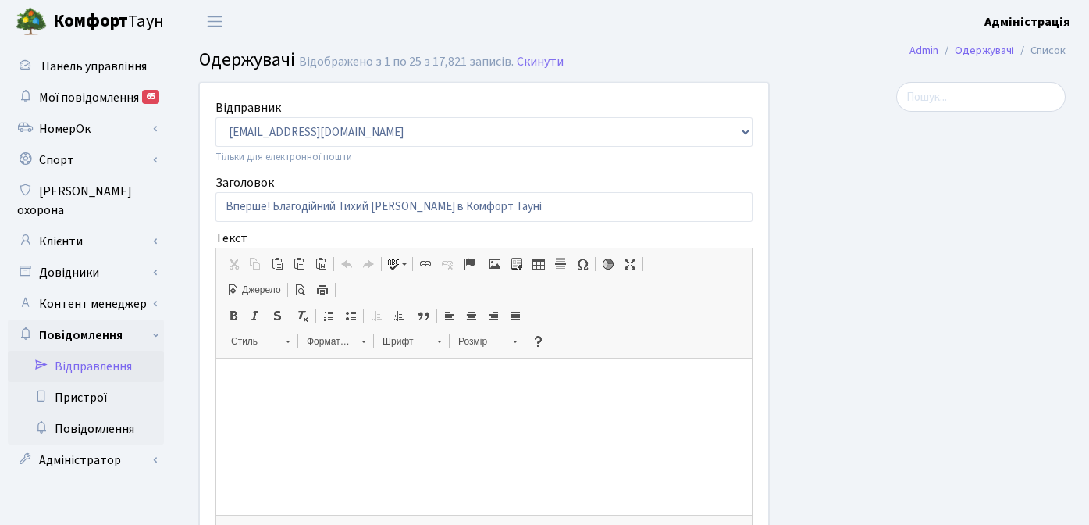
click at [265, 378] on p at bounding box center [484, 382] width 504 height 16
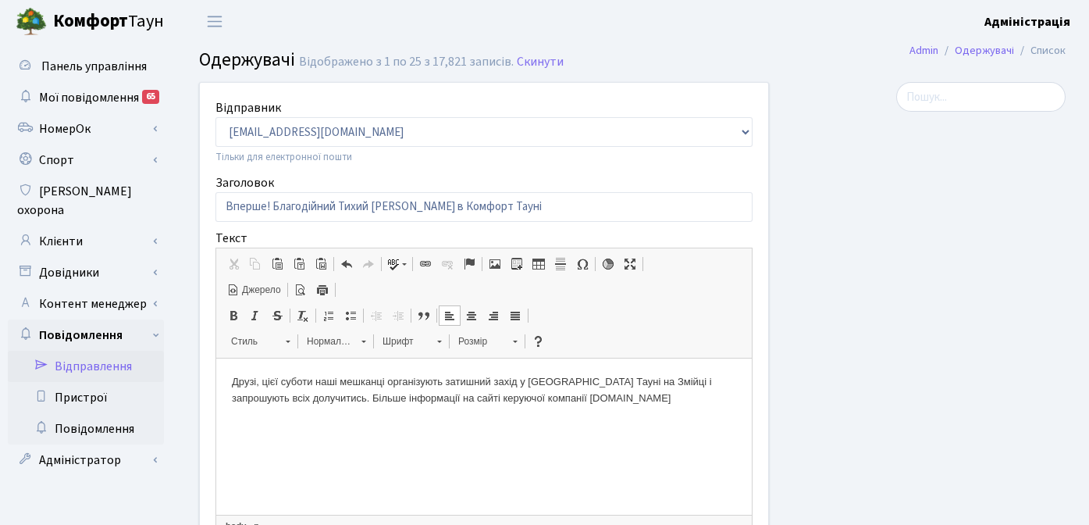
click at [250, 288] on span "Джерело" at bounding box center [260, 289] width 41 height 13
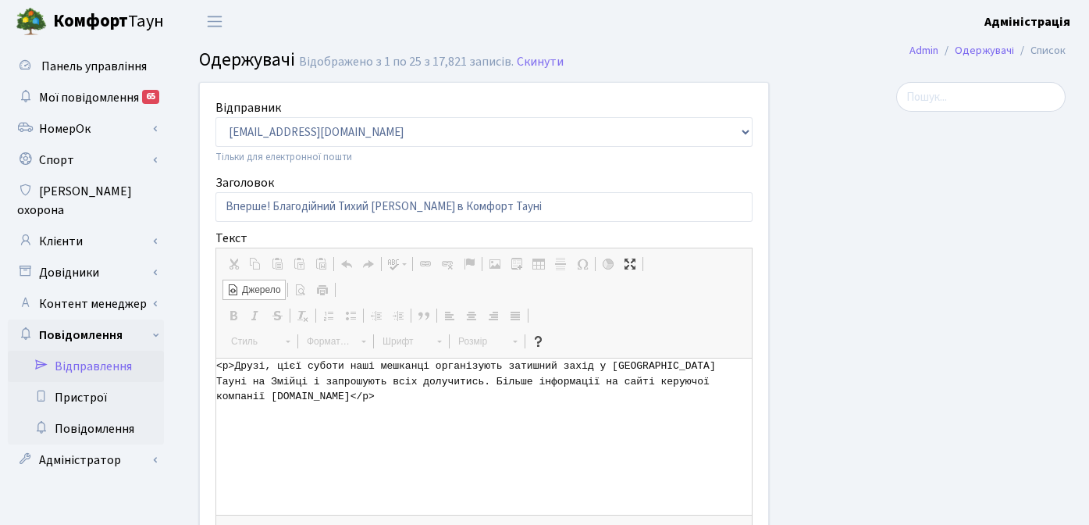
click at [255, 292] on span "Джерело" at bounding box center [260, 289] width 41 height 13
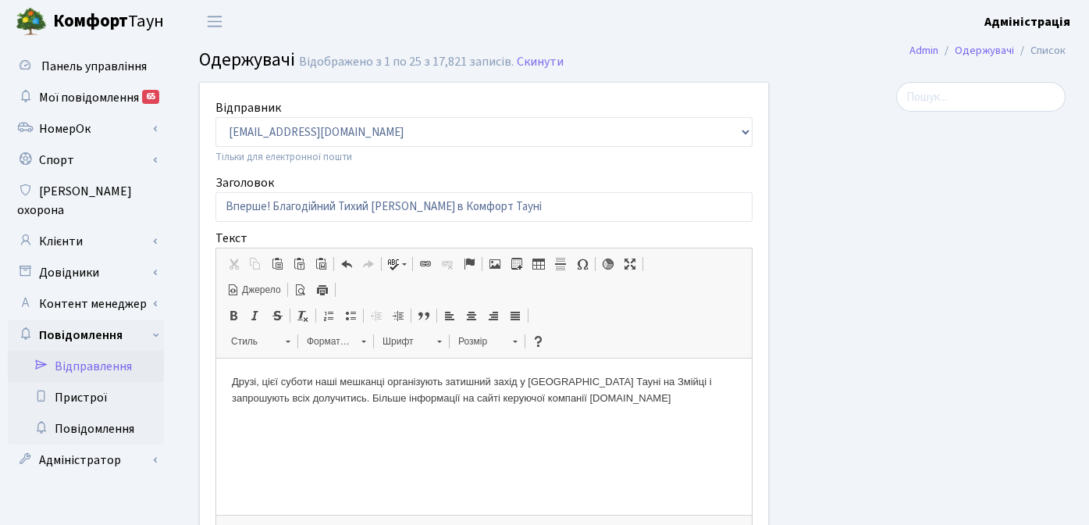
click at [268, 296] on span "Джерело" at bounding box center [260, 289] width 41 height 13
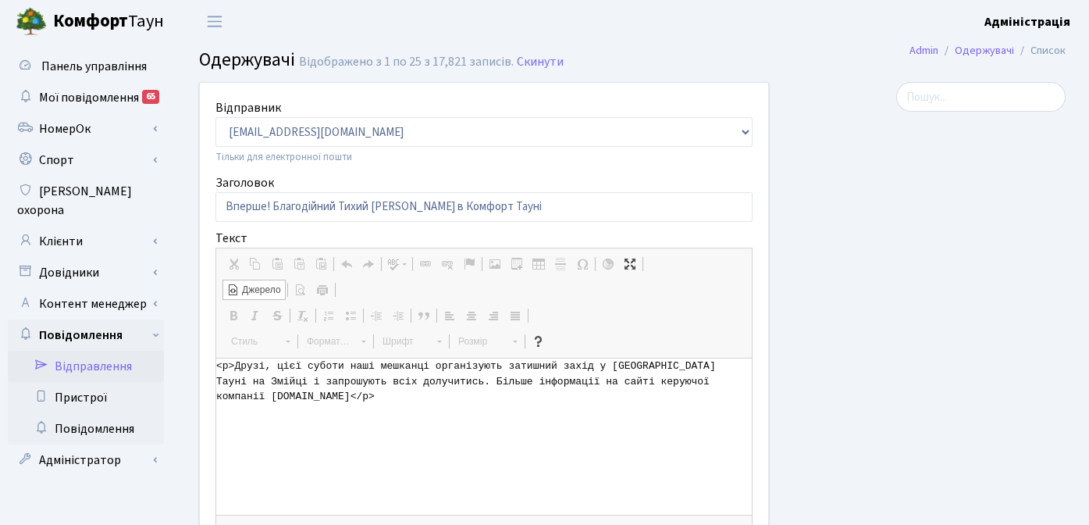
drag, startPoint x: 375, startPoint y: 402, endPoint x: 214, endPoint y: 365, distance: 165.7
click at [214, 365] on div "Відправник office@comfort-town.com.ua office@svitlopark.com.ua billing@comfort-…" at bounding box center [484, 405] width 568 height 645
paste textarea "Друзі, цієї суботи наші мешканці організують затишний захід у Комфорт Тауні на …"
type textarea "Друзі, цієї суботи наші мешканці організують затишний захід у Комфорт Тауні на …"
click at [350, 395] on textarea "Друзі, цієї суботи наші мешканці організують затишний захід у Комфорт Тауні на …" at bounding box center [484, 436] width 536 height 156
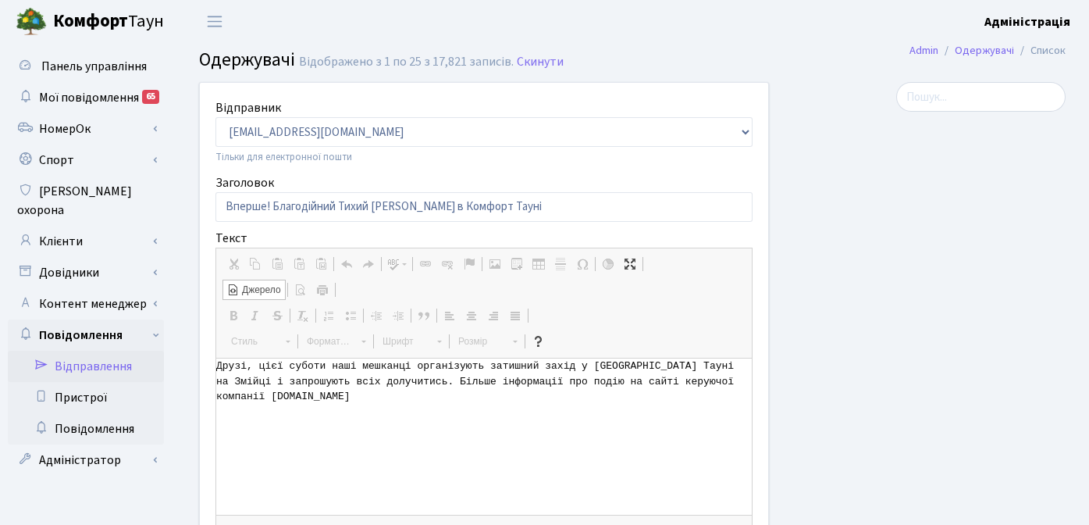
click at [264, 291] on span "Джерело" at bounding box center [260, 289] width 41 height 13
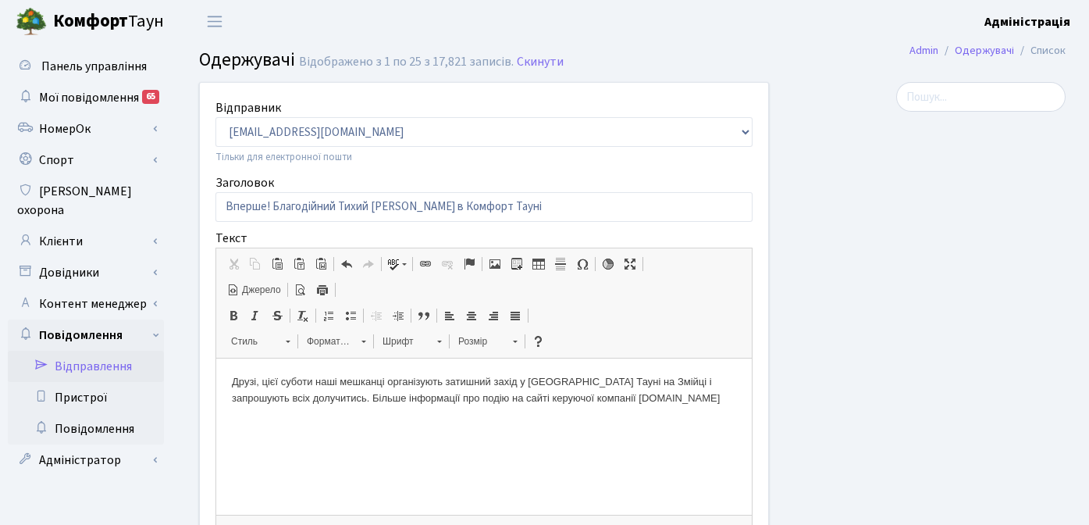
click at [263, 291] on span "Джерело" at bounding box center [260, 289] width 41 height 13
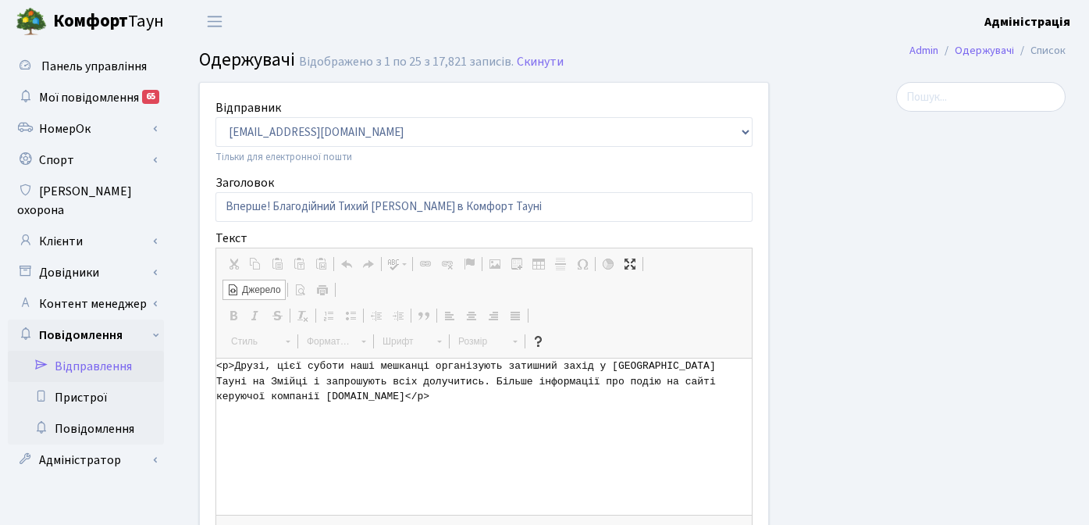
drag, startPoint x: 427, startPoint y: 397, endPoint x: 208, endPoint y: 370, distance: 220.3
click at [208, 370] on div "Відправник office@comfort-town.com.ua office@svitlopark.com.ua billing@comfort-…" at bounding box center [484, 405] width 568 height 645
paste textarea "6 вересня з 12:00"
type textarea "<p>Друзі, цієї суботи 6 вересня з 12:00 наші мешканці організують затишний захі…"
click at [272, 290] on span "Джерело" at bounding box center [260, 289] width 41 height 13
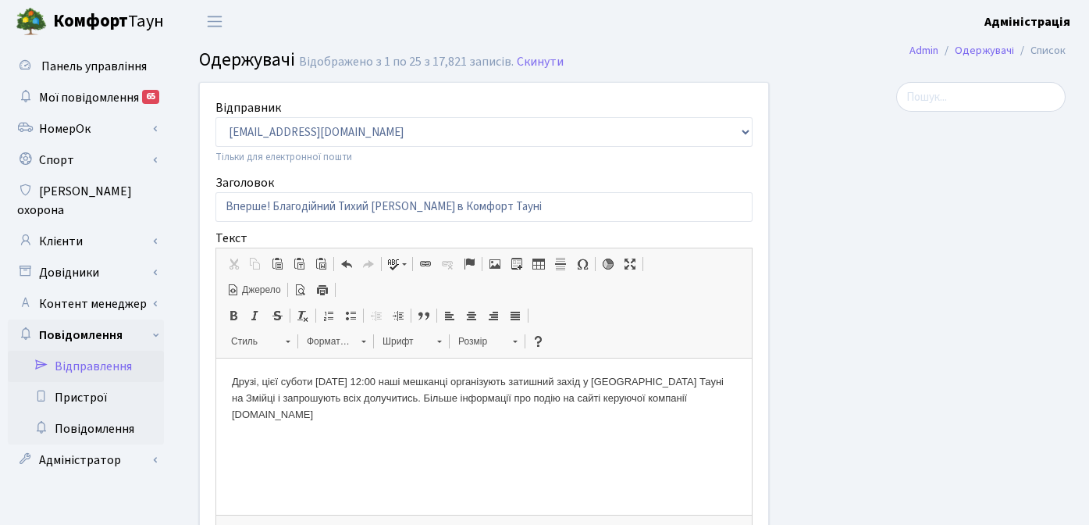
click at [253, 291] on span "Джерело" at bounding box center [260, 289] width 41 height 13
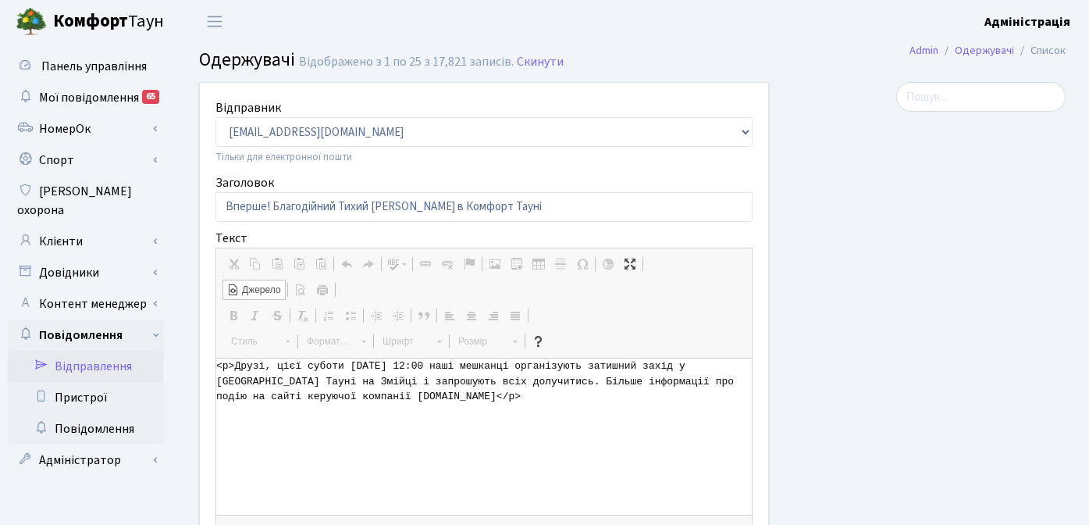
click at [291, 393] on textarea "<p>Друзі, цієї суботи 6 вересня з 12:00 наші мешканці організують затишний захі…" at bounding box center [484, 436] width 536 height 156
drag, startPoint x: 234, startPoint y: 366, endPoint x: 207, endPoint y: 365, distance: 27.3
click at [207, 365] on div "Відправник office@comfort-town.com.ua office@svitlopark.com.ua billing@comfort-…" at bounding box center [484, 405] width 568 height 645
click at [469, 398] on textarea "Друзі, цієї суботи 6 вересня з 12:00 наші мешканці організують затишний захід у…" at bounding box center [484, 436] width 536 height 156
type textarea "Друзі, цієї суботи 6 вересня з 12:00 наші мешканці організують затишний захід у…"
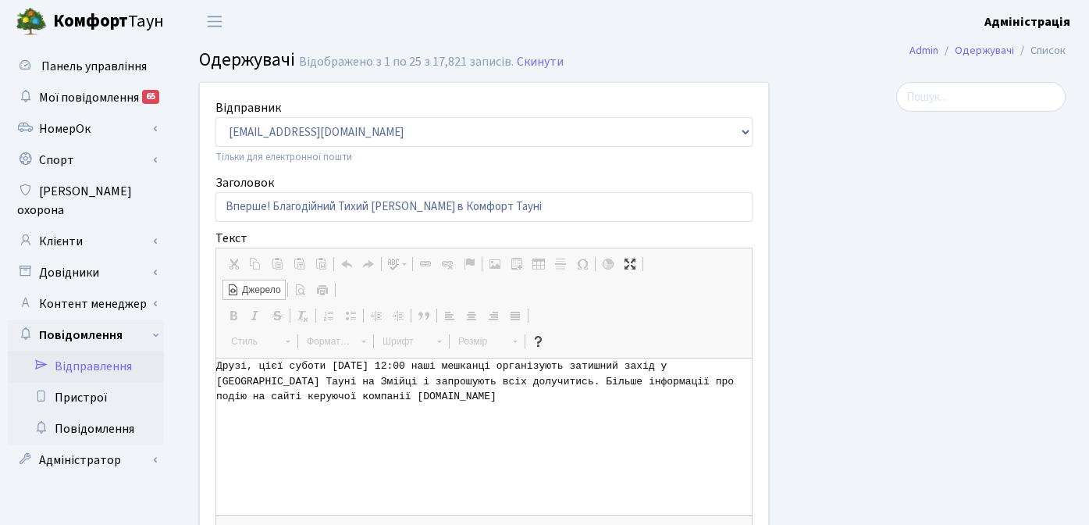
click at [253, 286] on span "Джерело" at bounding box center [260, 289] width 41 height 13
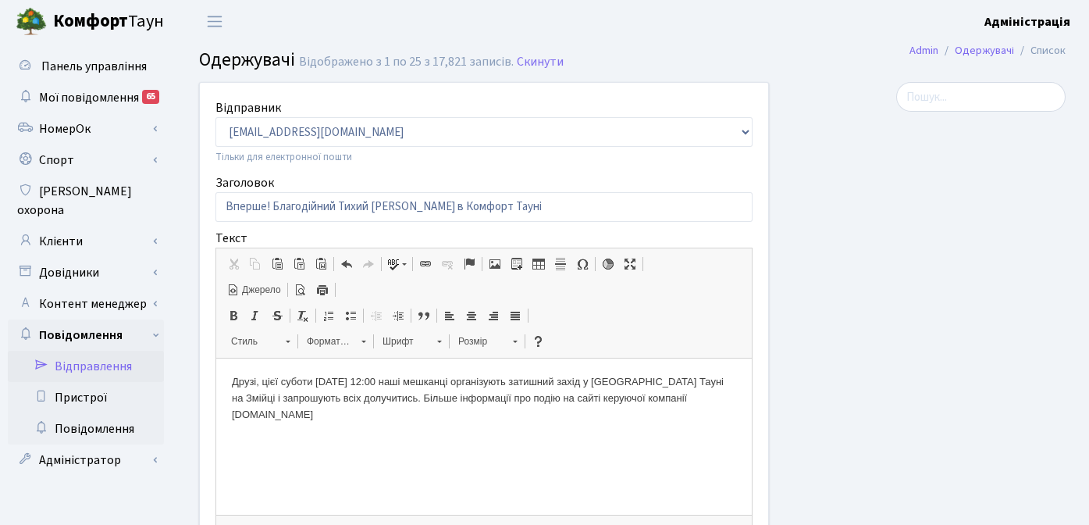
click at [254, 286] on span "Джерело" at bounding box center [260, 289] width 41 height 13
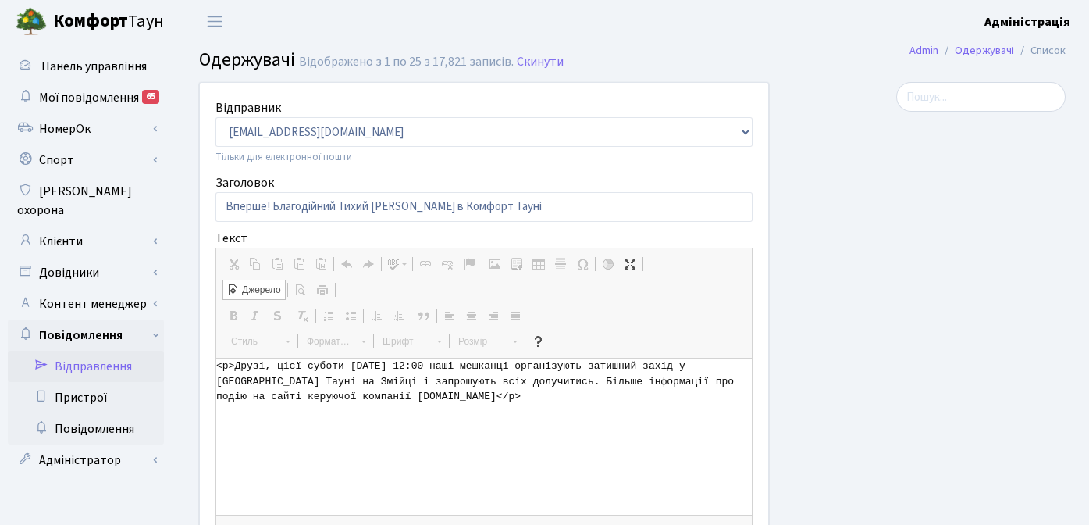
click at [331, 390] on textarea "<p>Друзі, цієї суботи 6 вересня з 12:00 наші мешканці організують затишний захі…" at bounding box center [484, 436] width 536 height 156
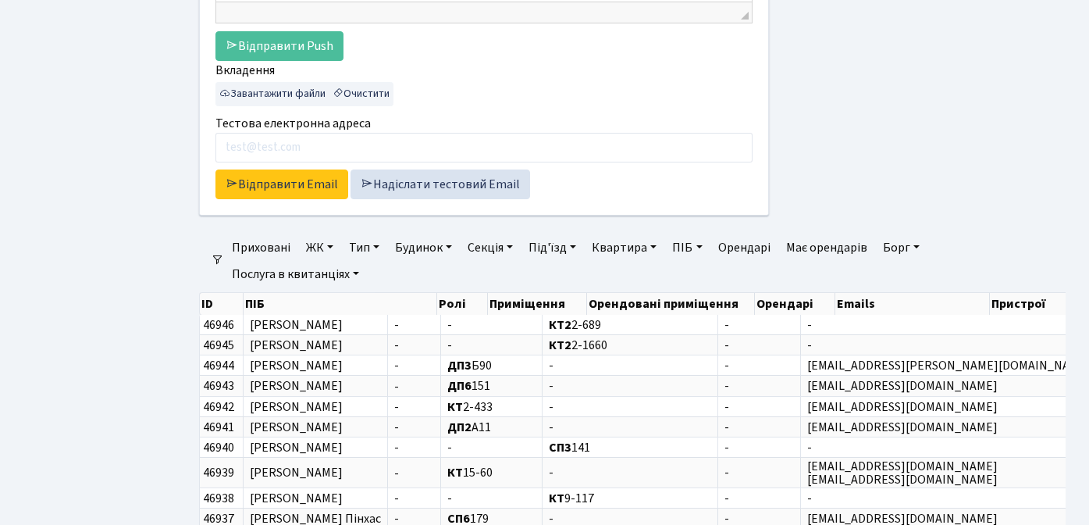
scroll to position [520, 0]
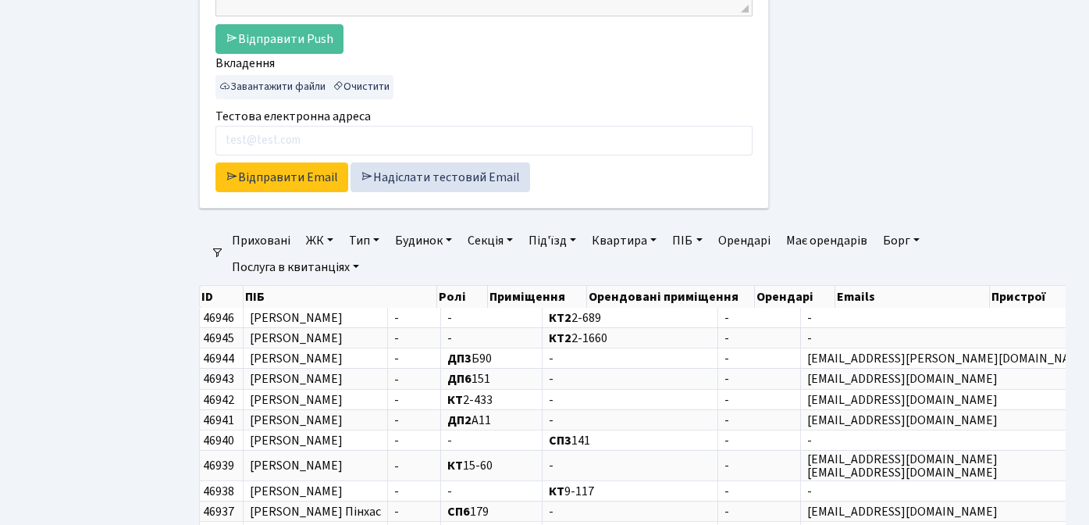
click at [311, 245] on link "ЖК" at bounding box center [320, 240] width 40 height 27
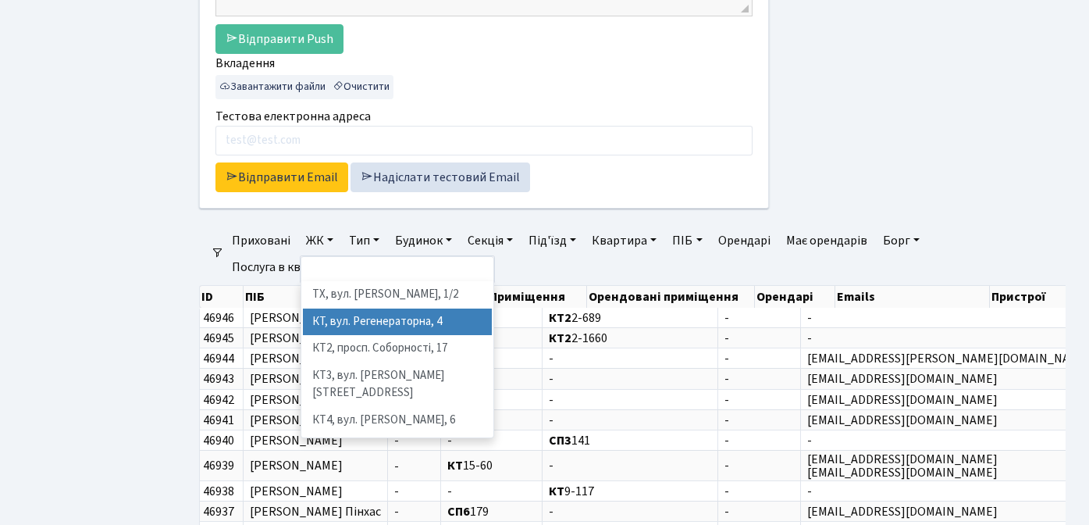
click at [358, 326] on li "КТ, вул. Регенераторна, 4" at bounding box center [397, 321] width 189 height 27
select select "271"
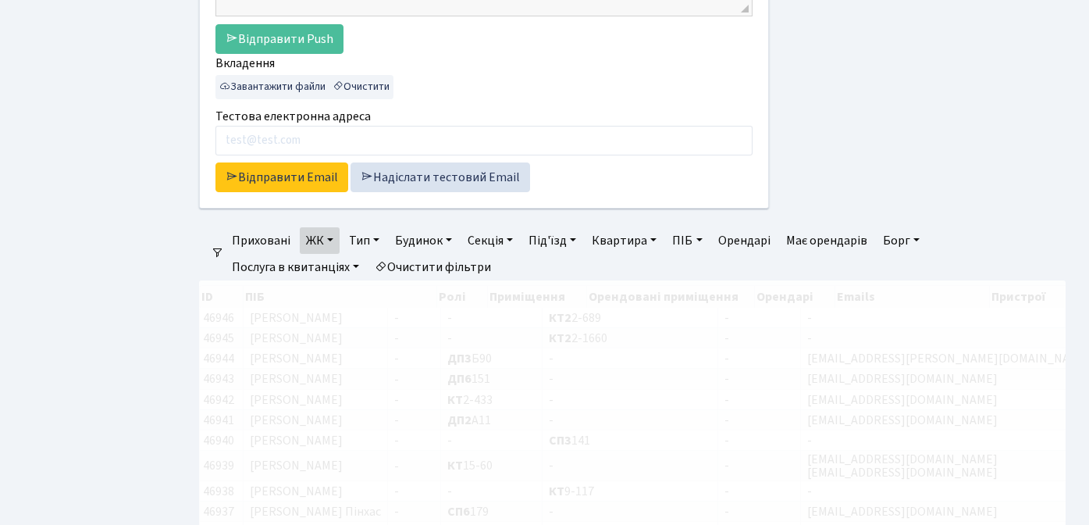
click at [319, 242] on link "ЖК" at bounding box center [320, 240] width 40 height 27
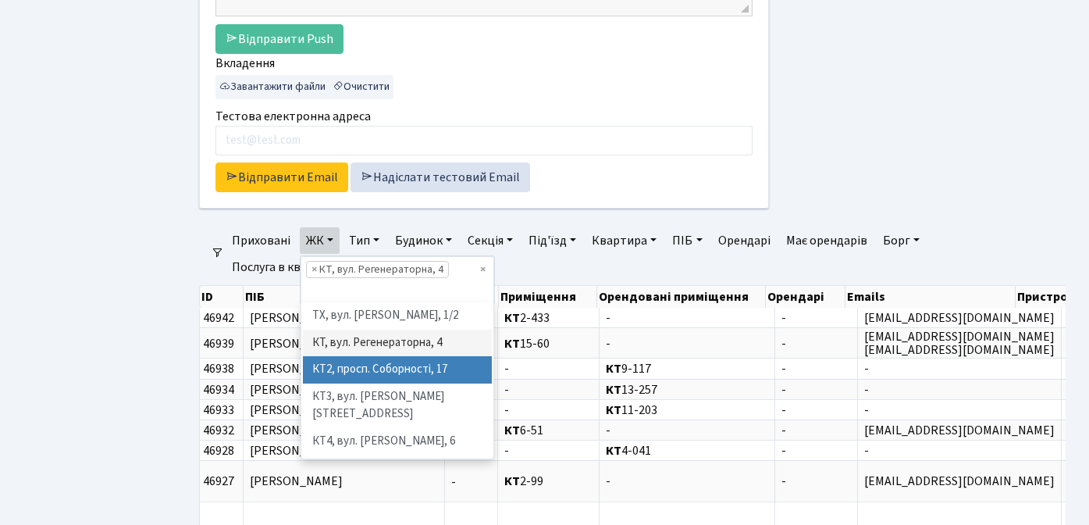
click at [357, 368] on li "КТ2, просп. Соборності, 17" at bounding box center [397, 369] width 189 height 27
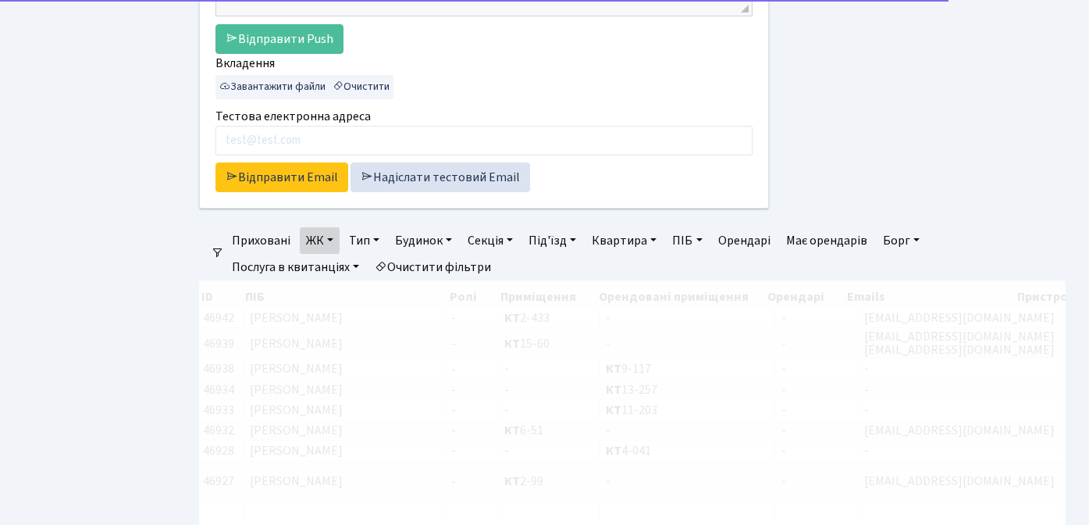
click at [318, 239] on link "ЖК" at bounding box center [320, 240] width 40 height 27
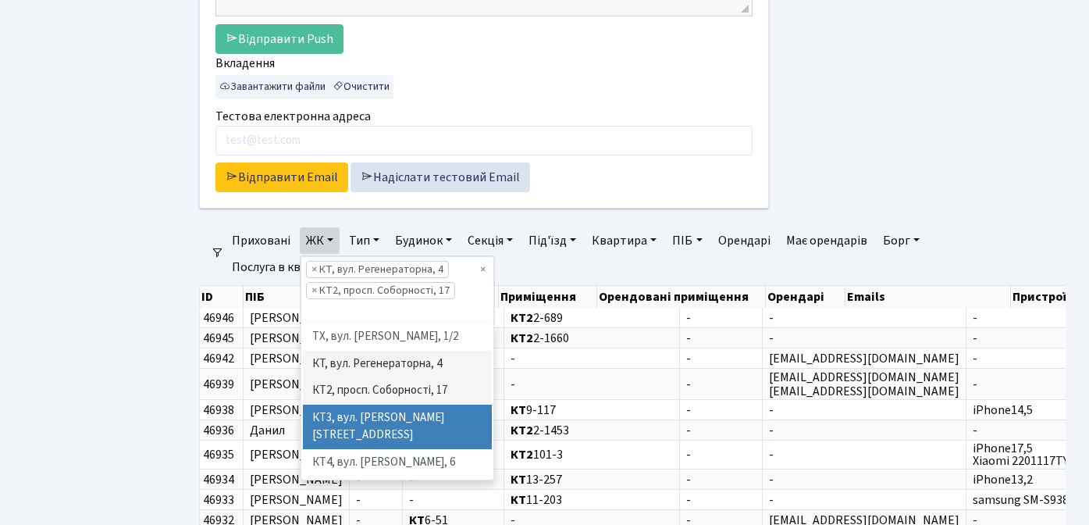
click at [347, 418] on li "КТ3, вул. [PERSON_NAME][STREET_ADDRESS]" at bounding box center [397, 426] width 189 height 44
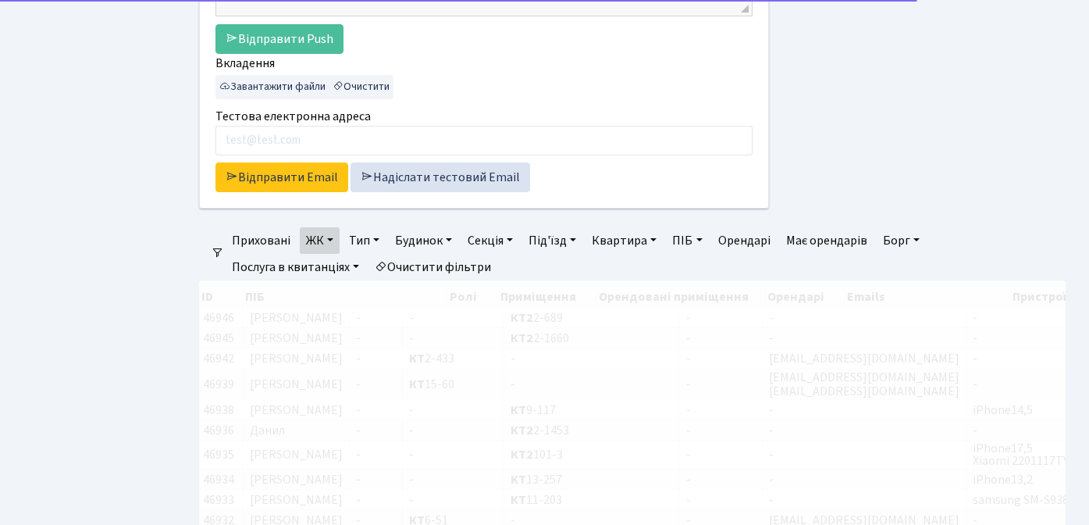
click at [315, 237] on link "ЖК" at bounding box center [320, 240] width 40 height 27
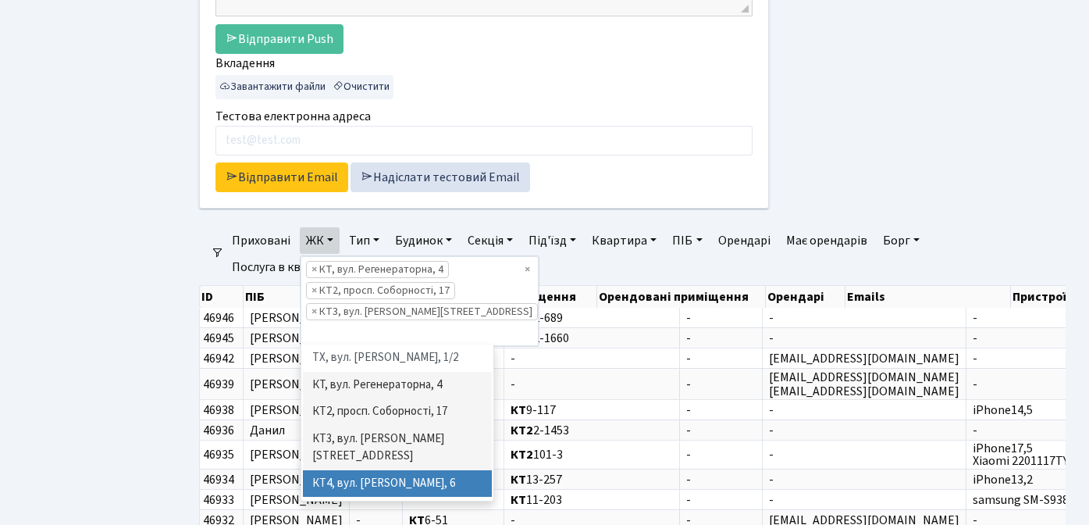
click at [337, 470] on li "КТ4, вул. [PERSON_NAME], 6" at bounding box center [397, 483] width 189 height 27
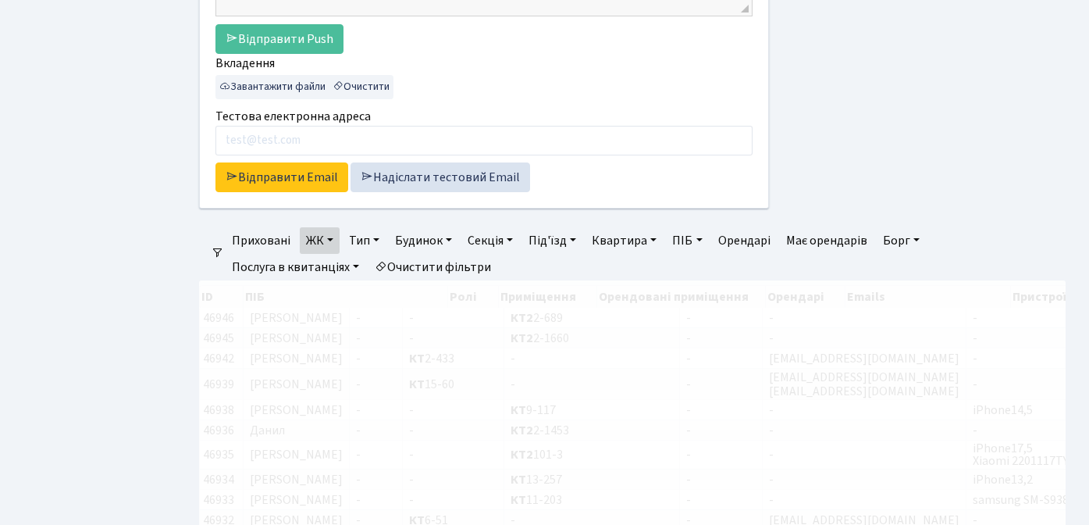
click at [315, 241] on link "ЖК" at bounding box center [320, 240] width 40 height 27
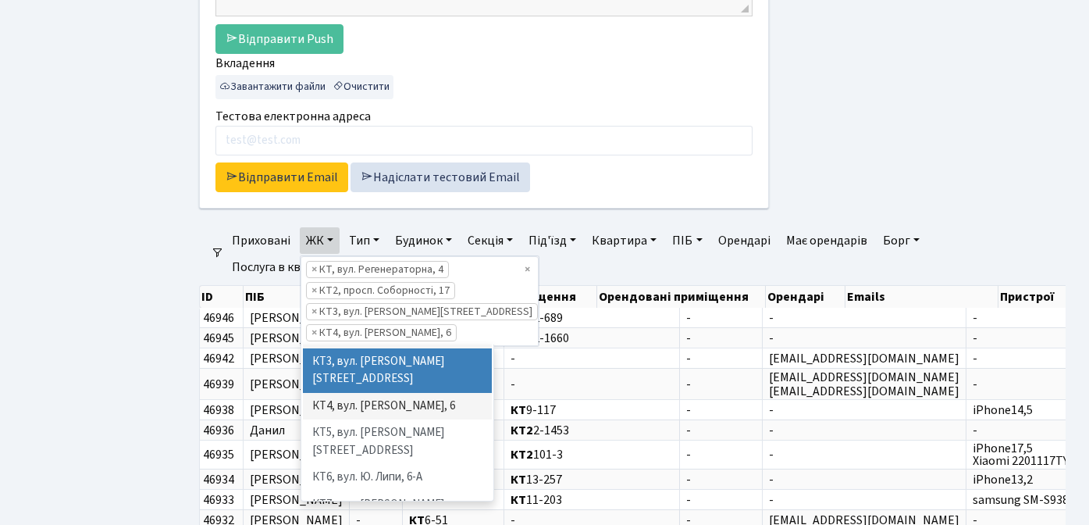
scroll to position [87, 0]
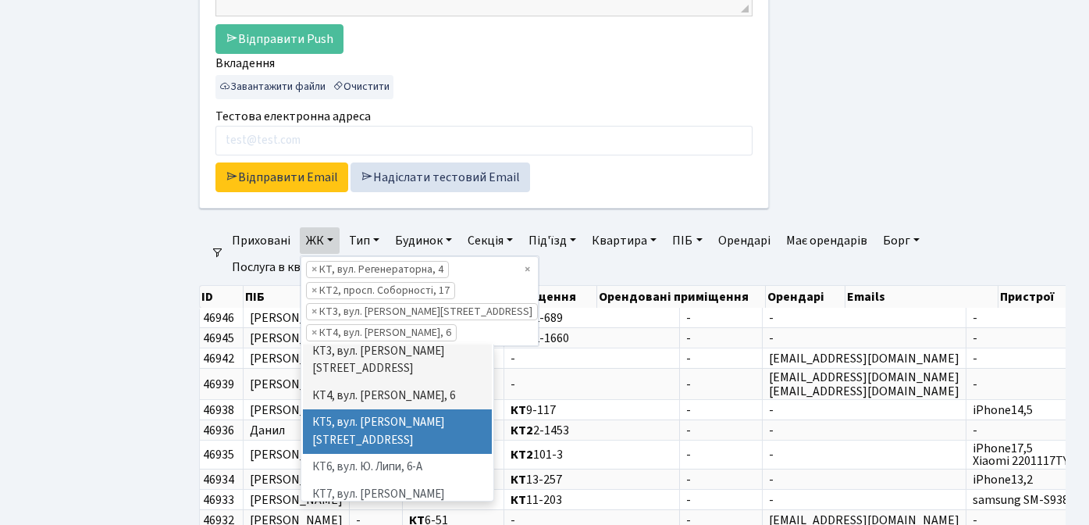
click at [346, 409] on li "КТ5, вул. [PERSON_NAME][STREET_ADDRESS]" at bounding box center [397, 431] width 189 height 44
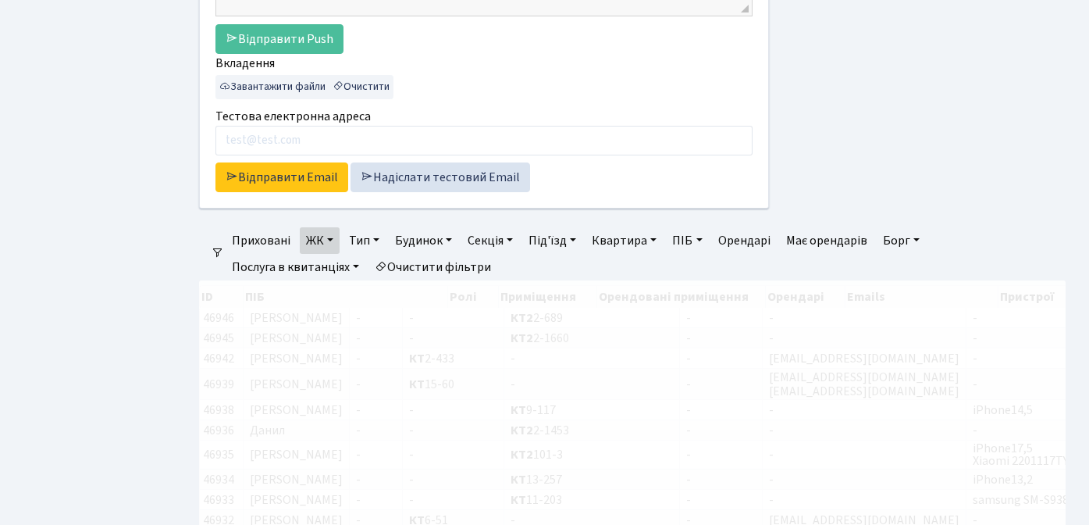
click at [323, 241] on link "ЖК" at bounding box center [320, 240] width 40 height 27
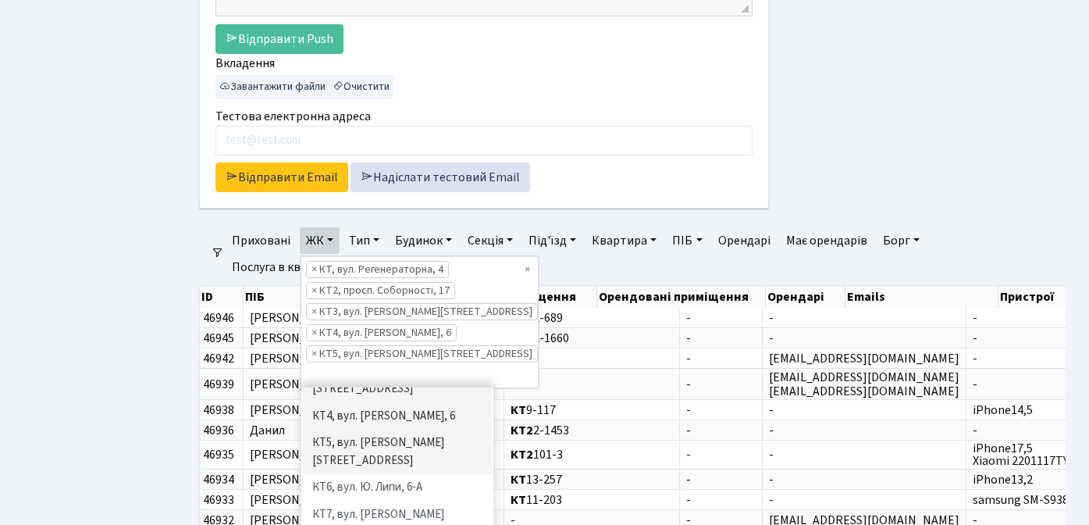
scroll to position [113, 0]
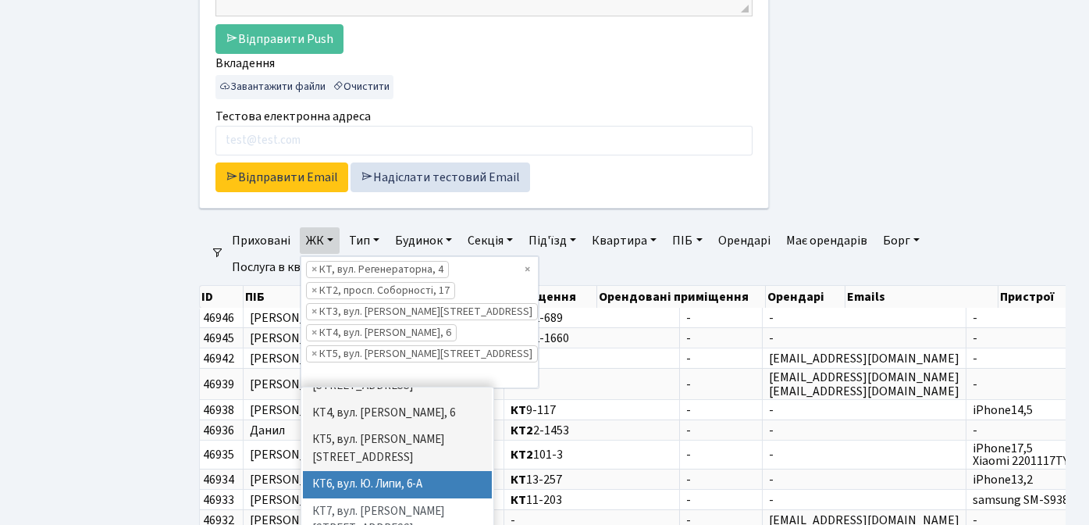
click at [349, 471] on li "КТ6, вул. Ю. Липи, 6-А" at bounding box center [397, 484] width 189 height 27
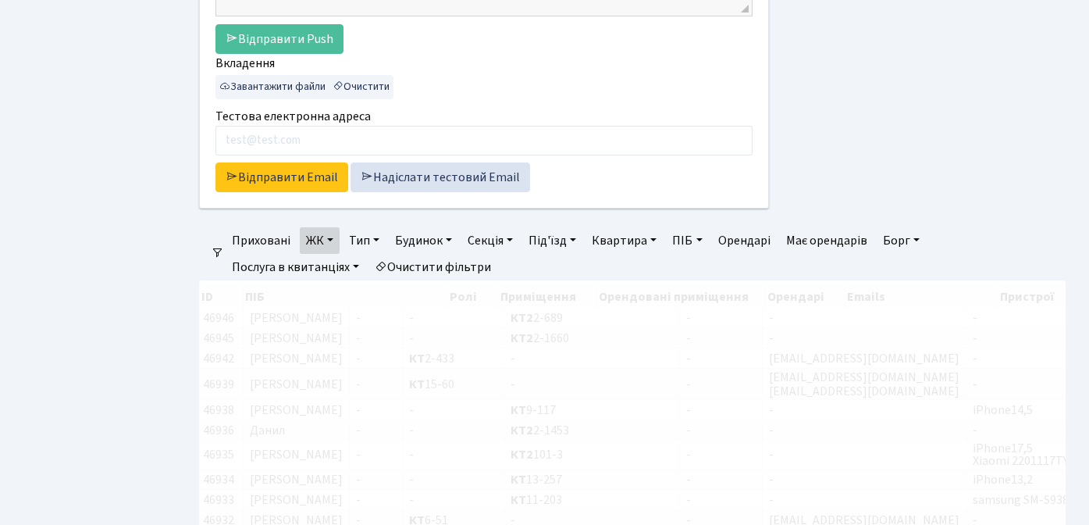
click at [318, 244] on link "ЖК" at bounding box center [320, 240] width 40 height 27
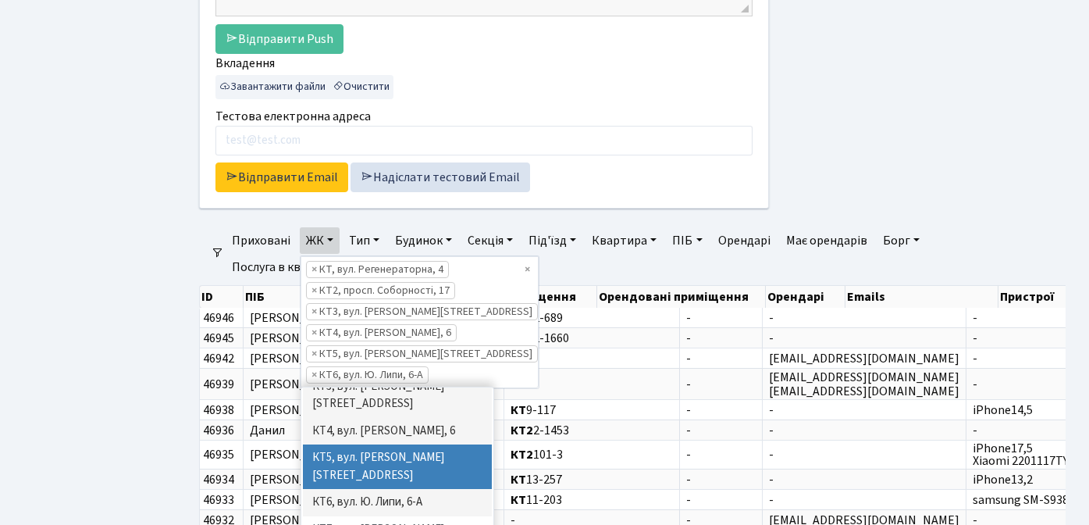
scroll to position [98, 0]
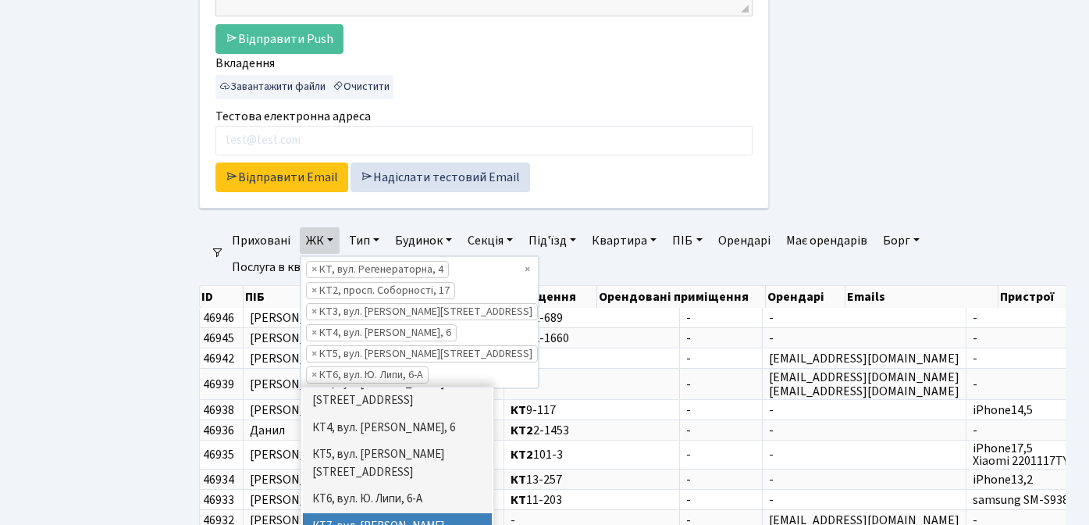
click at [347, 513] on li "КТ7, вул. [PERSON_NAME][STREET_ADDRESS]" at bounding box center [397, 535] width 189 height 44
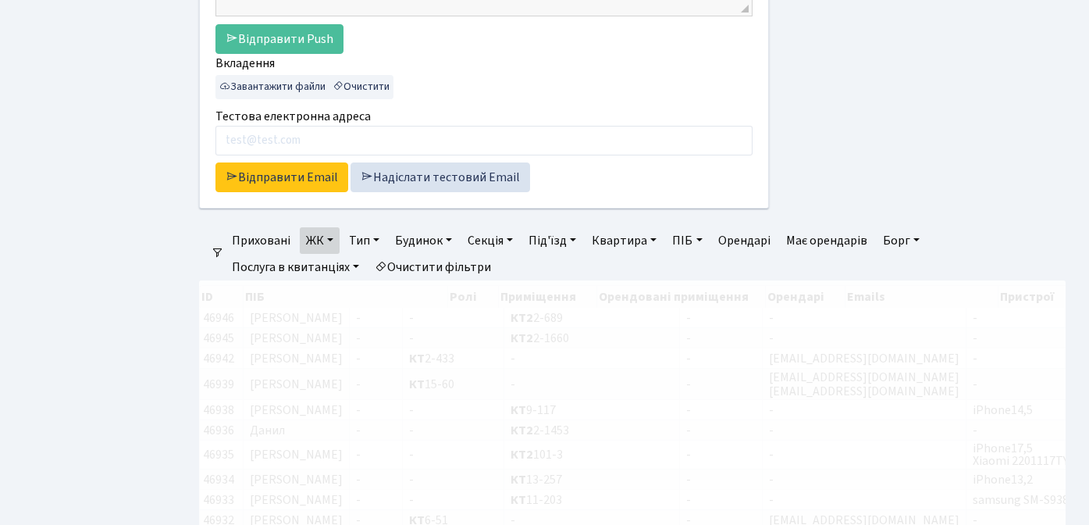
click at [325, 237] on link "ЖК" at bounding box center [320, 240] width 40 height 27
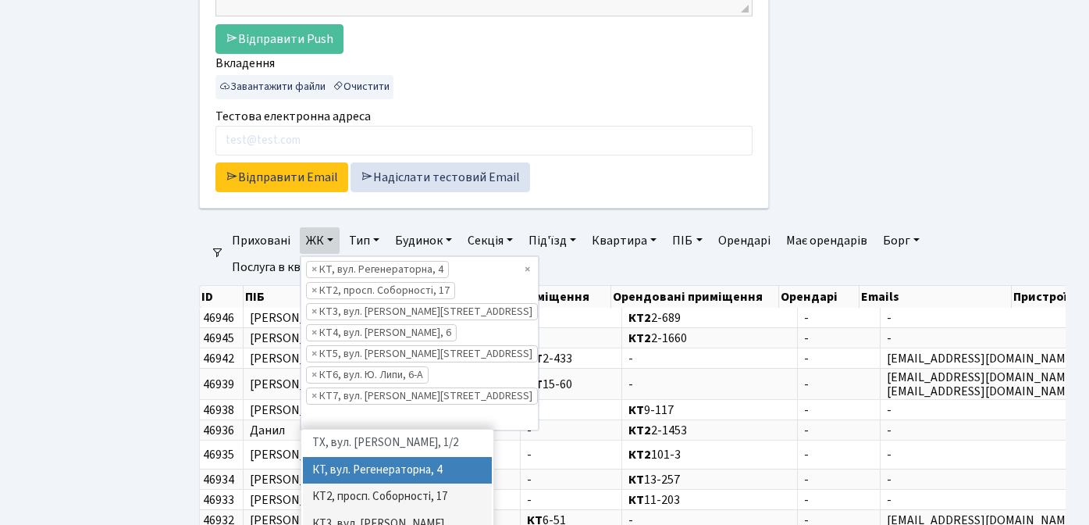
click at [158, 404] on ul "Панель управління Мої повідомлення 65 НомерОк" at bounding box center [86, 257] width 156 height 1452
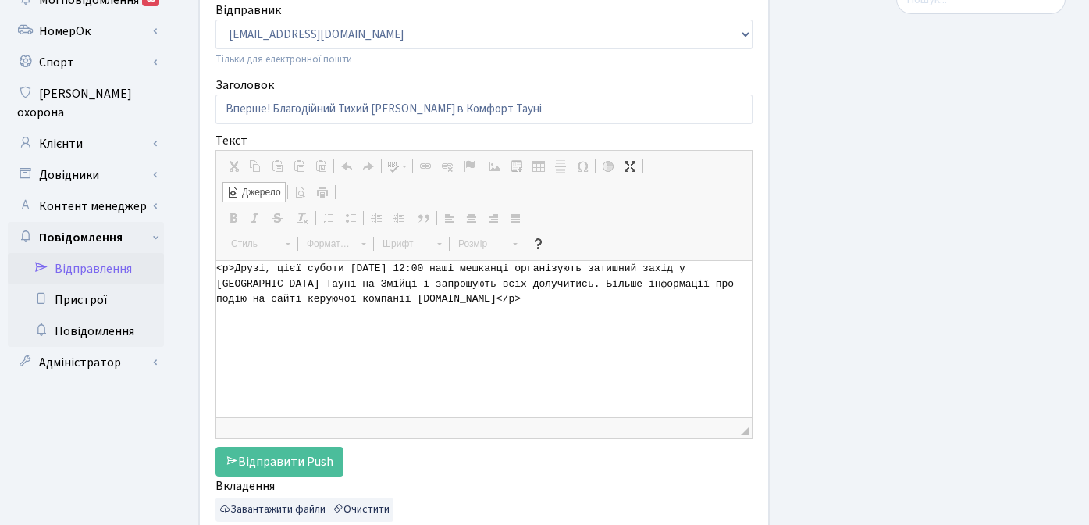
scroll to position [113, 0]
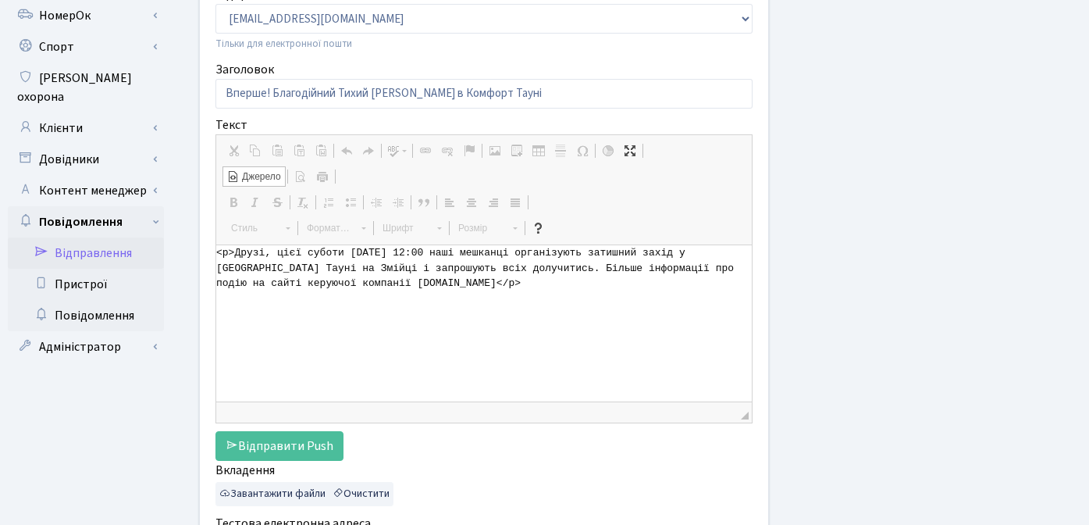
click at [253, 177] on span "Джерело" at bounding box center [260, 176] width 41 height 13
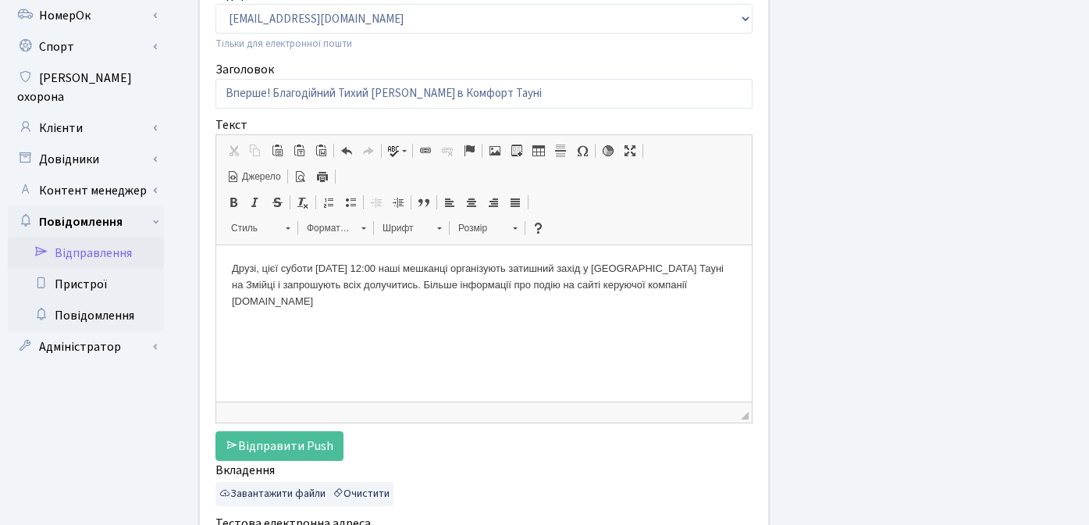
scroll to position [0, 0]
click at [873, 245] on div at bounding box center [929, 301] width 297 height 665
click at [551, 285] on p "Друзі, цієї суботи 6 вересня з 12:00 наші мешканці організують затишний захід у…" at bounding box center [484, 285] width 504 height 48
click at [257, 177] on span "Джерело" at bounding box center [260, 176] width 41 height 13
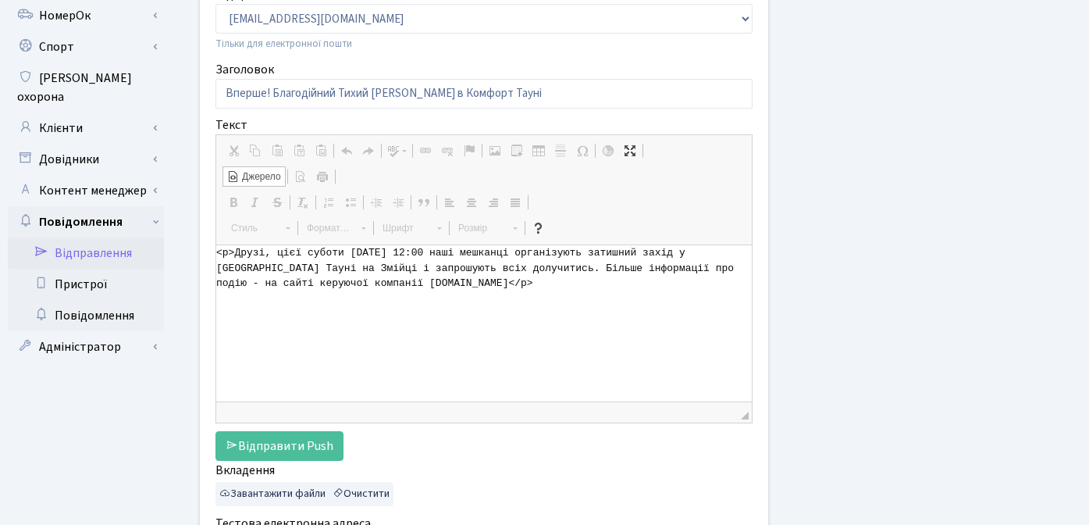
click at [259, 176] on span "Джерело" at bounding box center [260, 176] width 41 height 13
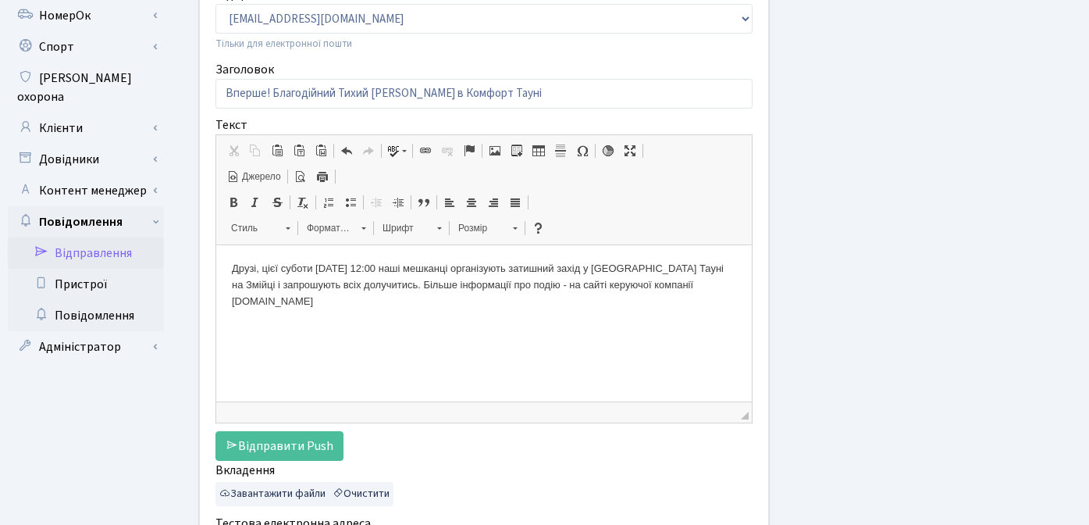
click at [589, 284] on p "Друзі, цієї суботи 6 вересня з 12:00 наші мешканці організують затишний захід у…" at bounding box center [484, 285] width 504 height 48
drag, startPoint x: 688, startPoint y: 286, endPoint x: 600, endPoint y: 290, distance: 87.5
click at [600, 290] on p "Друзі, цієї суботи 6 вересня з 12:00 наші мешканці організують затишний захід у…" at bounding box center [484, 285] width 504 height 48
click at [595, 283] on p "Друзі, цієї суботи 6 вересня з 12:00 наші мешканці організують затишний захід у…" at bounding box center [484, 285] width 504 height 48
click at [412, 285] on p "Друзі, цієї суботи 6 вересня з 12:00 наші мешканці організують затишний захід у…" at bounding box center [484, 285] width 504 height 48
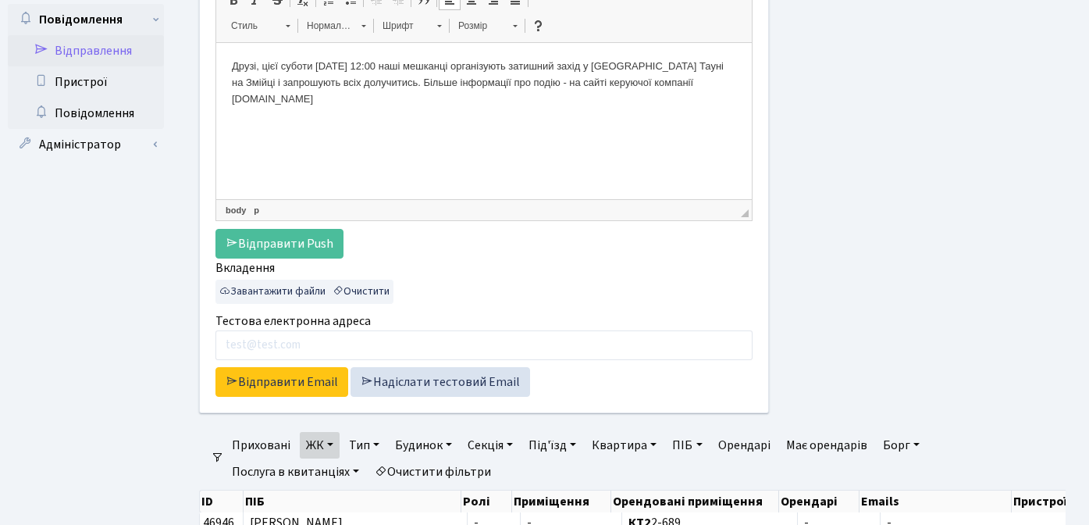
scroll to position [357, 0]
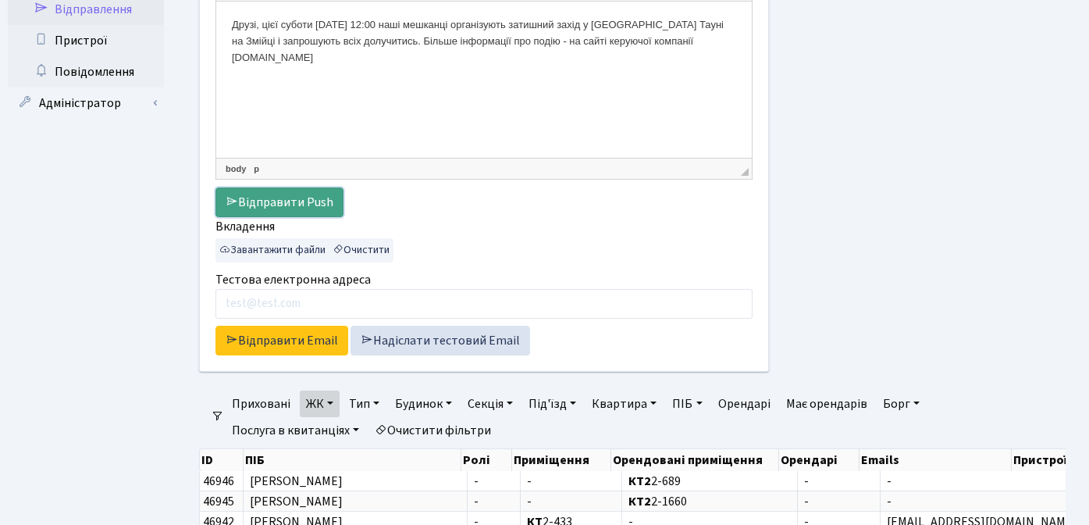
click at [293, 200] on link "Відправити Push" at bounding box center [279, 202] width 128 height 30
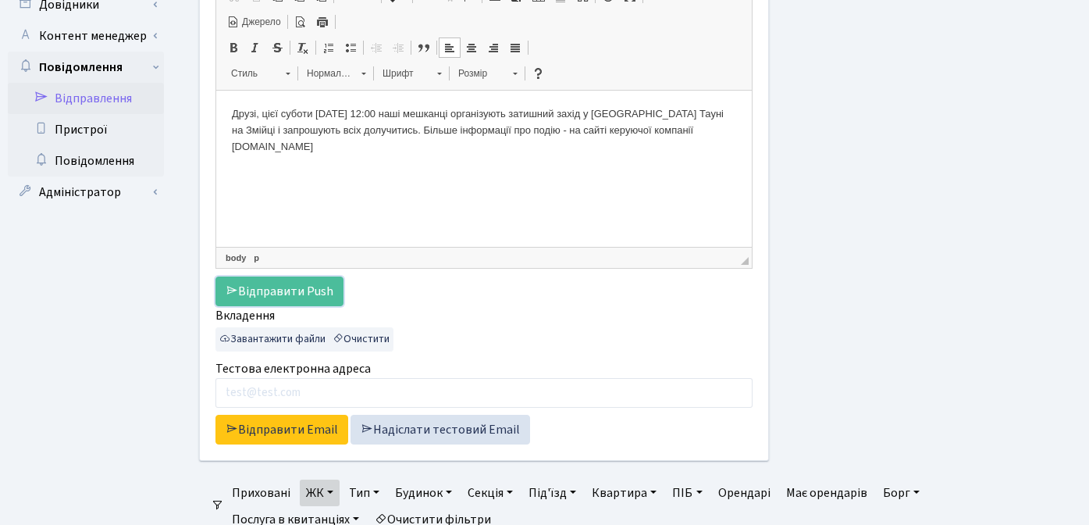
scroll to position [318, 0]
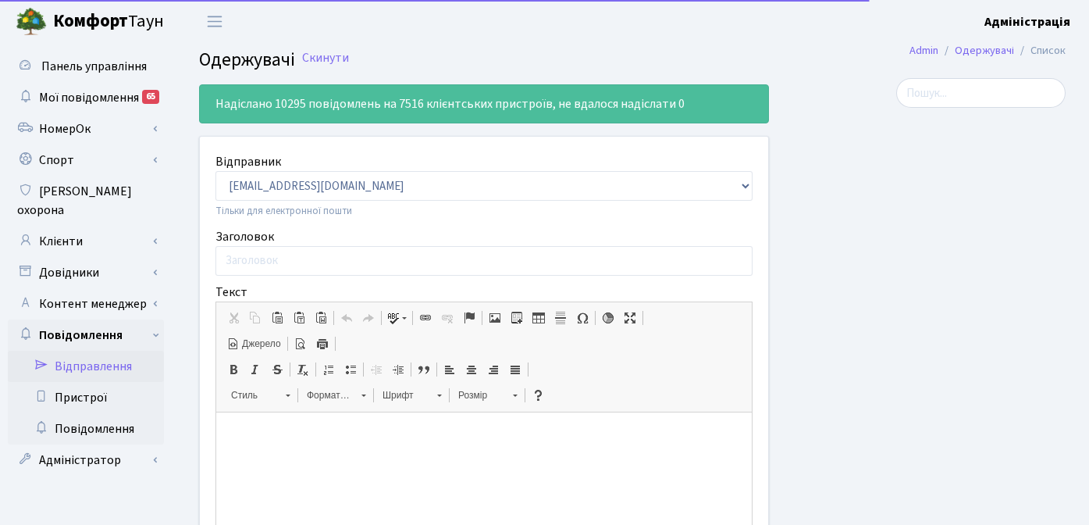
select select "25"
